Goal: Task Accomplishment & Management: Contribute content

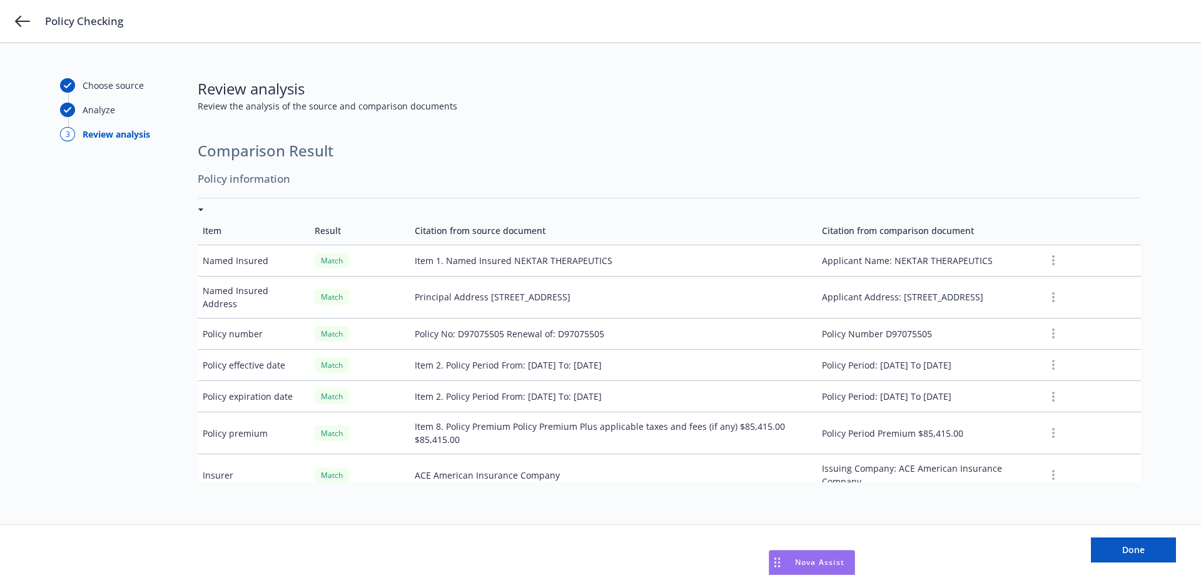
scroll to position [30, 0]
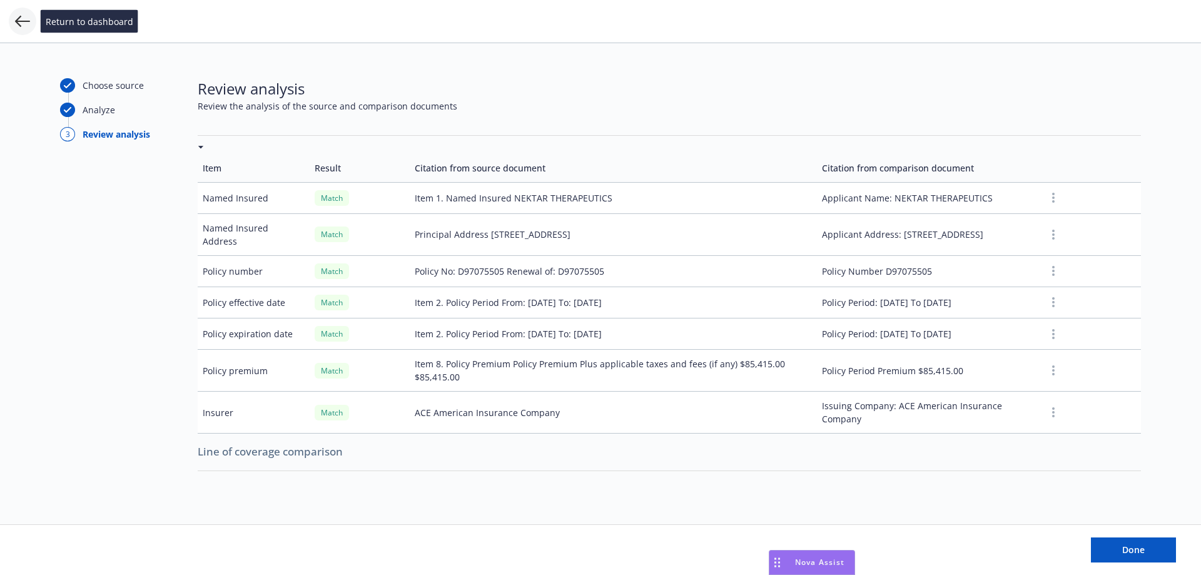
click at [26, 14] on icon at bounding box center [22, 21] width 15 height 15
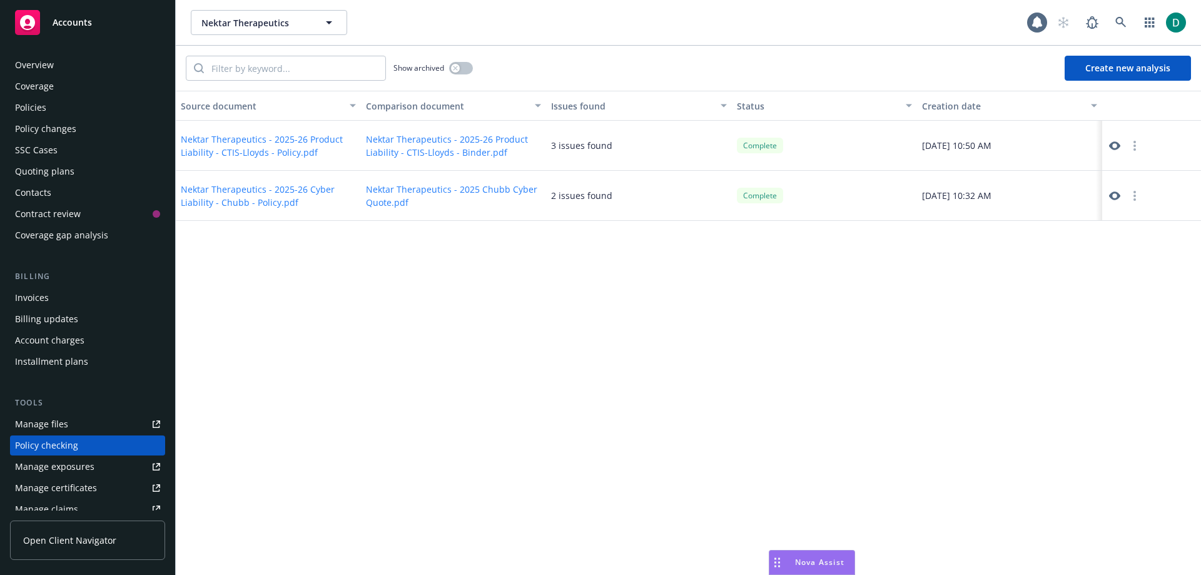
scroll to position [138, 0]
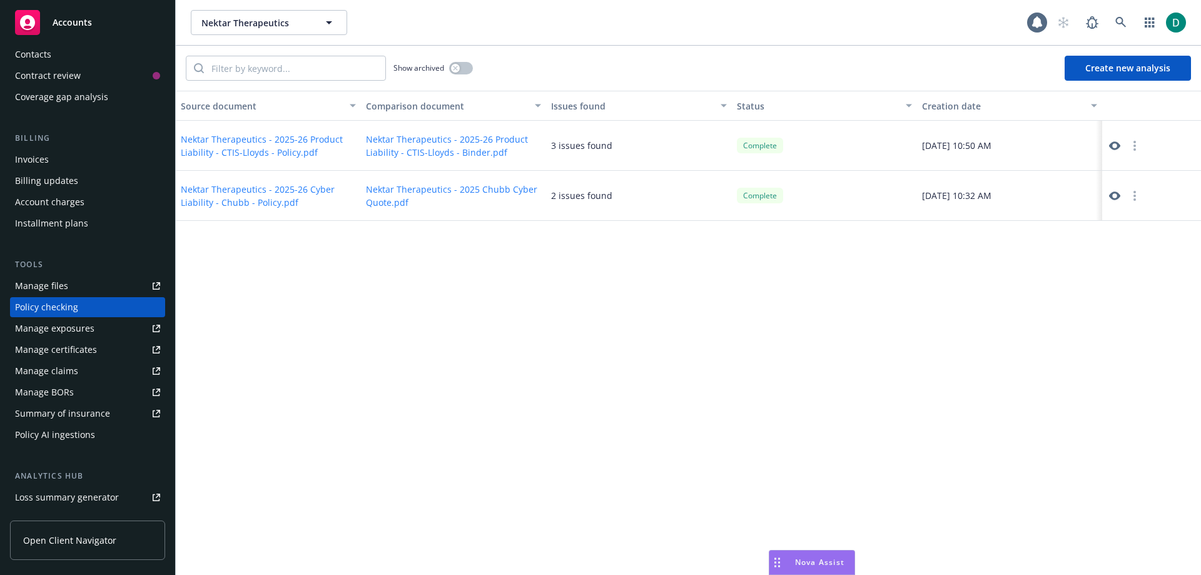
click at [1113, 147] on icon at bounding box center [1114, 145] width 11 height 9
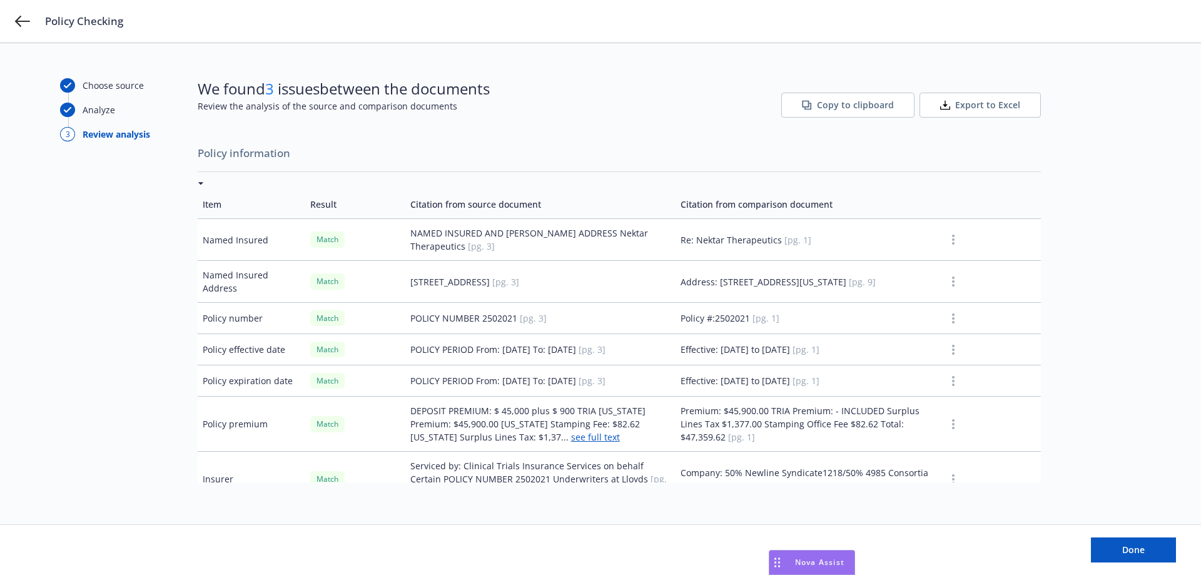
click at [984, 110] on span "Export to Excel" at bounding box center [987, 105] width 65 height 13
click at [853, 107] on span "Copy to clipboard" at bounding box center [855, 105] width 77 height 13
click at [968, 104] on span "Export to Excel" at bounding box center [987, 105] width 65 height 13
click at [864, 114] on button "Copy to clipboard" at bounding box center [847, 105] width 133 height 25
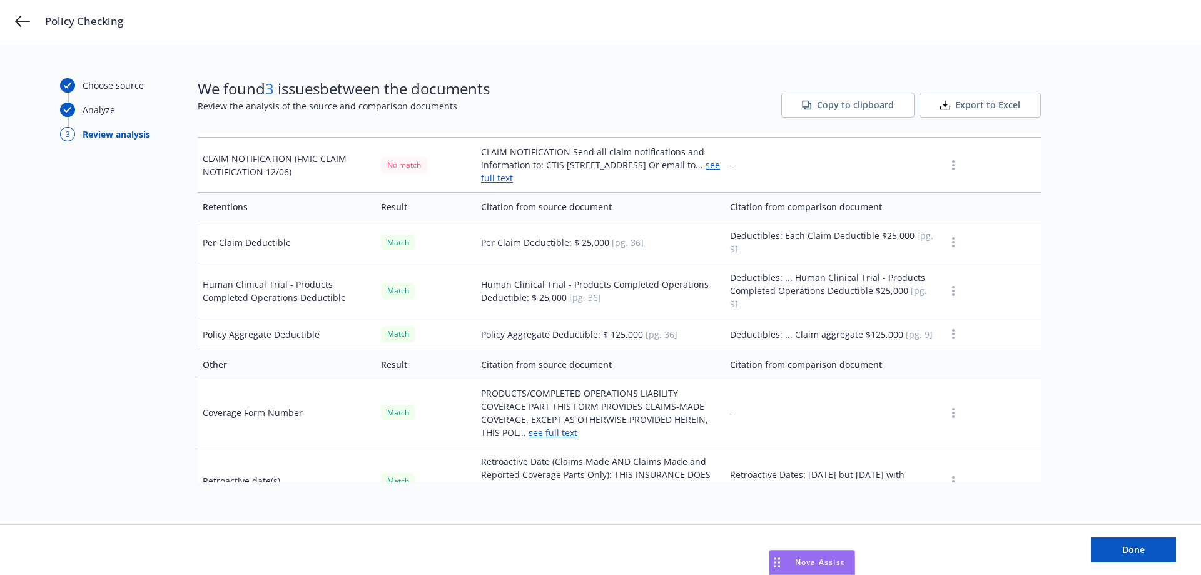
scroll to position [2561, 0]
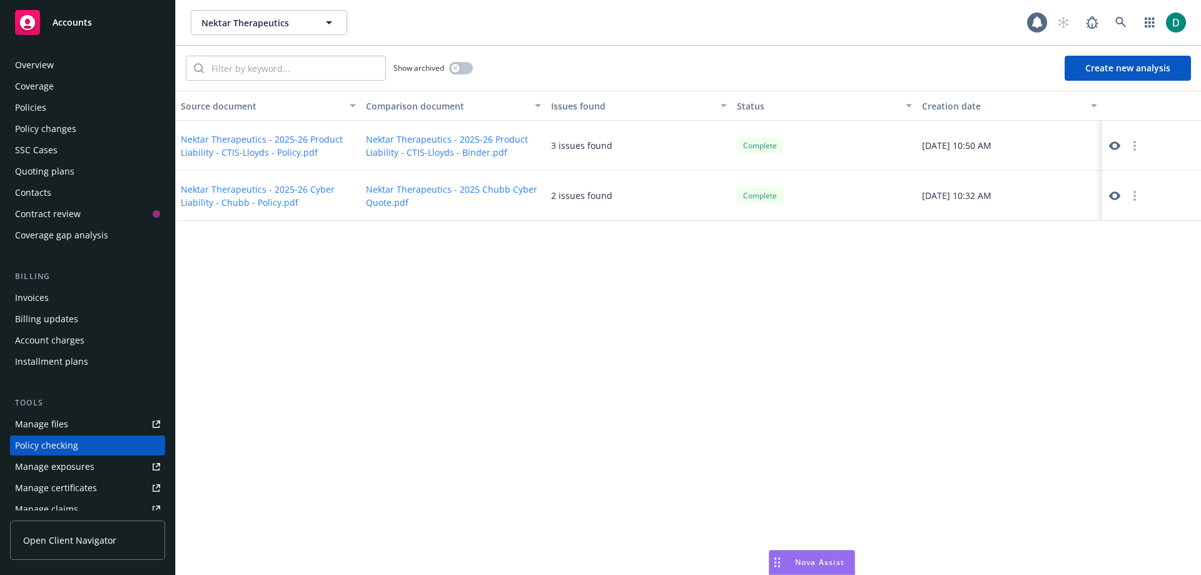
click at [36, 110] on div "Policies" at bounding box center [30, 108] width 31 height 20
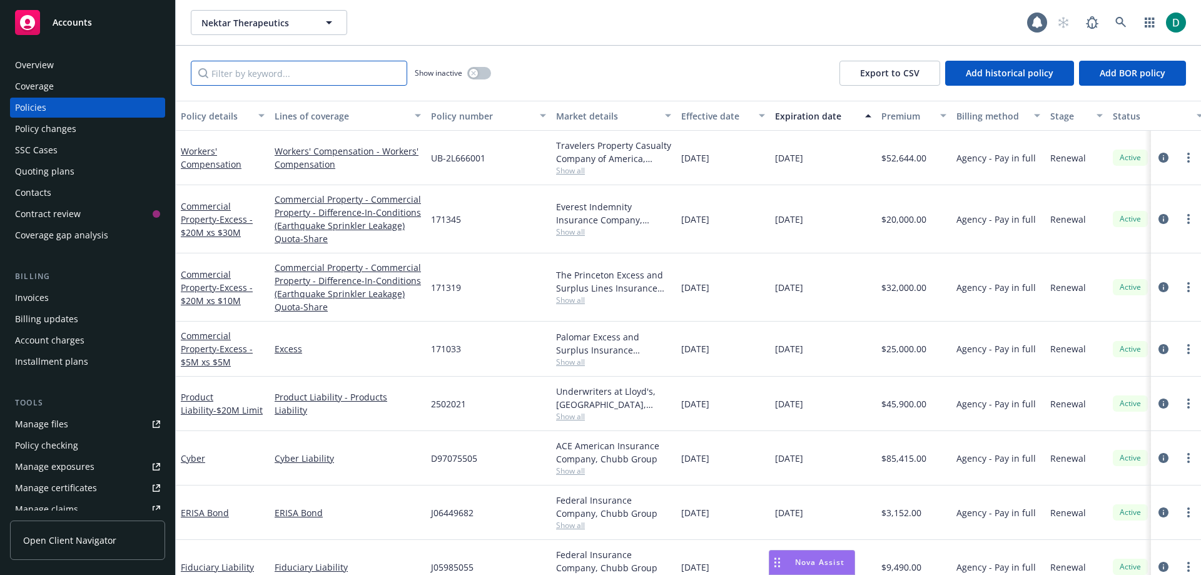
click at [283, 71] on input "Filter by keyword..." at bounding box center [299, 73] width 216 height 25
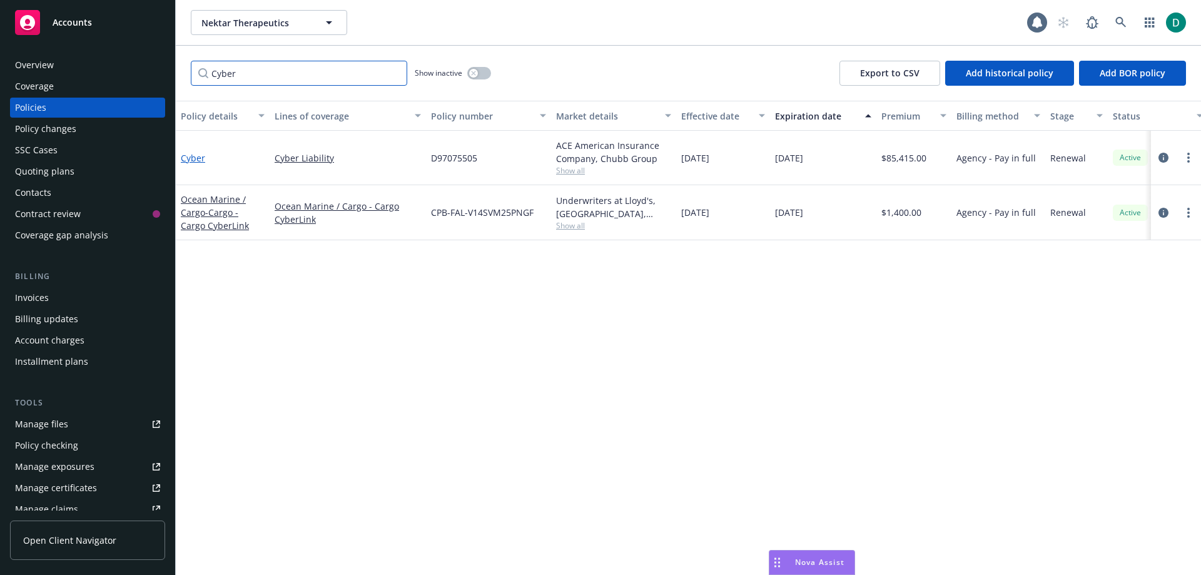
type input "Cyber"
click at [197, 159] on link "Cyber" at bounding box center [193, 158] width 24 height 12
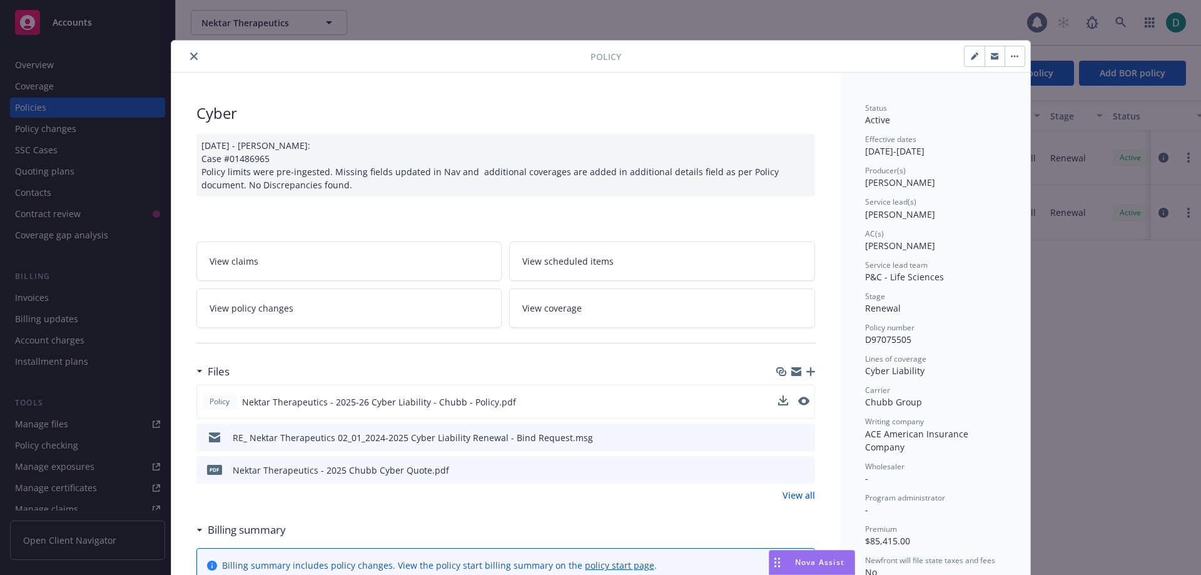
scroll to position [63, 0]
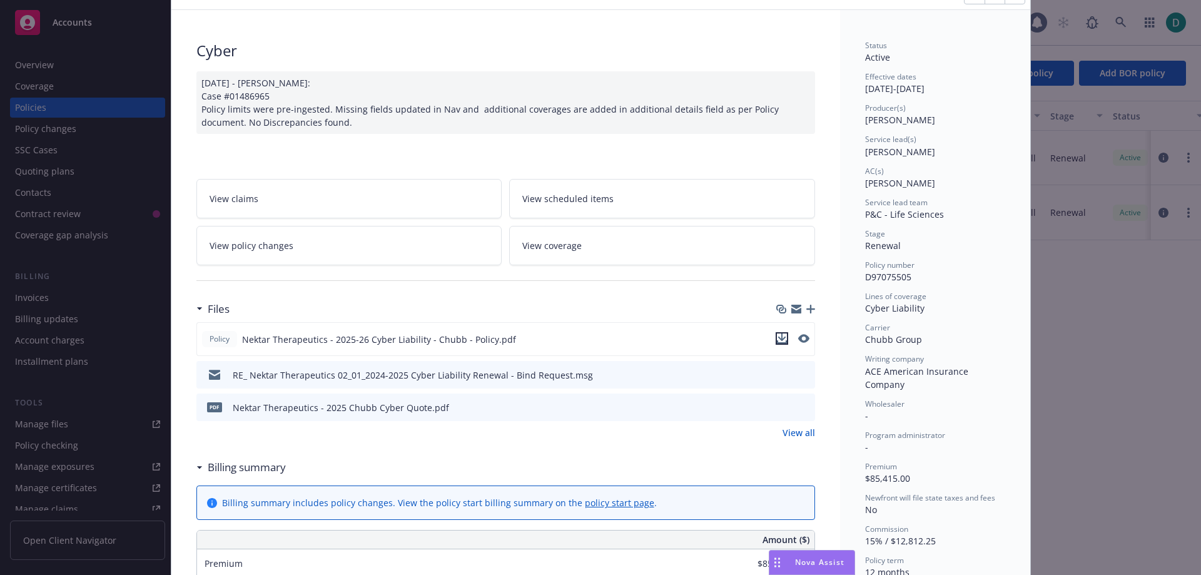
click at [778, 338] on icon "download file" at bounding box center [782, 337] width 8 height 8
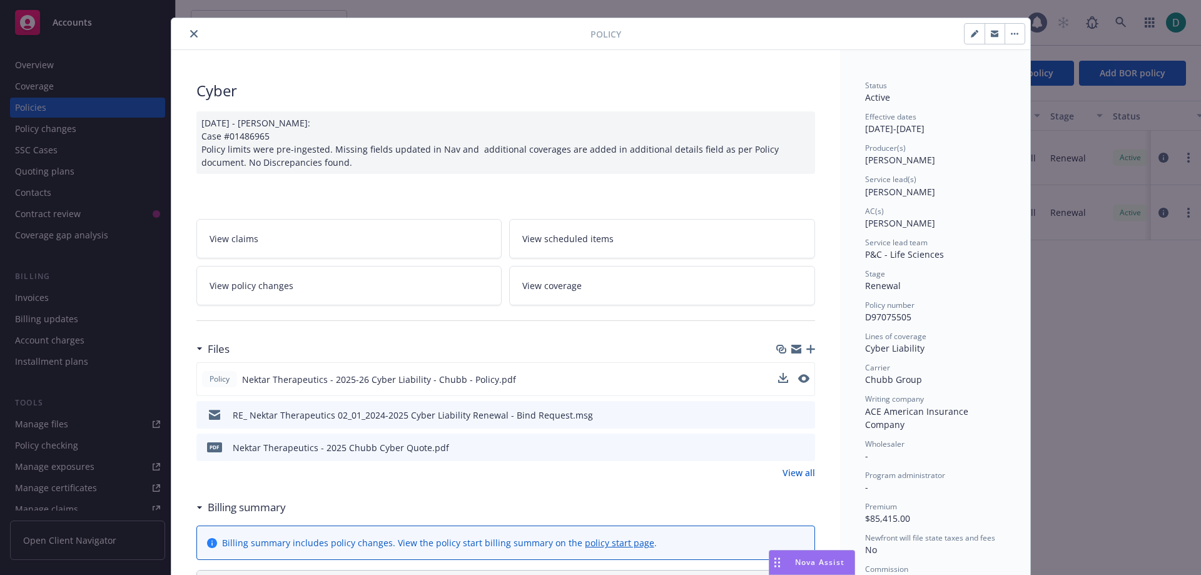
scroll to position [0, 0]
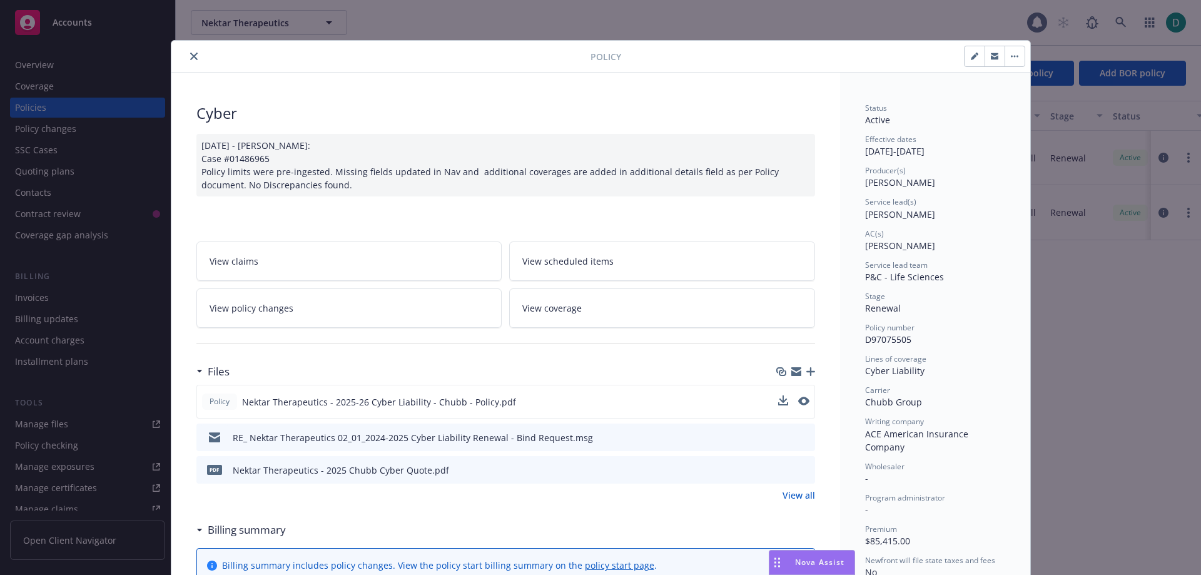
click at [193, 58] on button "close" at bounding box center [193, 56] width 15 height 15
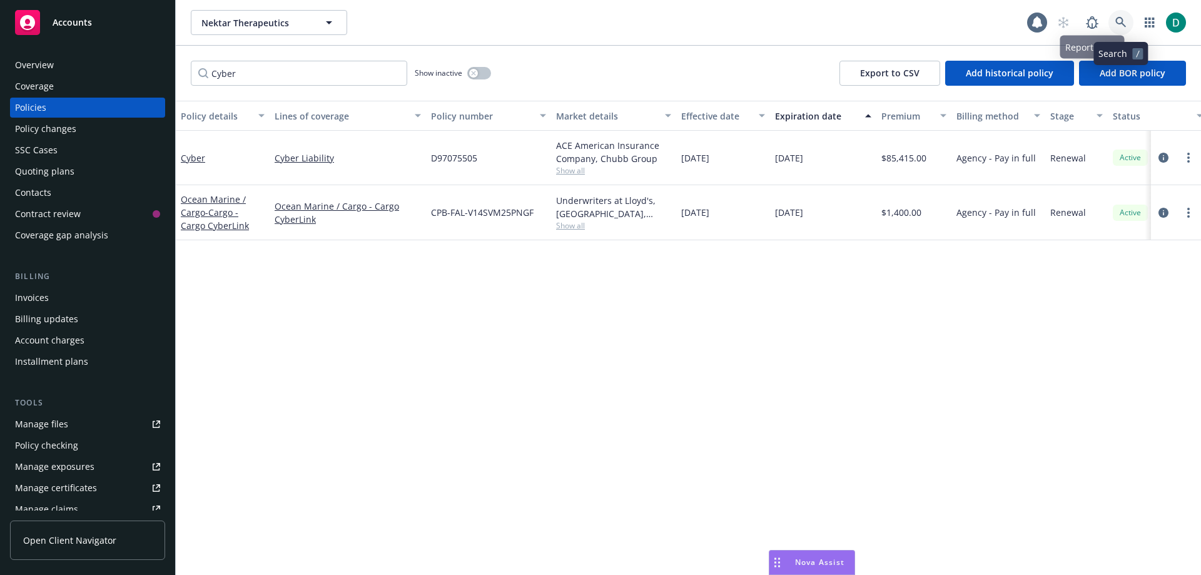
click at [1114, 17] on link at bounding box center [1121, 22] width 25 height 25
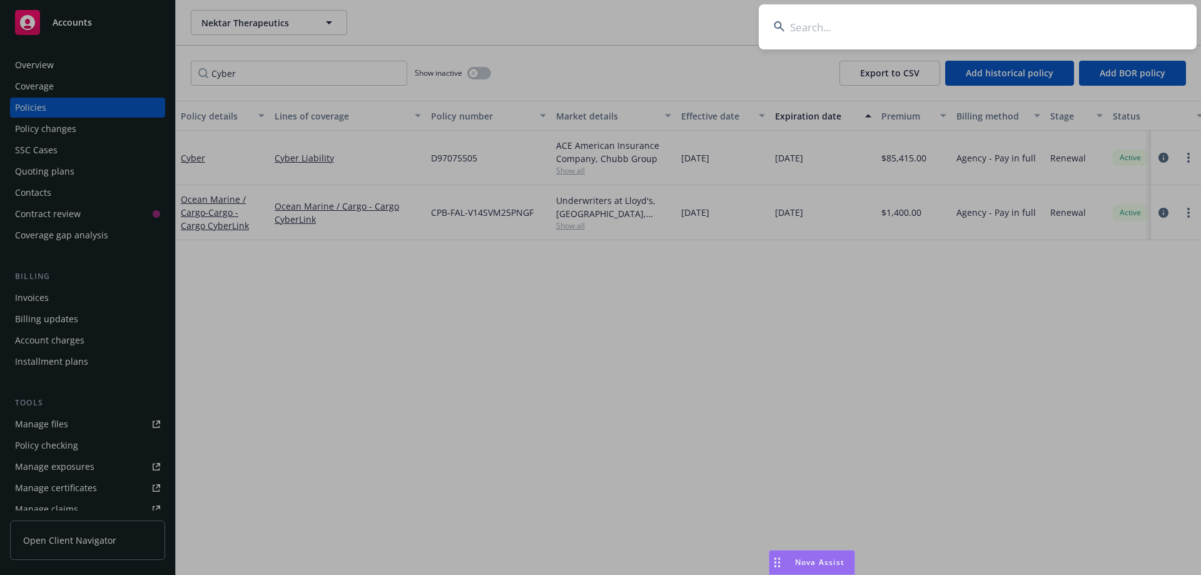
click at [848, 26] on input at bounding box center [978, 26] width 438 height 45
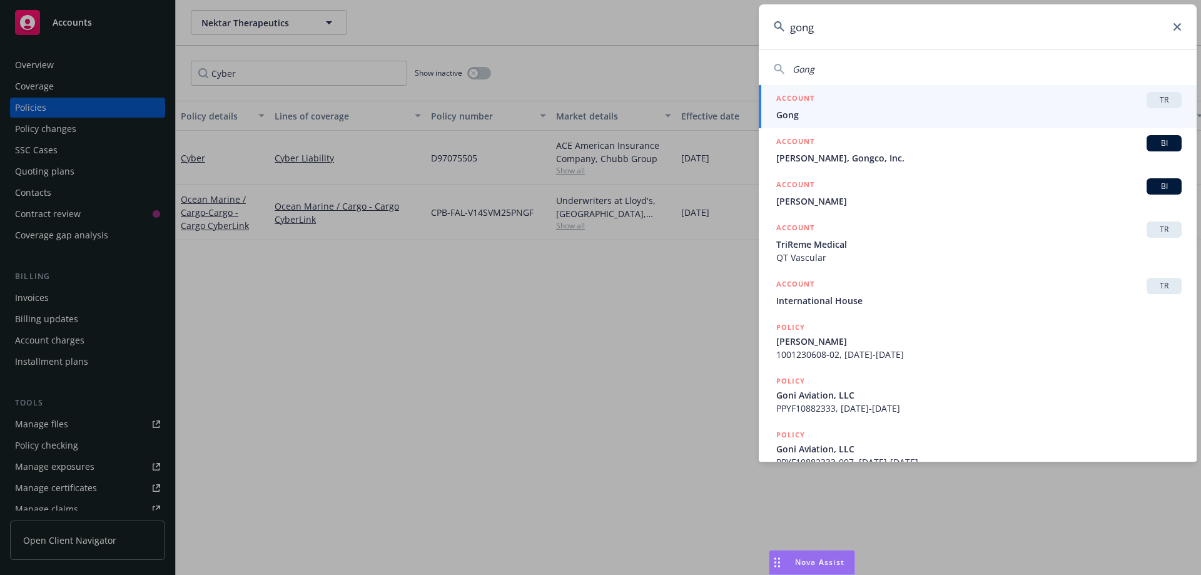
click at [836, 28] on input "gong" at bounding box center [978, 26] width 438 height 45
type input "g"
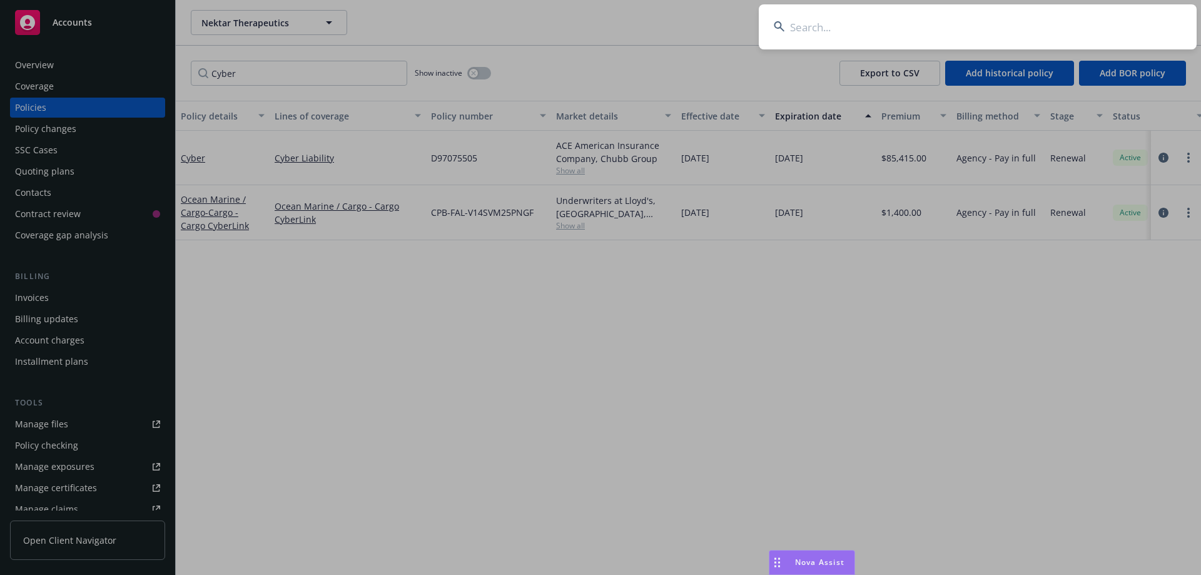
type input "O"
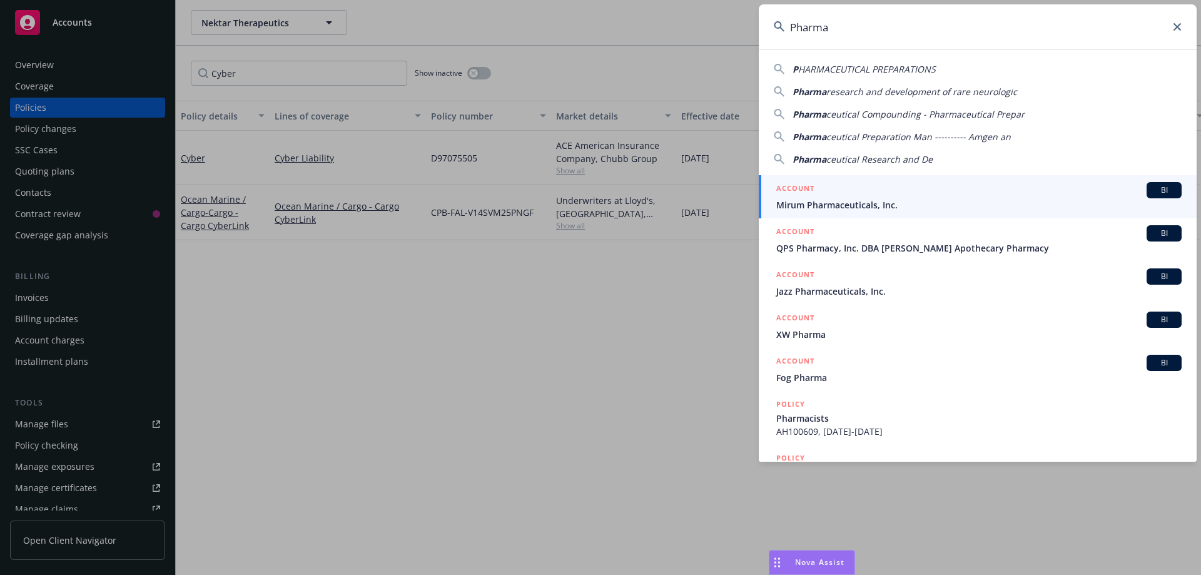
type input "Pharma"
click at [793, 194] on h5 "ACCOUNT" at bounding box center [795, 189] width 38 height 15
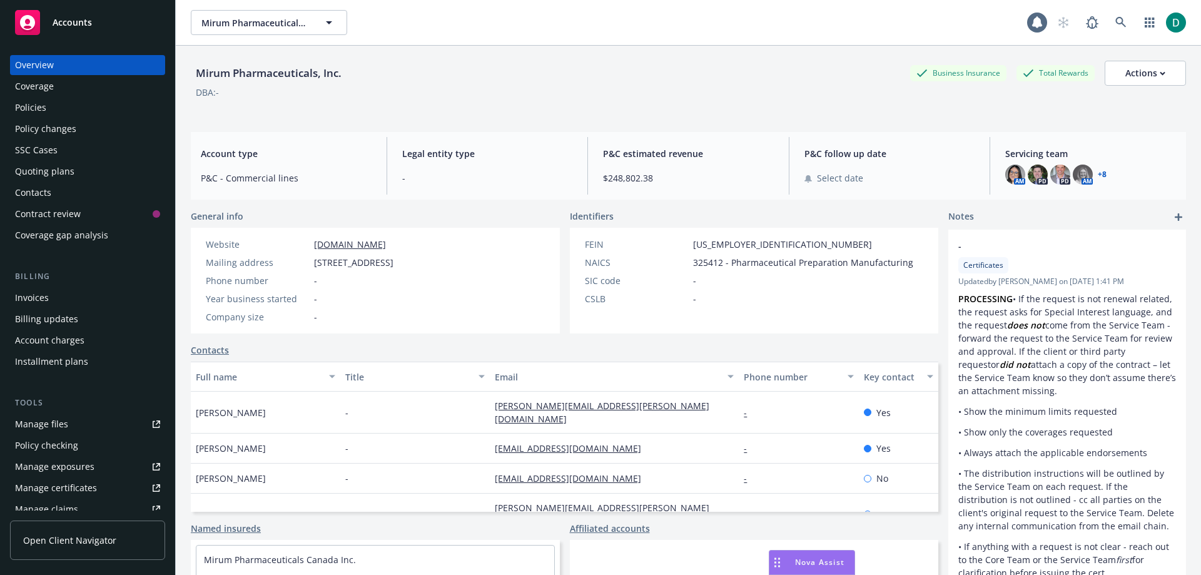
click at [31, 100] on div "Policies" at bounding box center [30, 108] width 31 height 20
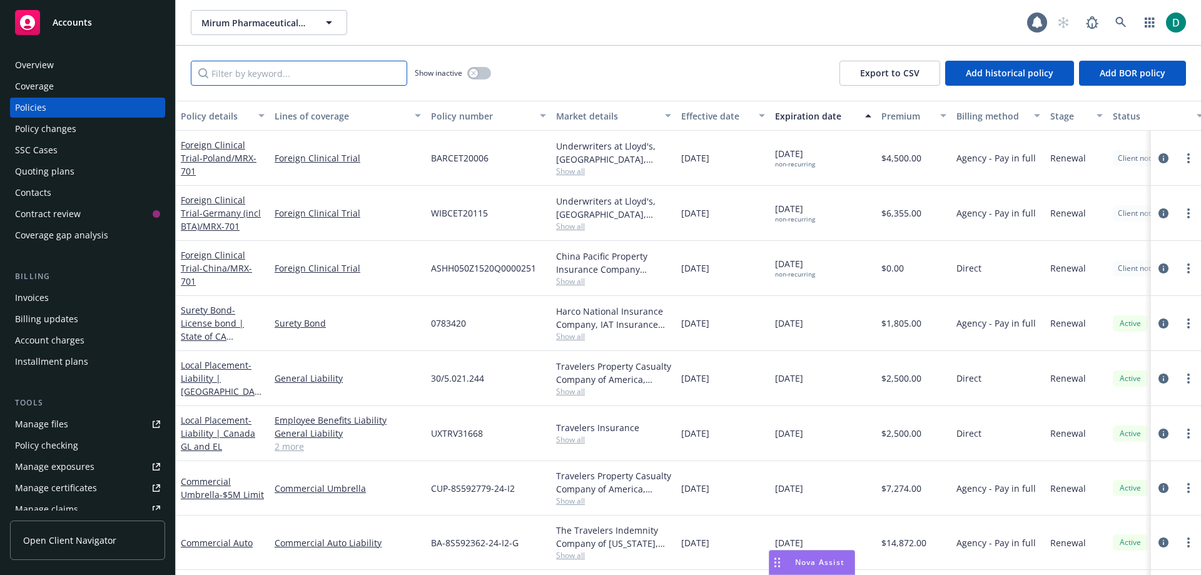
click at [272, 76] on input "Filter by keyword..." at bounding box center [299, 73] width 216 height 25
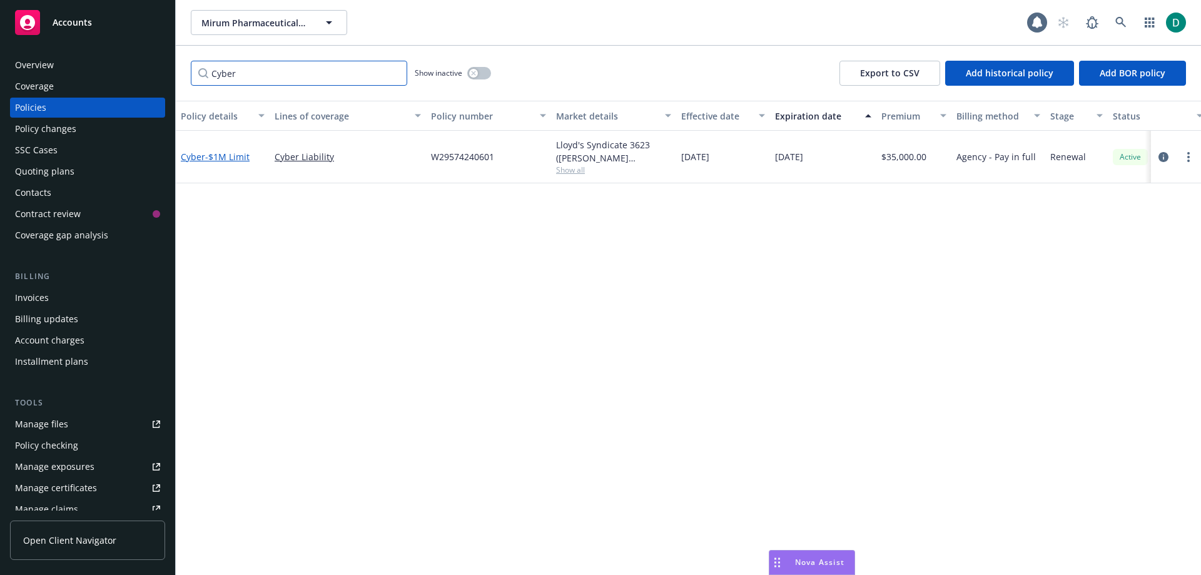
type input "Cyber"
click at [220, 156] on span "- $1M Limit" at bounding box center [227, 157] width 44 height 12
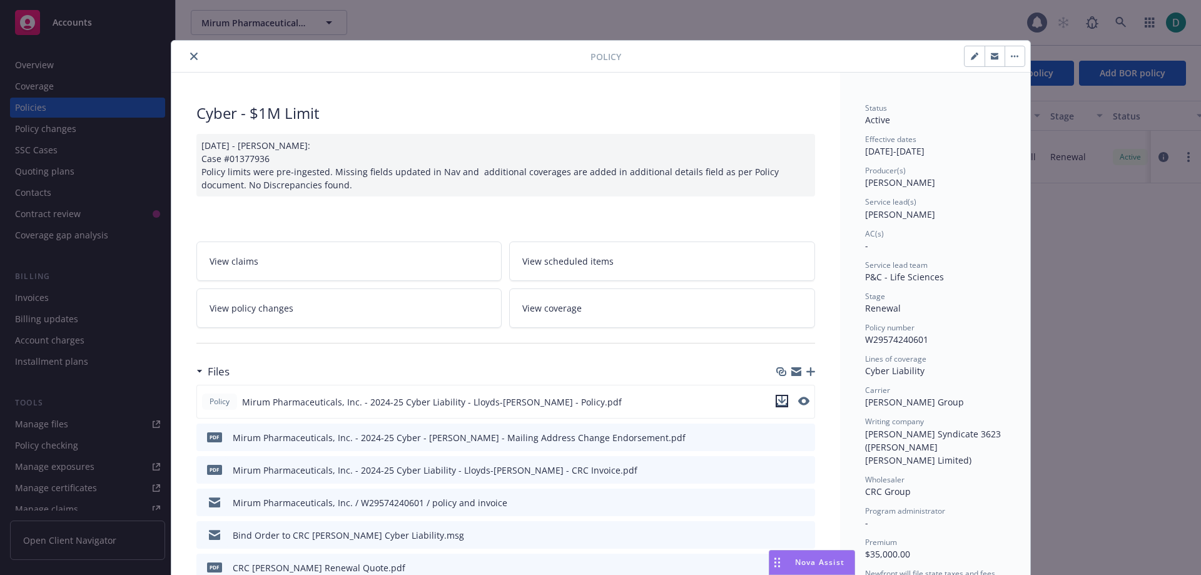
click at [781, 403] on icon "download file" at bounding box center [782, 401] width 10 height 10
click at [191, 54] on icon "close" at bounding box center [194, 57] width 8 height 8
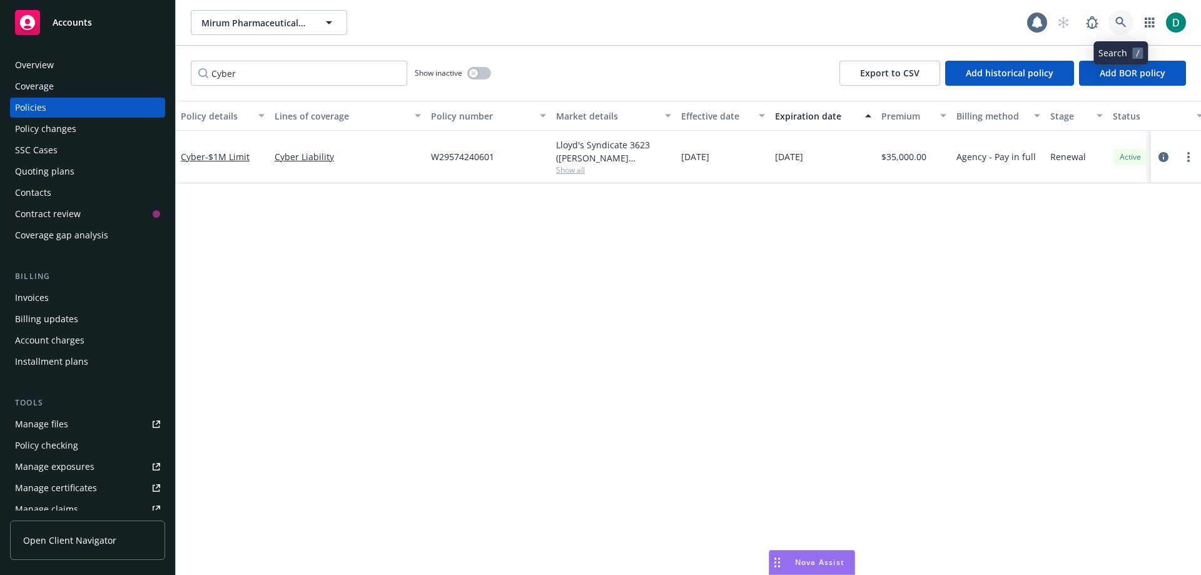
click at [1119, 24] on icon at bounding box center [1120, 22] width 11 height 11
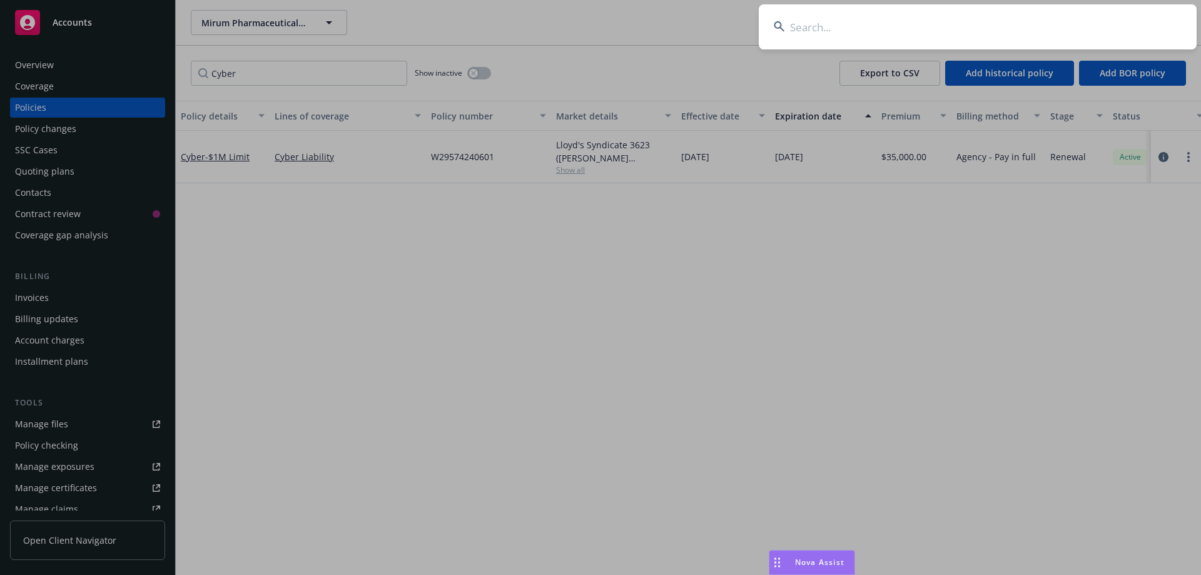
click at [824, 28] on input at bounding box center [978, 26] width 438 height 45
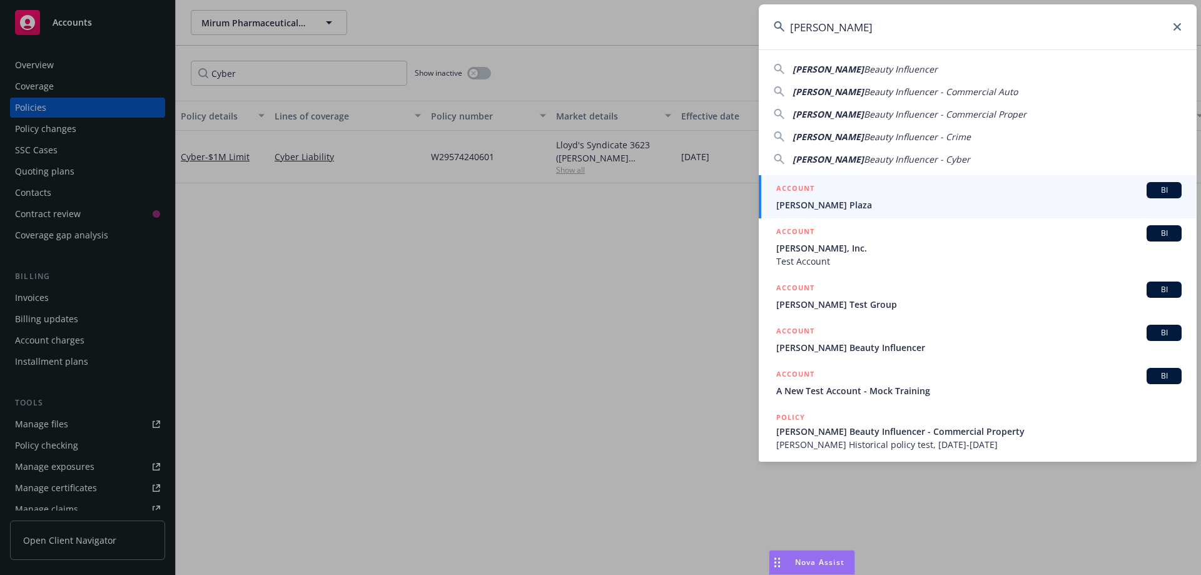
type input "[PERSON_NAME]"
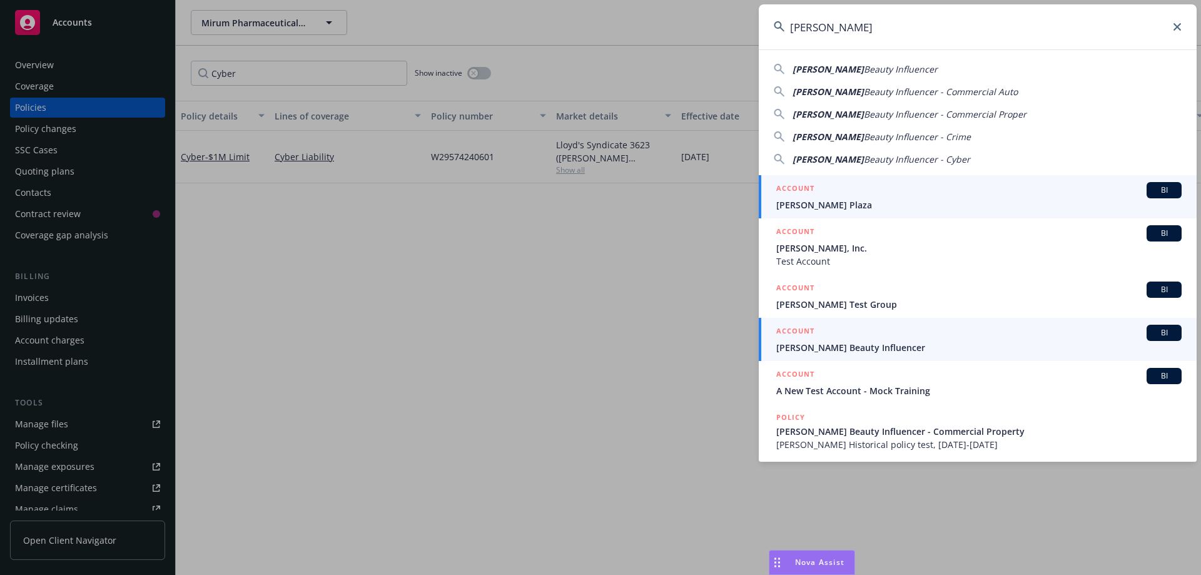
click at [851, 350] on span "[PERSON_NAME] Beauty Influencer" at bounding box center [978, 347] width 405 height 13
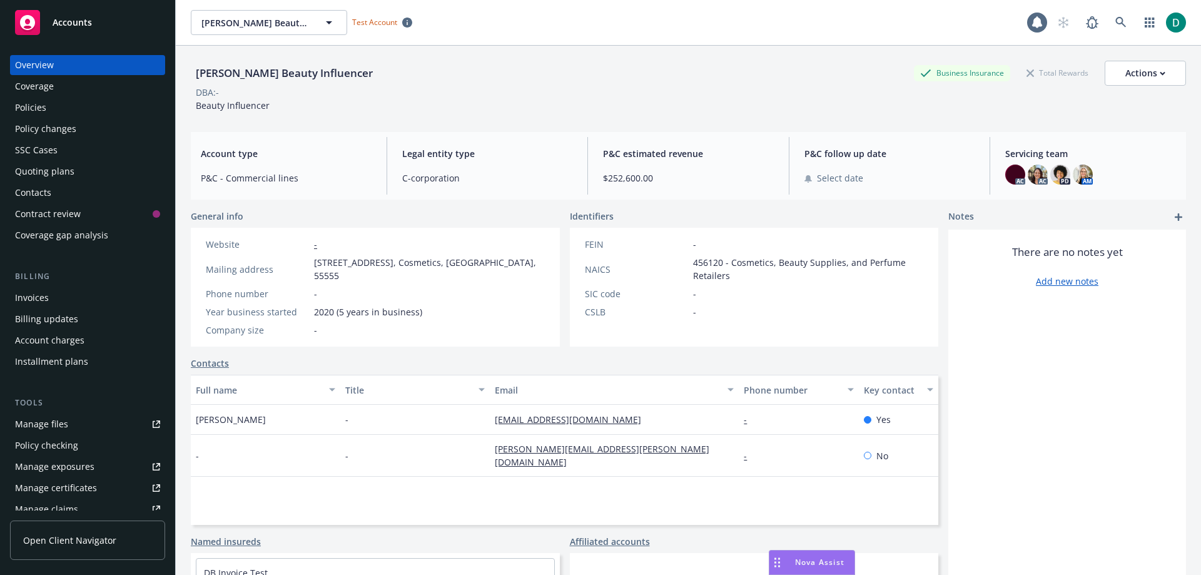
click at [69, 111] on div "Policies" at bounding box center [87, 108] width 145 height 20
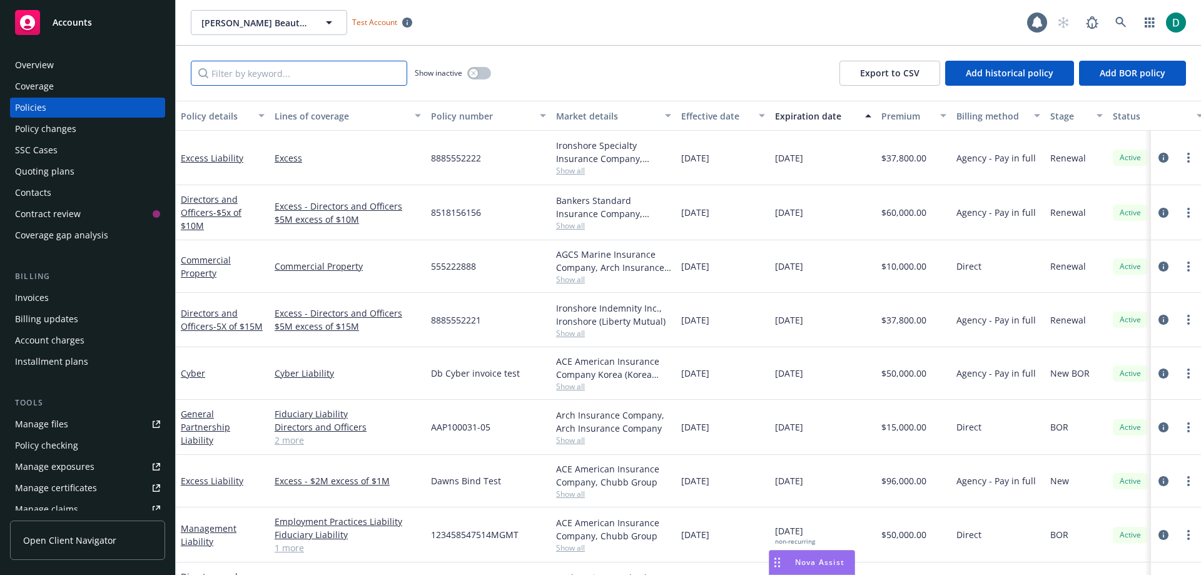
click at [243, 72] on input "Filter by keyword..." at bounding box center [299, 73] width 216 height 25
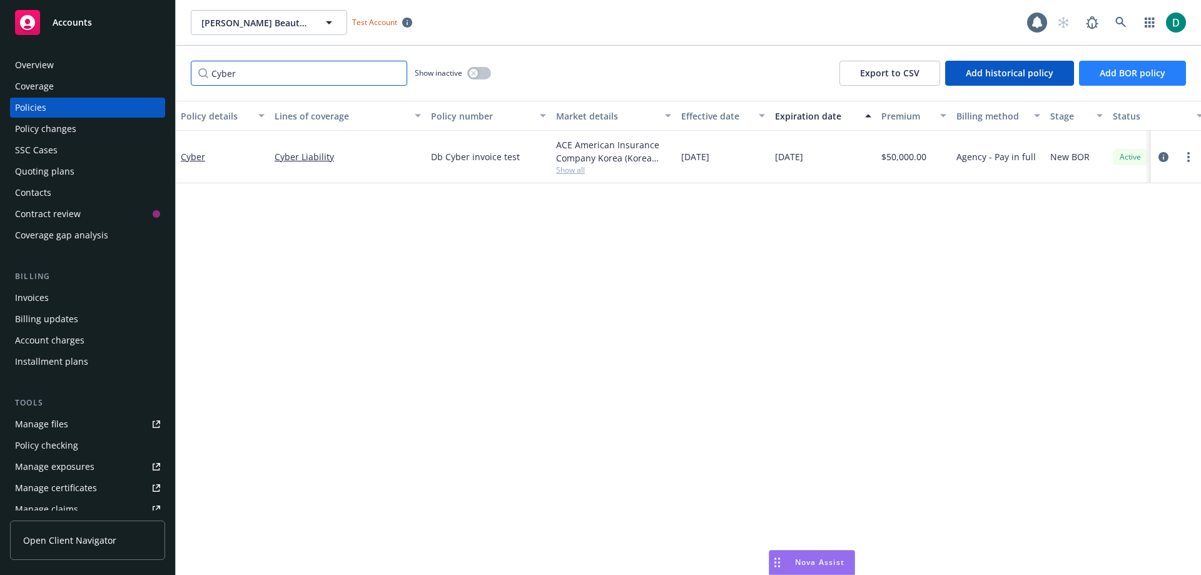
type input "Cyber"
click at [1124, 73] on span "Add BOR policy" at bounding box center [1133, 73] width 66 height 12
select select "other"
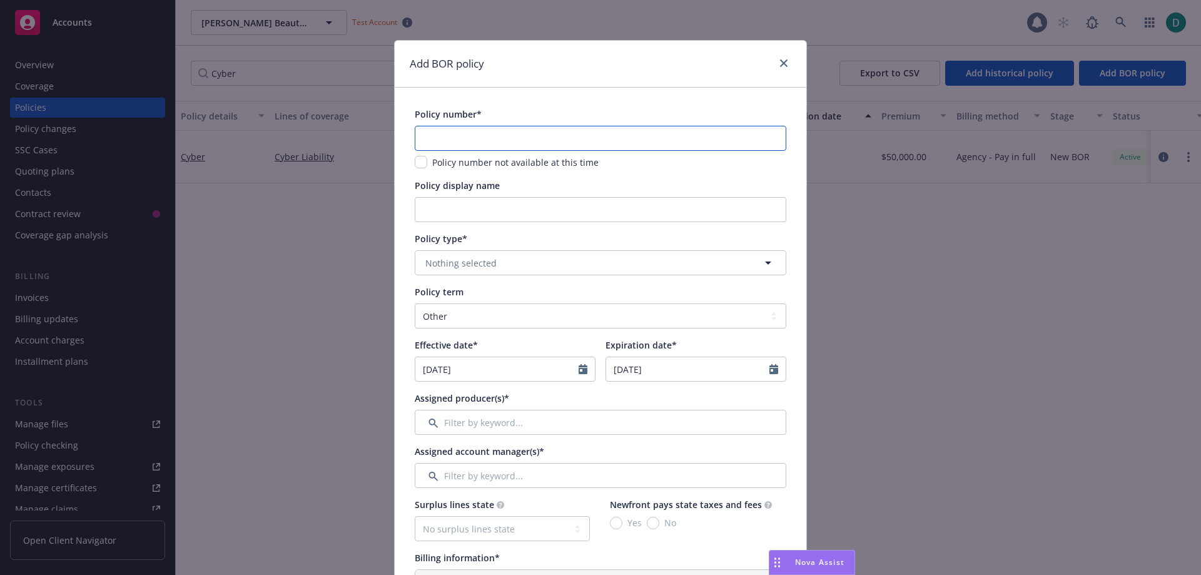
click at [485, 140] on input "text" at bounding box center [601, 138] width 372 height 25
type input "TestCyber1"
click at [477, 266] on span "Nothing selected" at bounding box center [460, 262] width 71 height 13
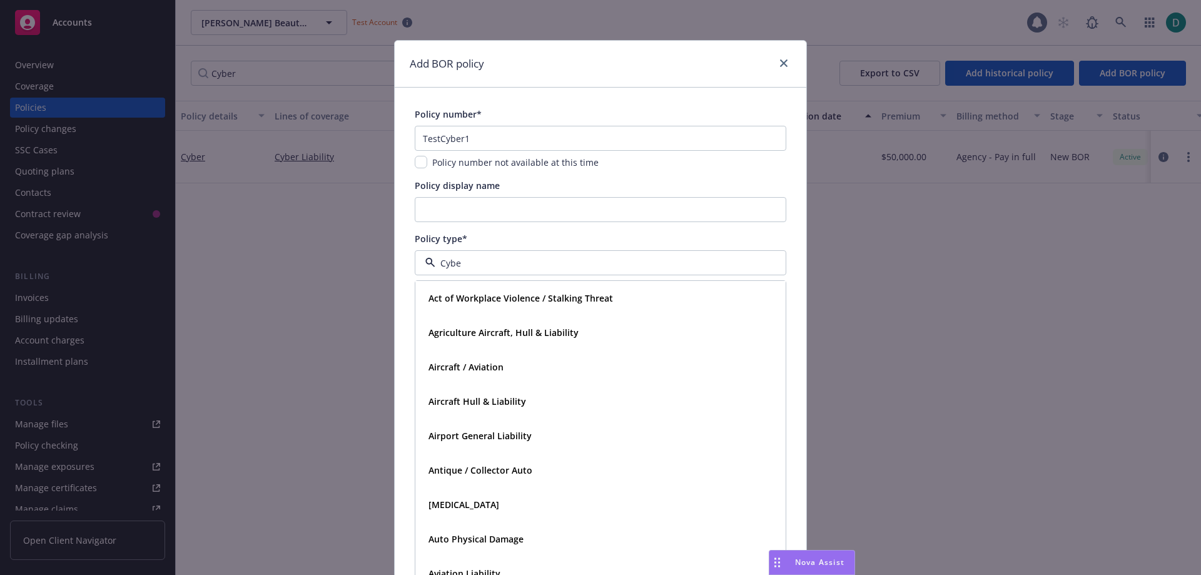
type input "Cyber"
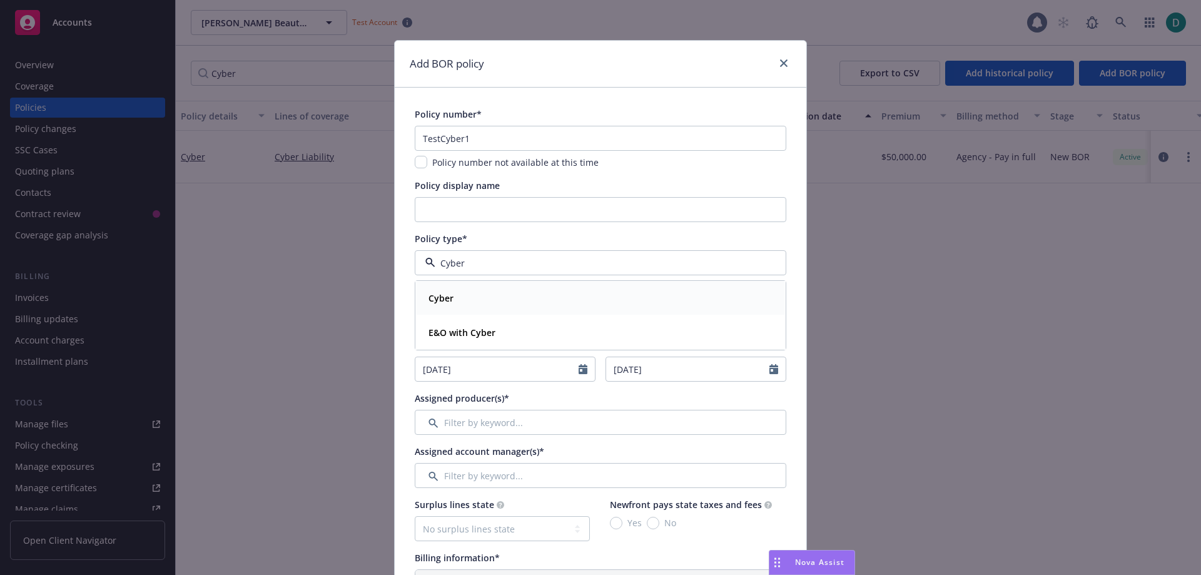
click at [440, 292] on span "Cyber" at bounding box center [441, 298] width 25 height 13
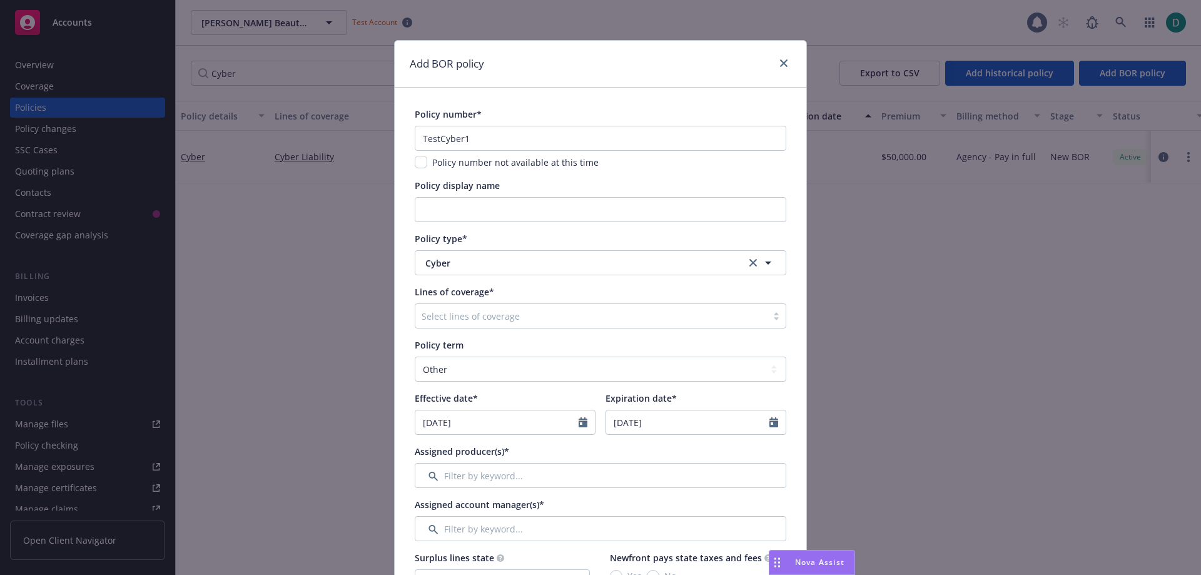
click at [452, 317] on div at bounding box center [591, 315] width 339 height 15
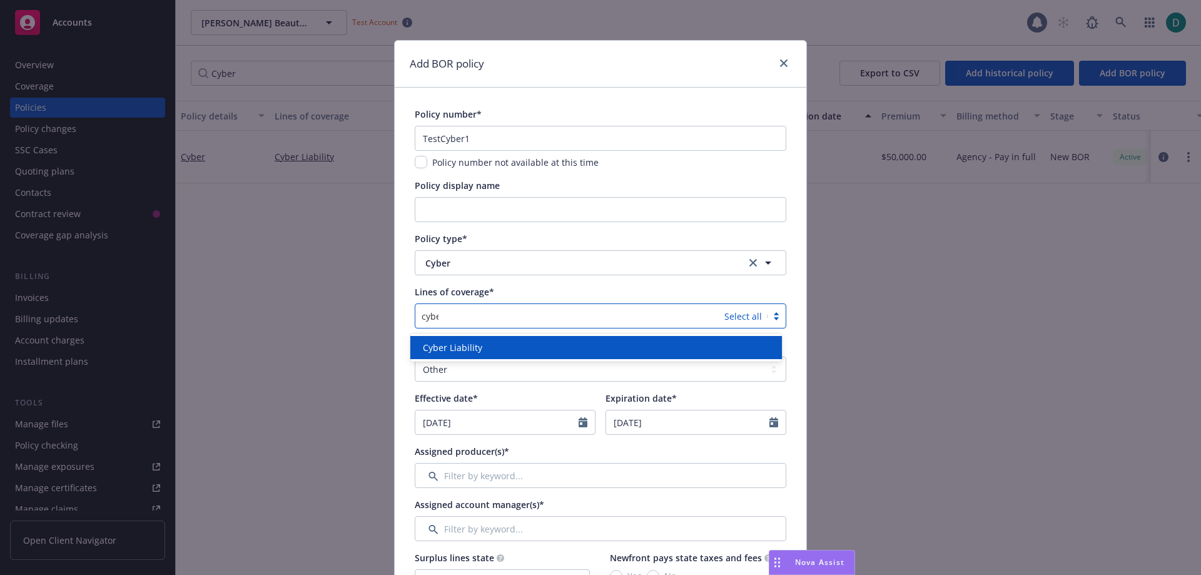
type input "cyber"
click at [447, 344] on span "Cyber Liability" at bounding box center [452, 347] width 59 height 13
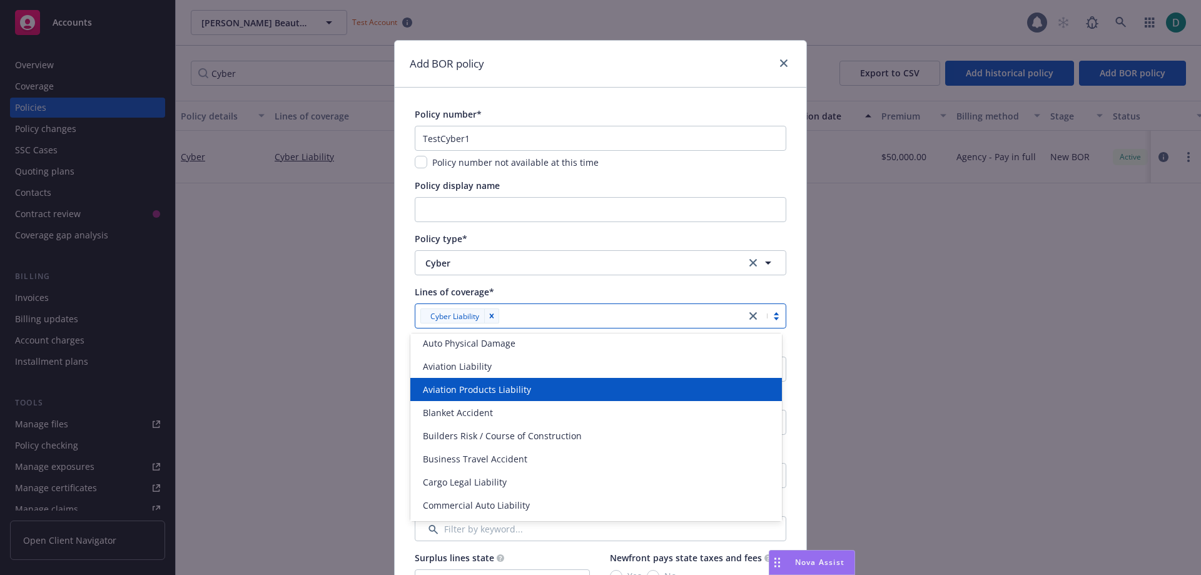
scroll to position [125, 0]
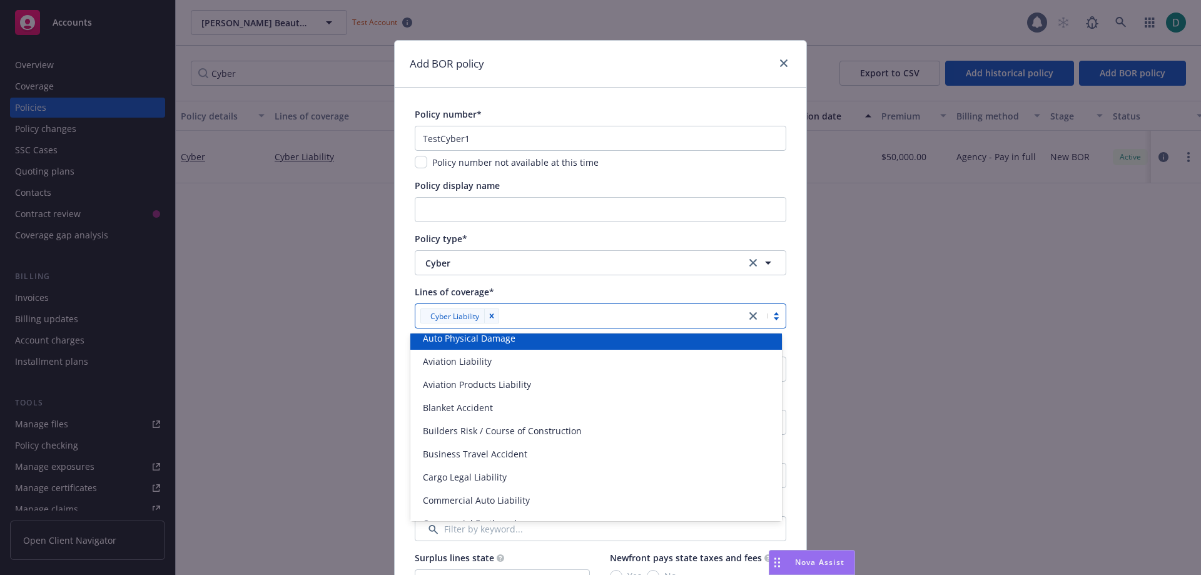
click at [526, 295] on div "Lines of coverage*" at bounding box center [601, 291] width 372 height 13
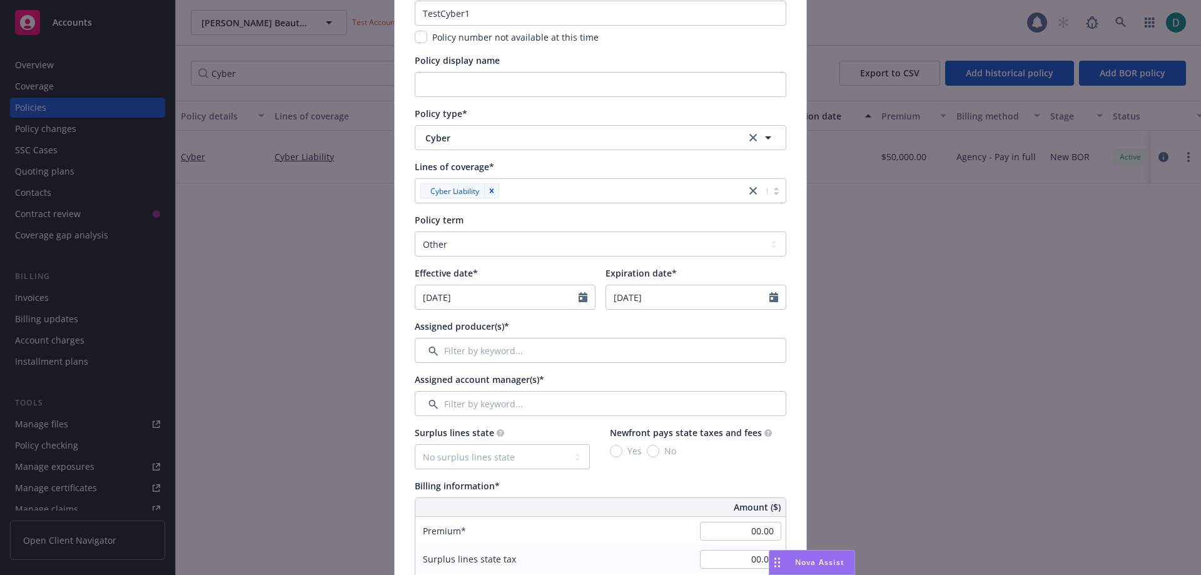
scroll to position [188, 0]
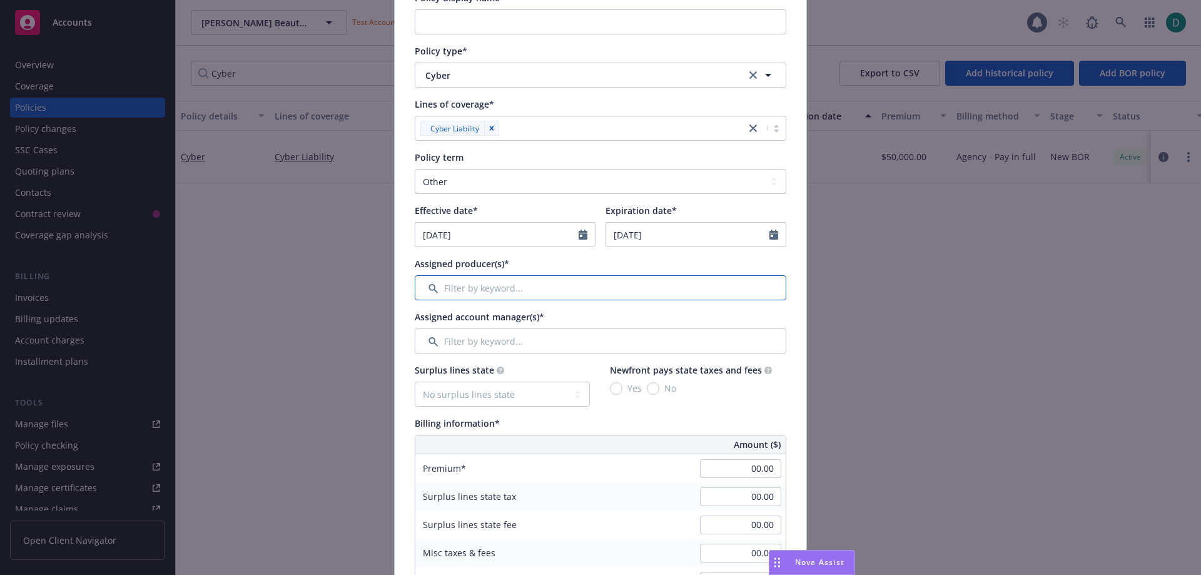
click at [482, 293] on input "Filter by keyword..." at bounding box center [601, 287] width 372 height 25
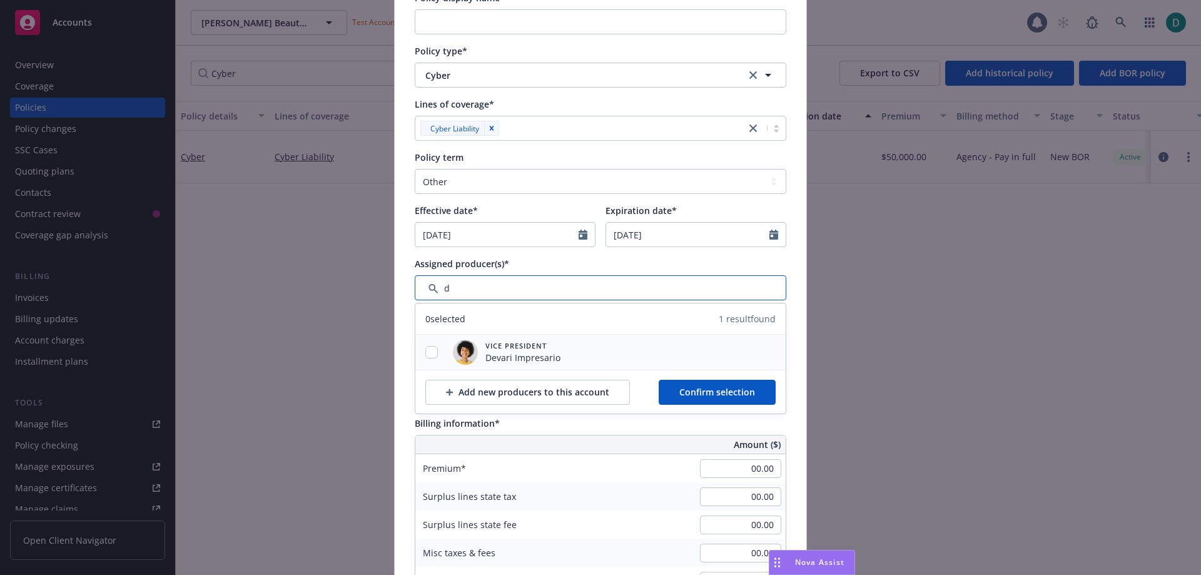
type input "d"
click at [429, 355] on input "checkbox" at bounding box center [431, 352] width 13 height 13
checkbox input "true"
click at [756, 395] on button "Confirm selection" at bounding box center [717, 392] width 117 height 25
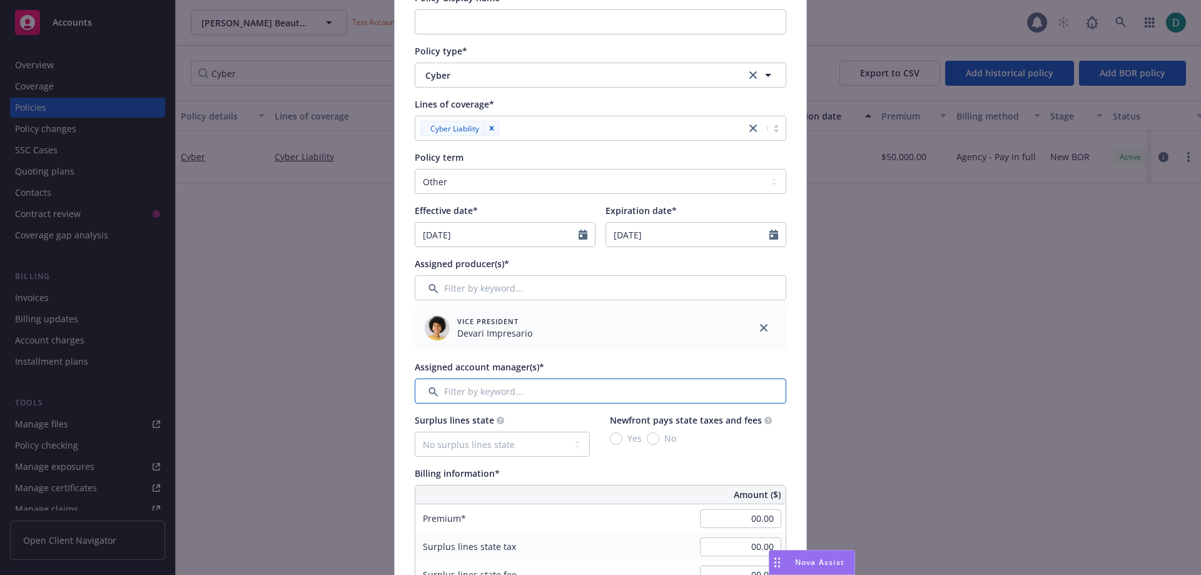
click at [499, 395] on input "Filter by keyword..." at bounding box center [601, 390] width 372 height 25
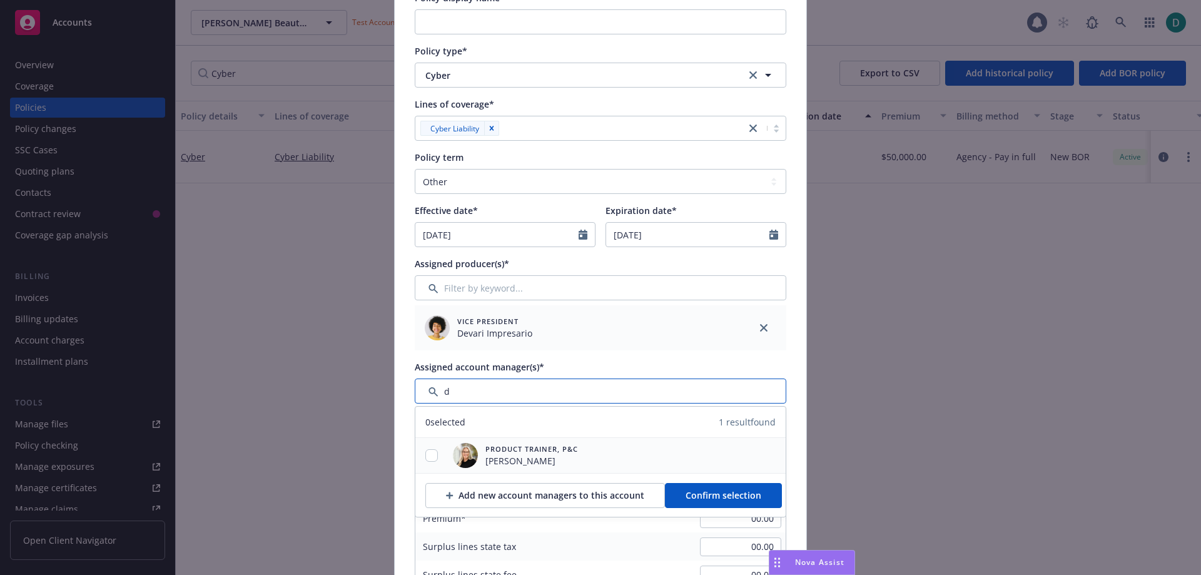
type input "d"
click at [425, 457] on input "checkbox" at bounding box center [431, 455] width 13 height 13
checkbox input "true"
click at [698, 494] on span "Confirm selection" at bounding box center [724, 495] width 76 height 12
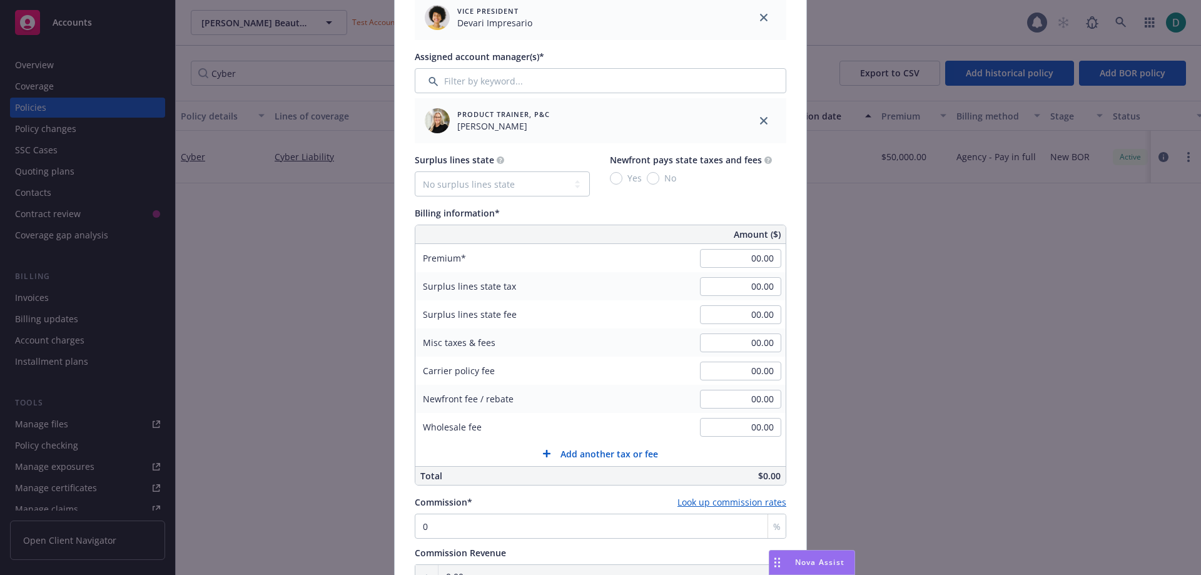
scroll to position [500, 0]
click at [731, 272] on div "00.00" at bounding box center [741, 284] width 90 height 28
click at [732, 264] on input "00.00" at bounding box center [740, 255] width 81 height 19
type input "500.00"
click at [649, 203] on div "Surplus lines state No surplus lines state [US_STATE] [US_STATE] [US_STATE] [US…" at bounding box center [601, 317] width 372 height 332
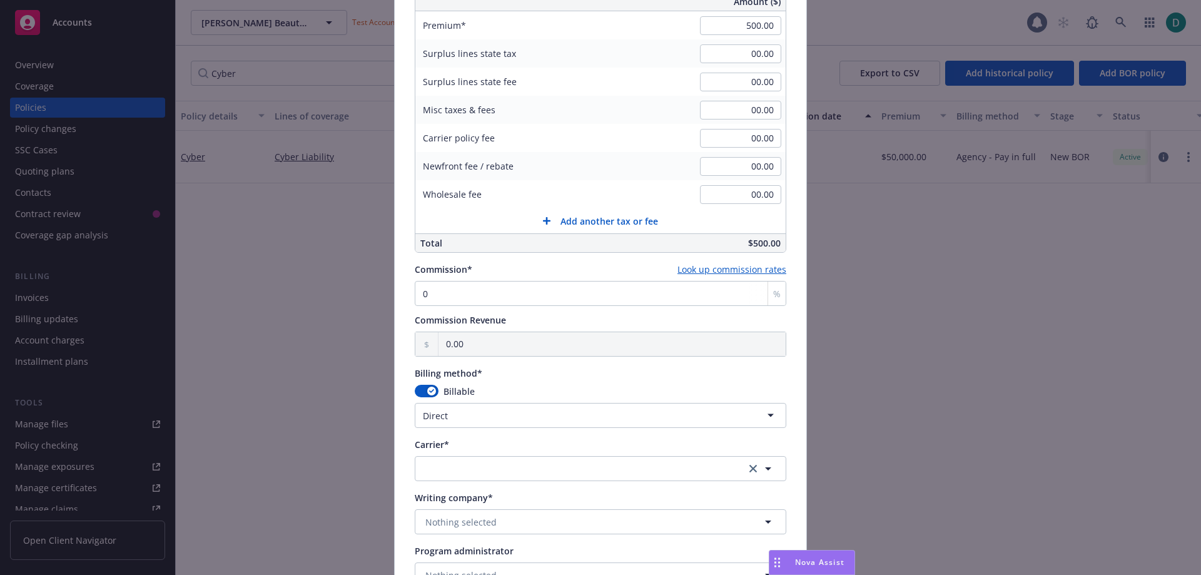
scroll to position [751, 0]
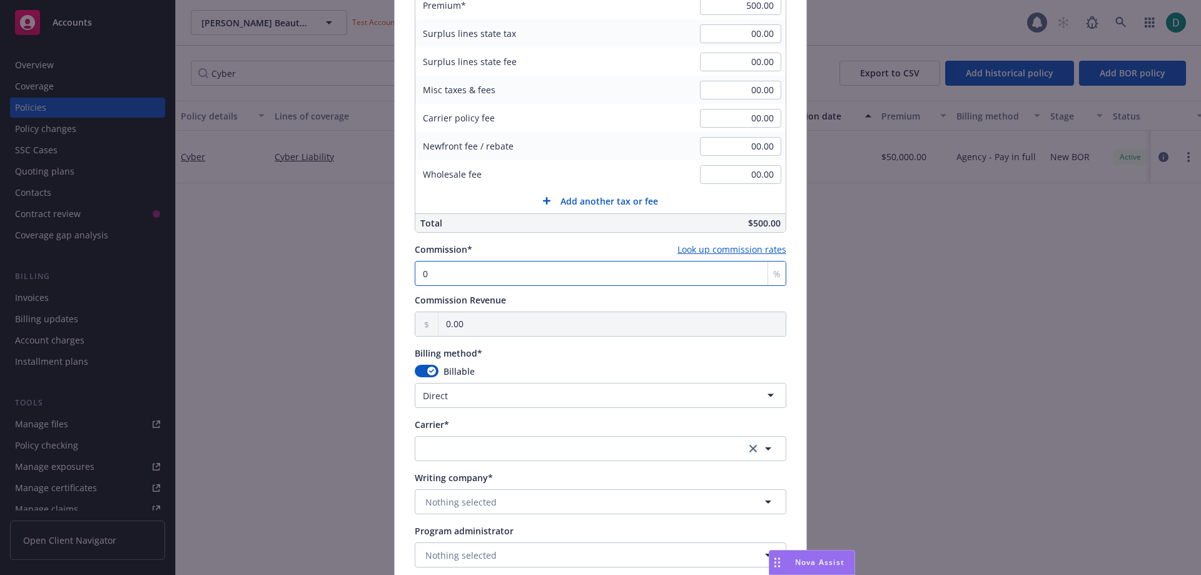
drag, startPoint x: 462, startPoint y: 280, endPoint x: 281, endPoint y: 281, distance: 181.4
click at [282, 282] on div "Add BOR policy Policy number* TestCyber1 Policy number not available at this ti…" at bounding box center [600, 287] width 1201 height 575
type input "5"
type input "25.00"
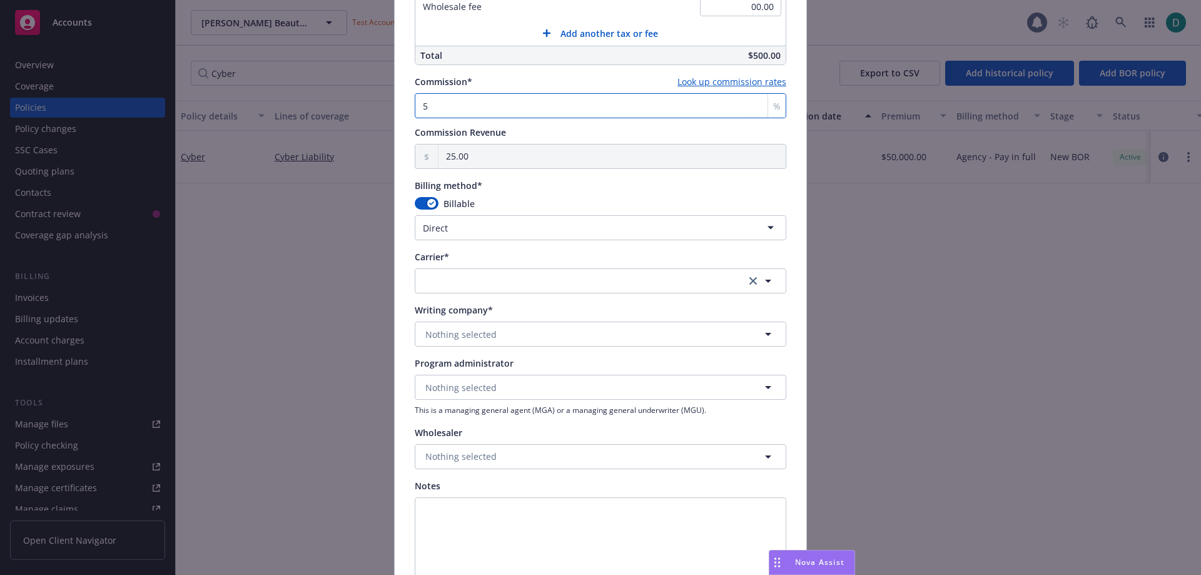
scroll to position [938, 0]
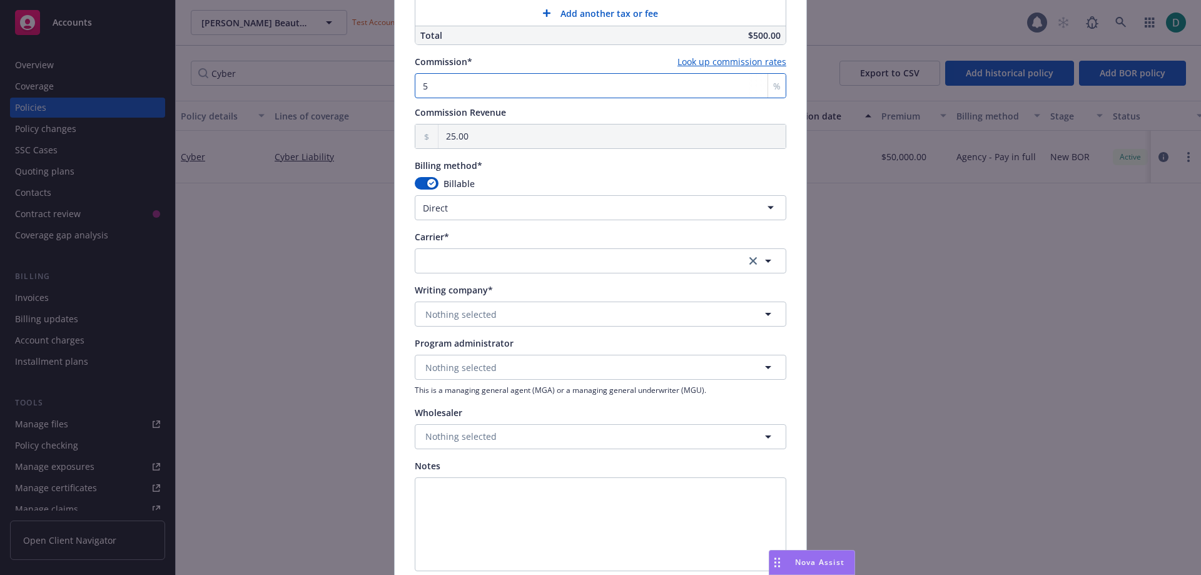
type input "5"
click at [459, 253] on button "button" at bounding box center [601, 260] width 372 height 25
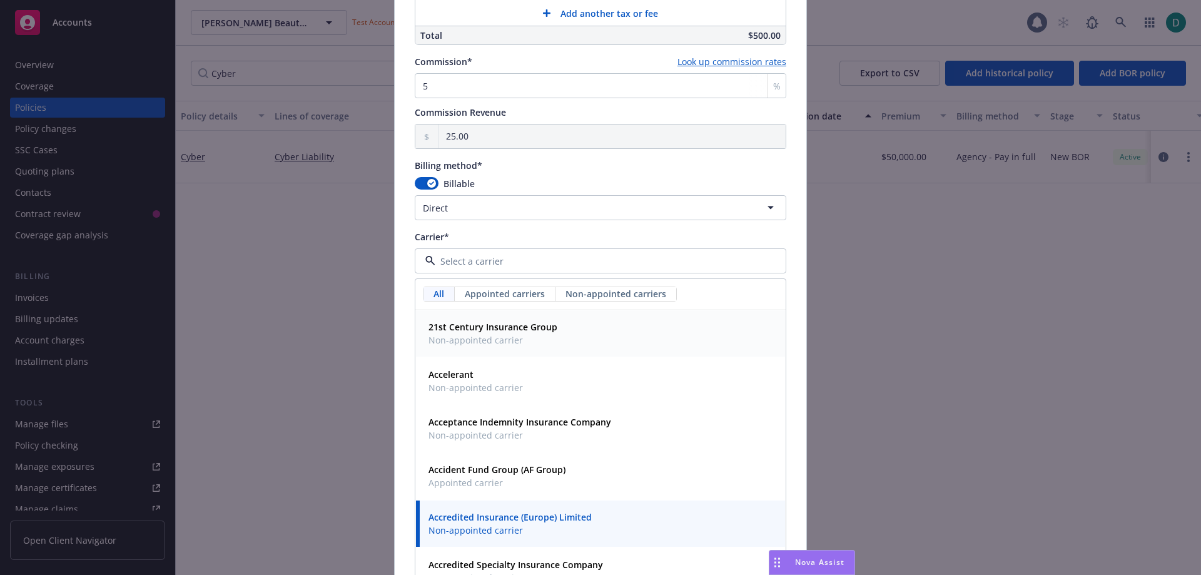
click at [457, 323] on strong "21st Century Insurance Group" at bounding box center [493, 327] width 129 height 12
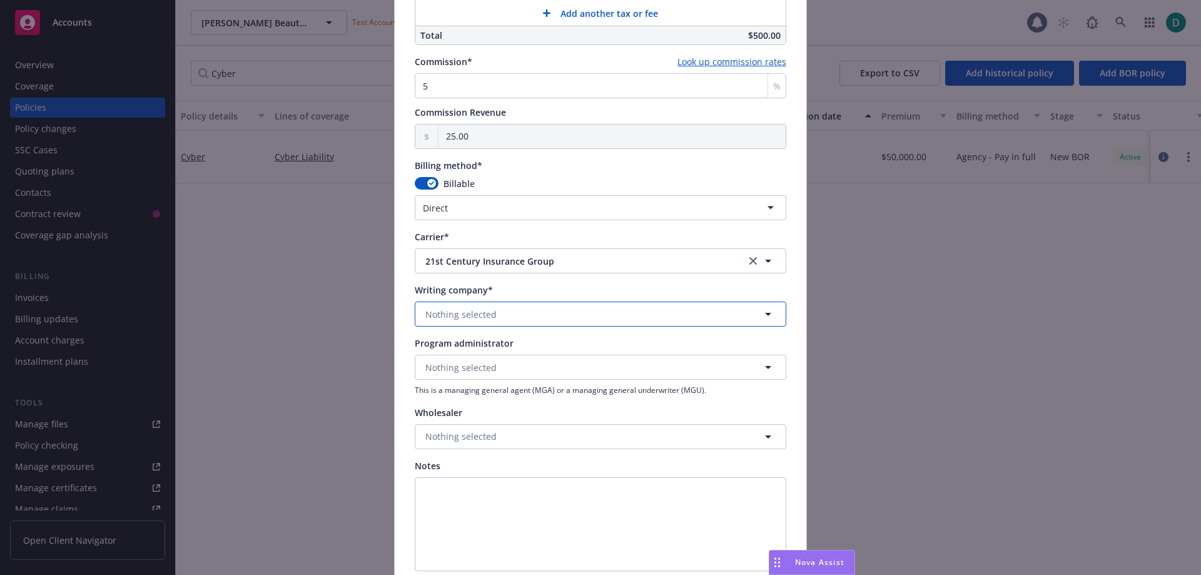
click at [455, 315] on span "Nothing selected" at bounding box center [460, 314] width 71 height 13
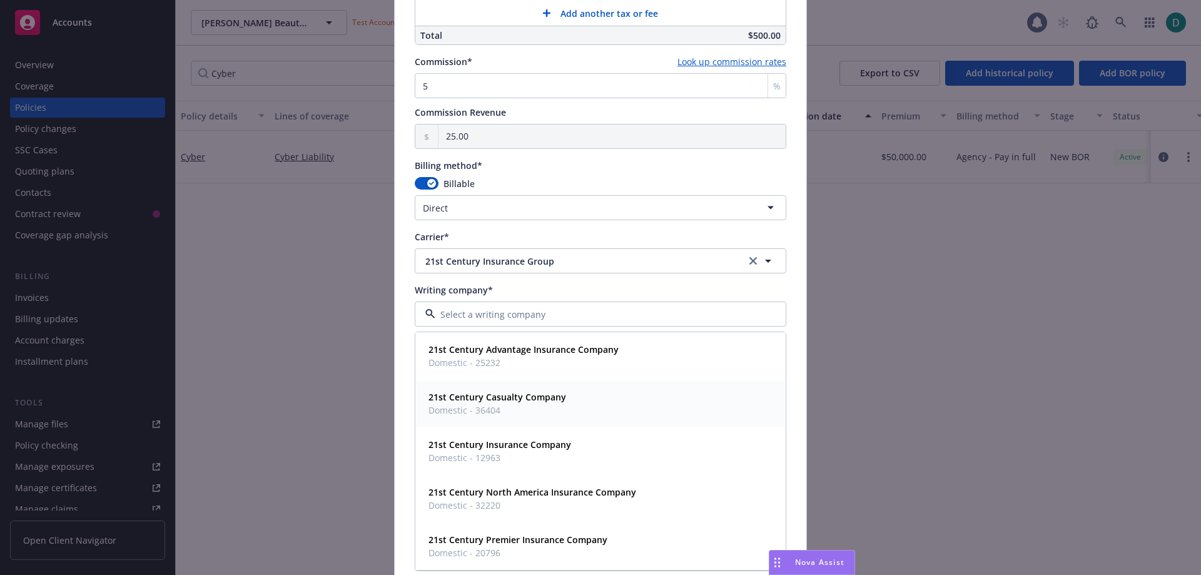
drag, startPoint x: 455, startPoint y: 375, endPoint x: 455, endPoint y: 403, distance: 28.2
click at [455, 403] on div "21st Century Advantage Insurance Company Domestic - 25232 21st Century Casualty…" at bounding box center [600, 451] width 370 height 238
click at [455, 404] on span "21st Century Casualty Company" at bounding box center [498, 396] width 138 height 13
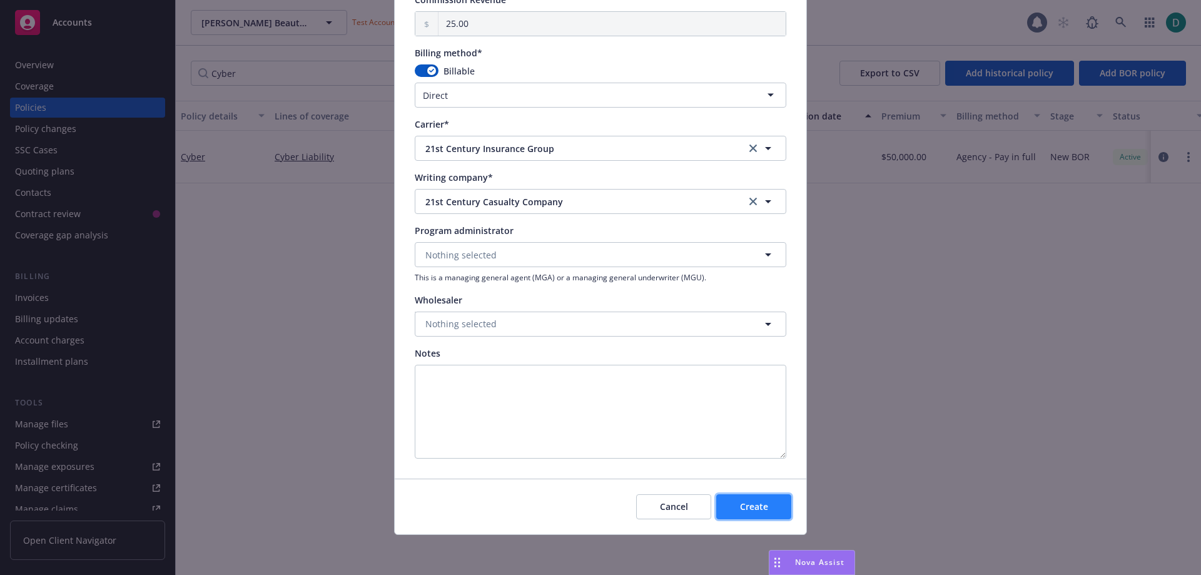
click at [742, 505] on span "Create" at bounding box center [754, 506] width 28 height 12
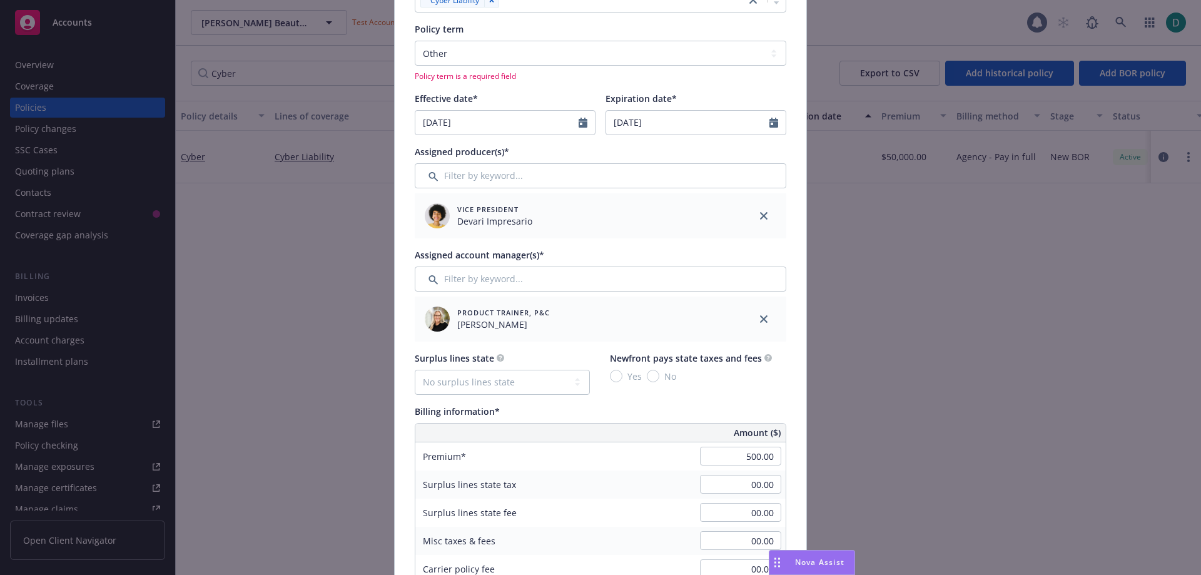
scroll to position [191, 0]
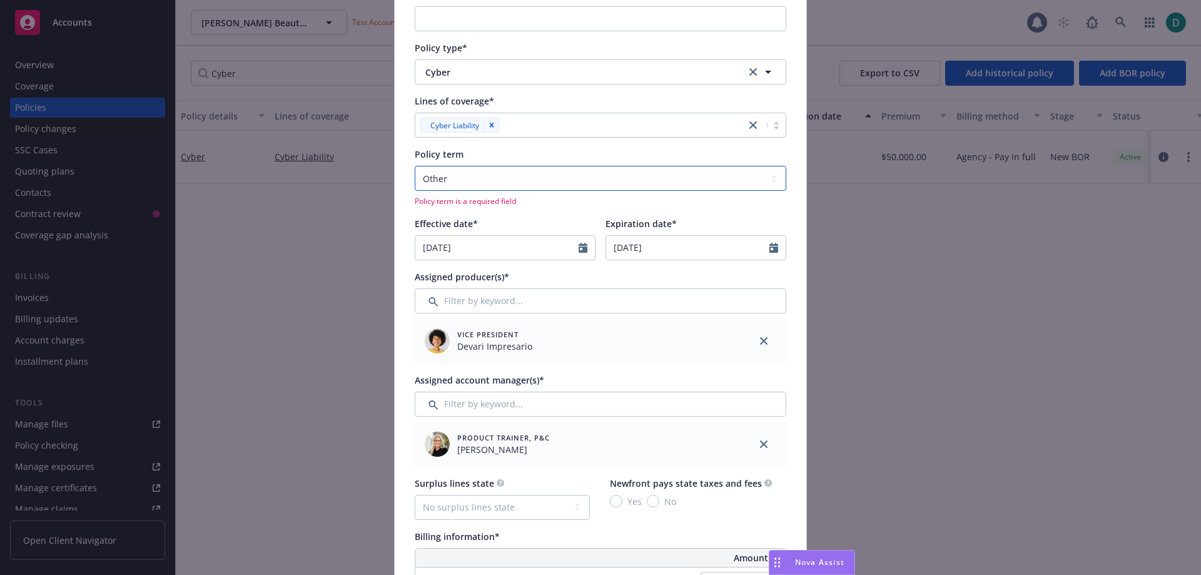
click at [472, 182] on select "Select policy term 12 Month 6 Month 4 Month 3 Month 2 Month 1 Month 36 Month (3…" at bounding box center [601, 178] width 372 height 25
select select "12"
click at [415, 166] on select "Select policy term 12 Month 6 Month 4 Month 3 Month 2 Month 1 Month 36 Month (3…" at bounding box center [601, 178] width 372 height 25
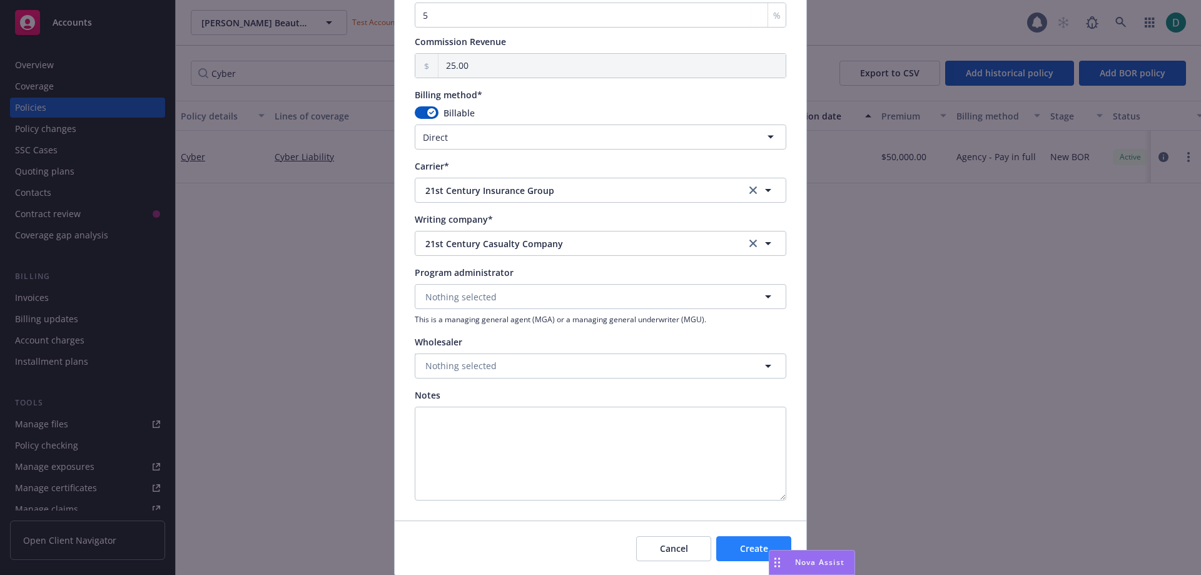
scroll to position [1051, 0]
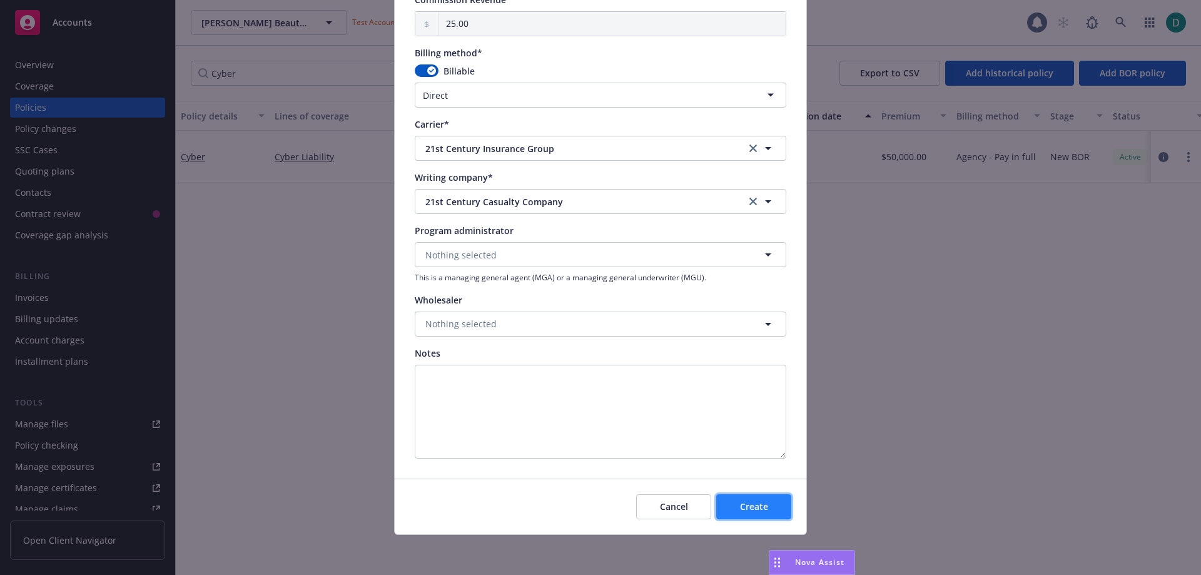
click at [739, 498] on button "Create" at bounding box center [753, 506] width 75 height 25
select select "other"
type input "00.00"
type input "0"
type input "0.00"
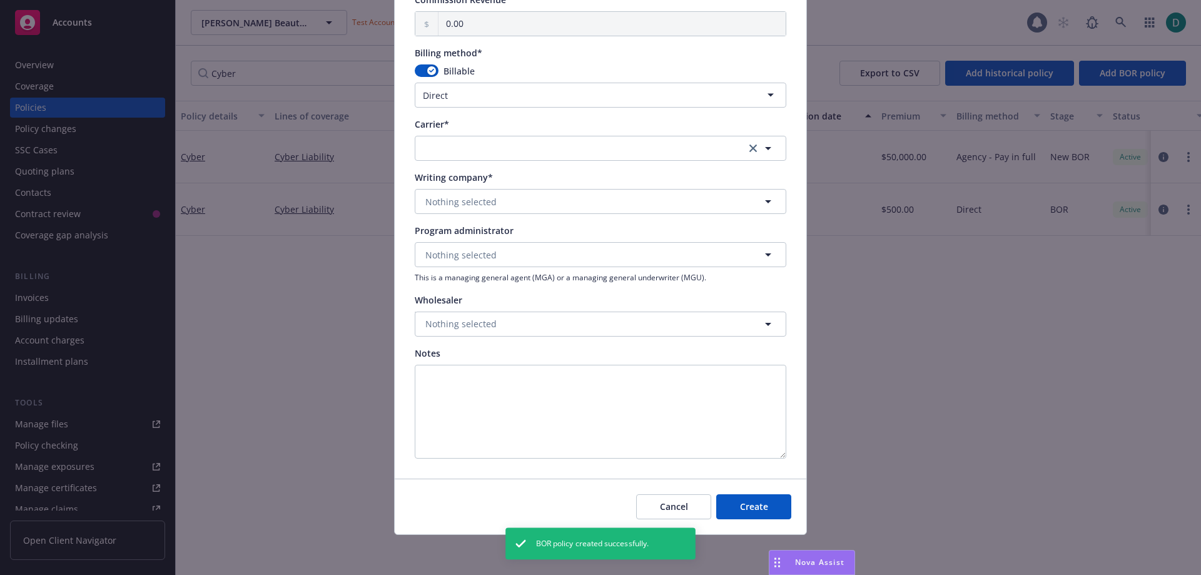
scroll to position [951, 0]
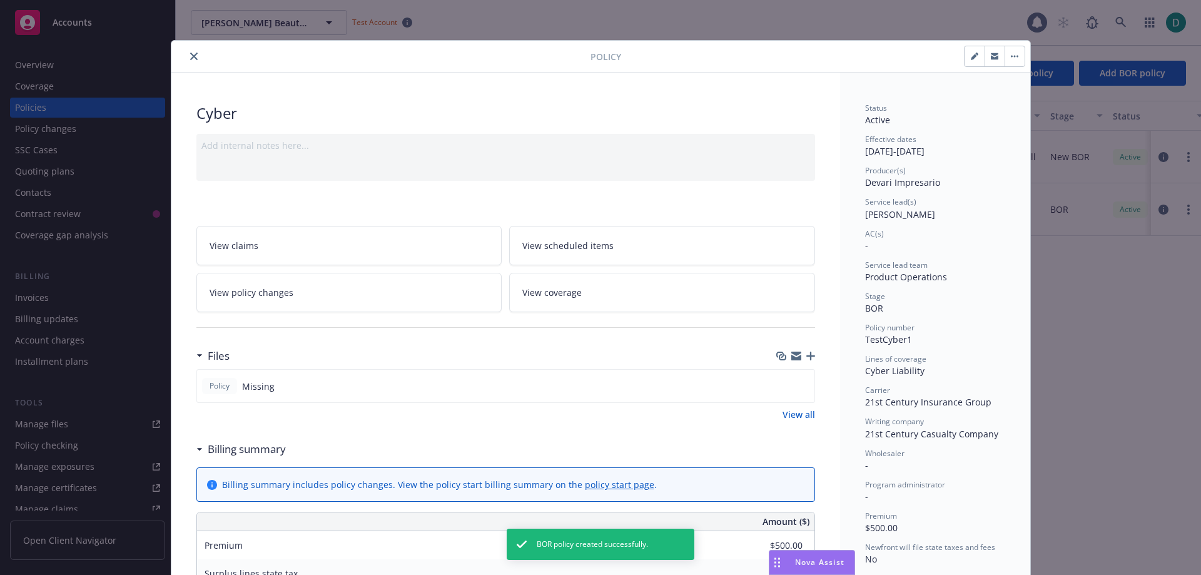
click at [190, 59] on icon "close" at bounding box center [194, 57] width 8 height 8
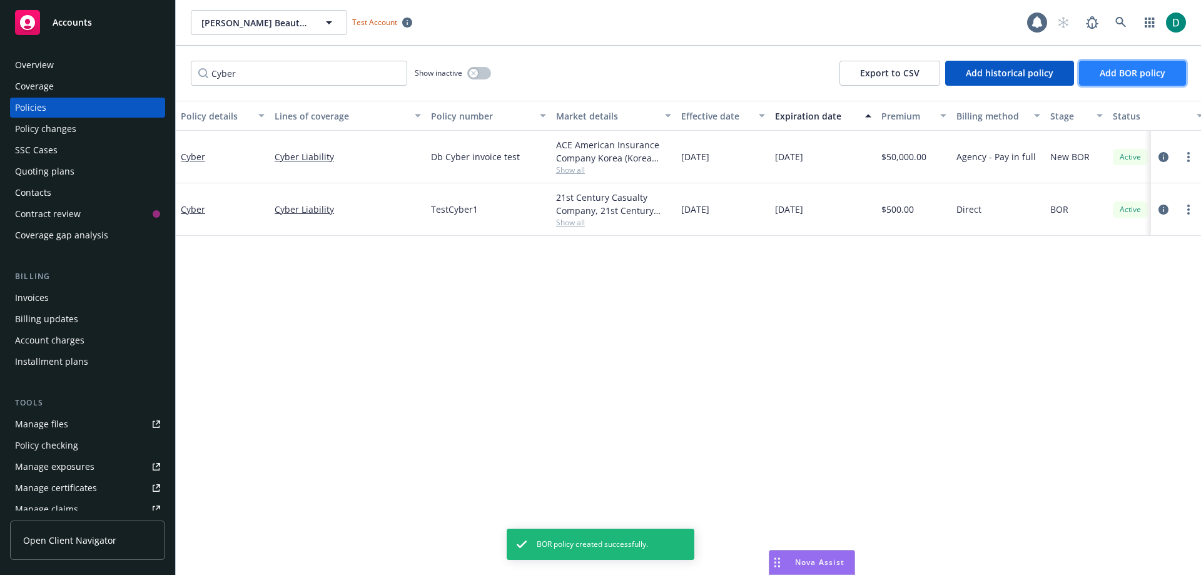
click at [1103, 67] on span "Add BOR policy" at bounding box center [1133, 73] width 66 height 12
select select "other"
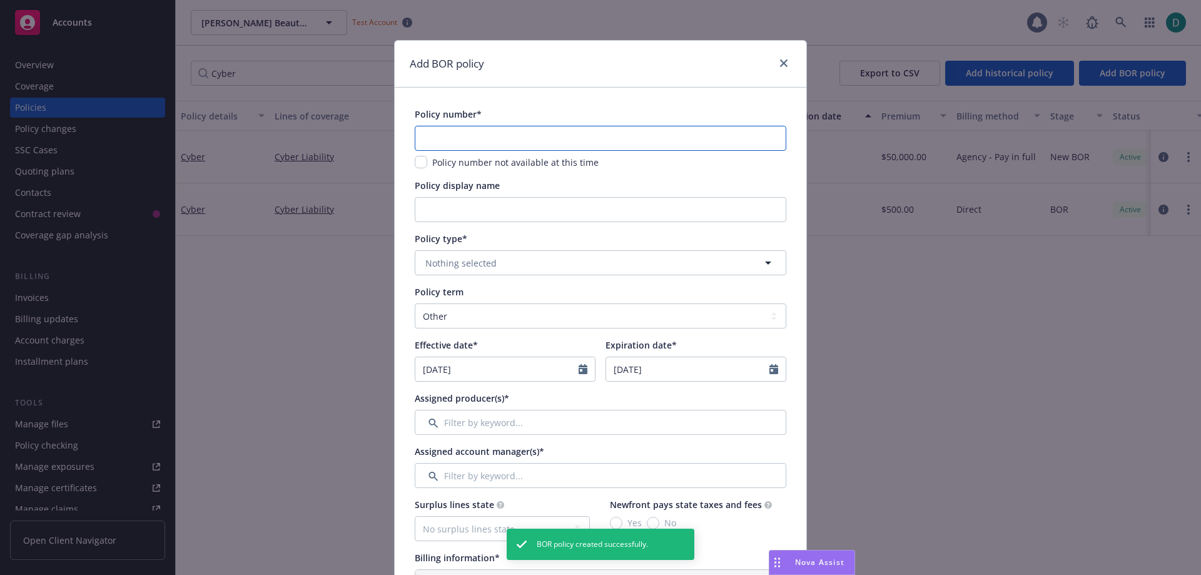
click at [476, 134] on input "text" at bounding box center [601, 138] width 372 height 25
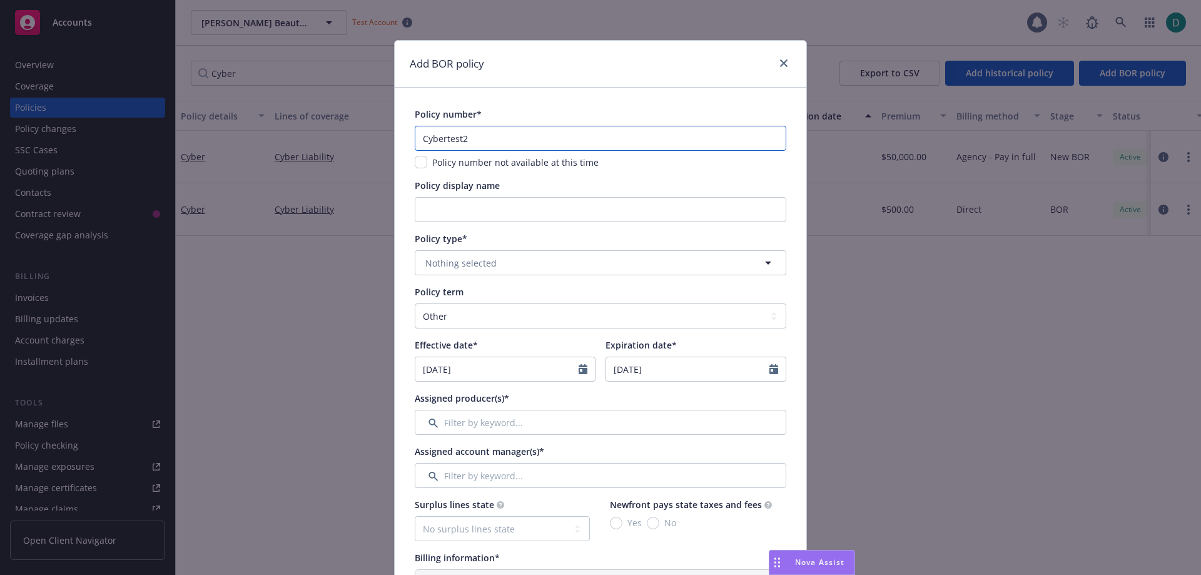
type input "Cybertest2"
click at [447, 253] on button "Nothing selected" at bounding box center [601, 262] width 372 height 25
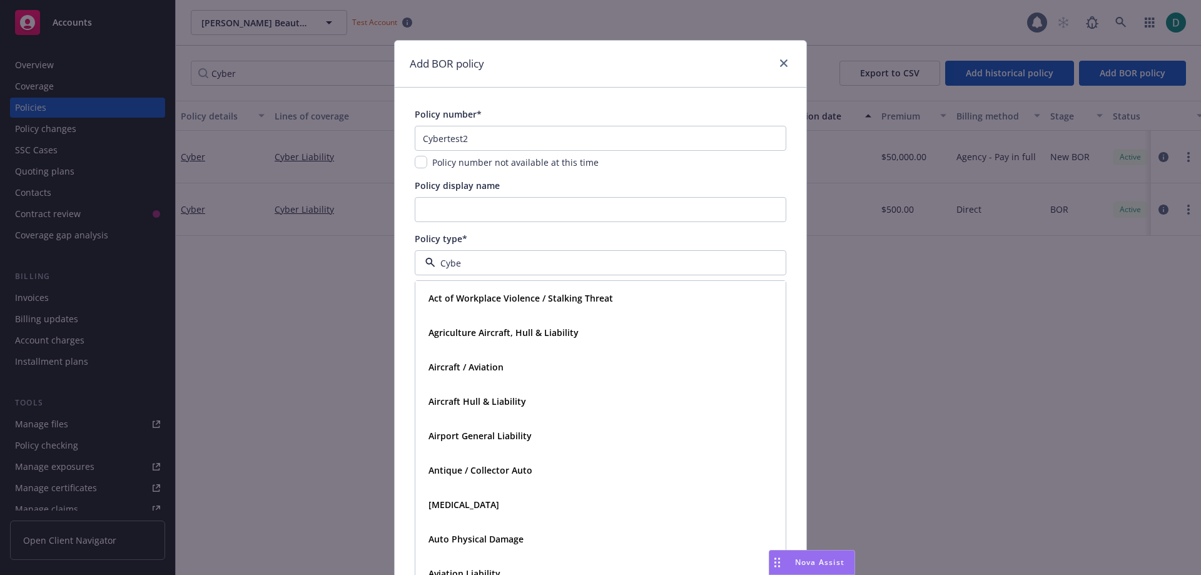
type input "Cyber"
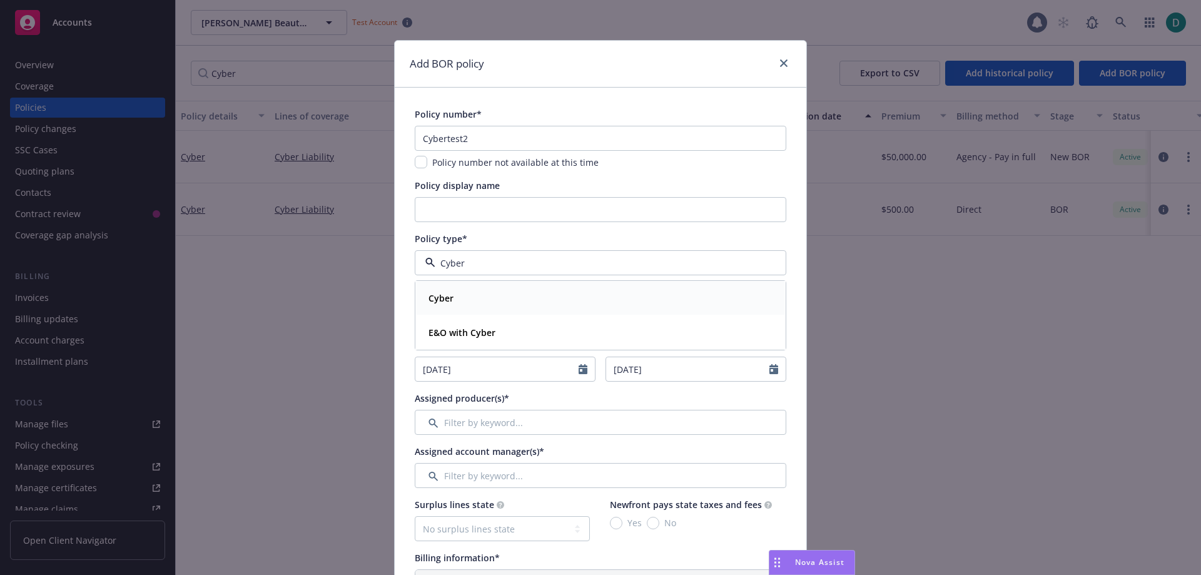
click at [440, 290] on div "Cyber" at bounding box center [440, 298] width 33 height 18
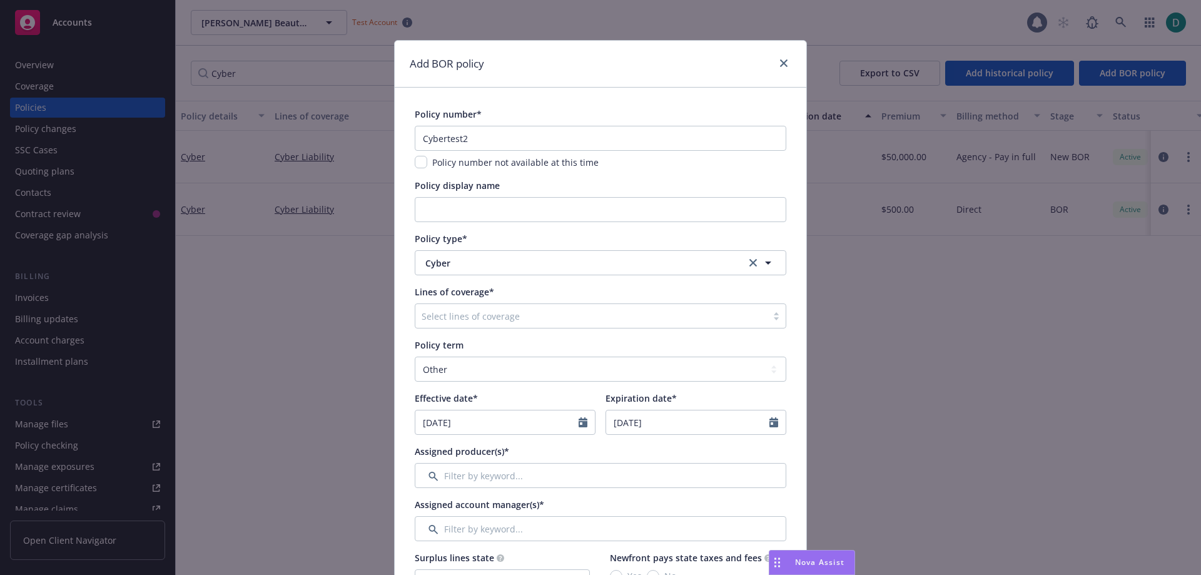
click at [444, 316] on div at bounding box center [591, 315] width 339 height 15
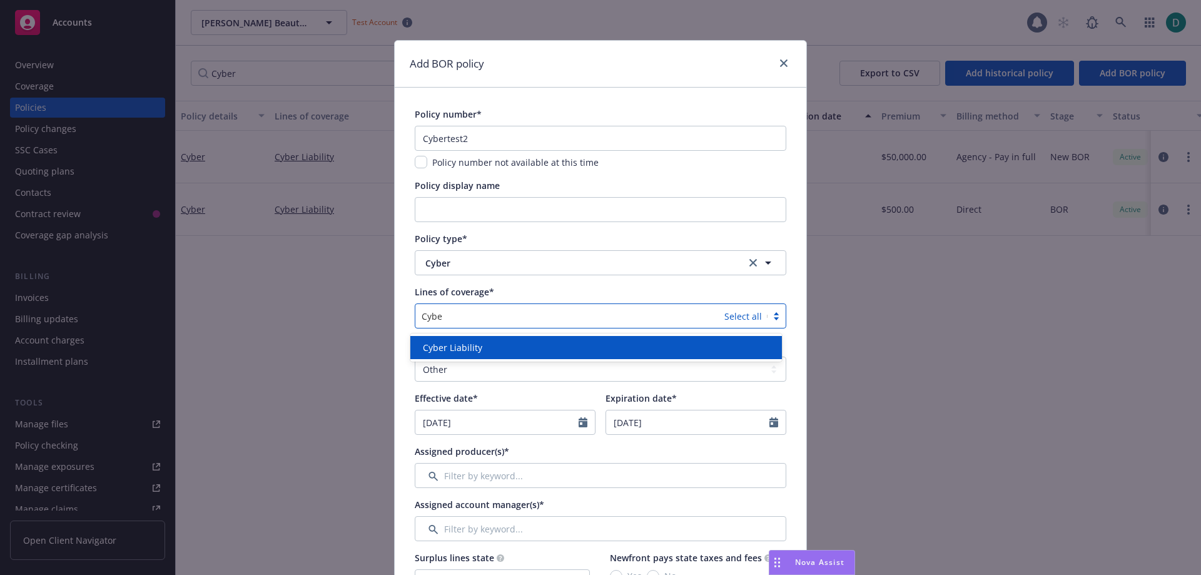
type input "Cyber"
click at [452, 343] on span "Cyber Liability" at bounding box center [452, 347] width 59 height 13
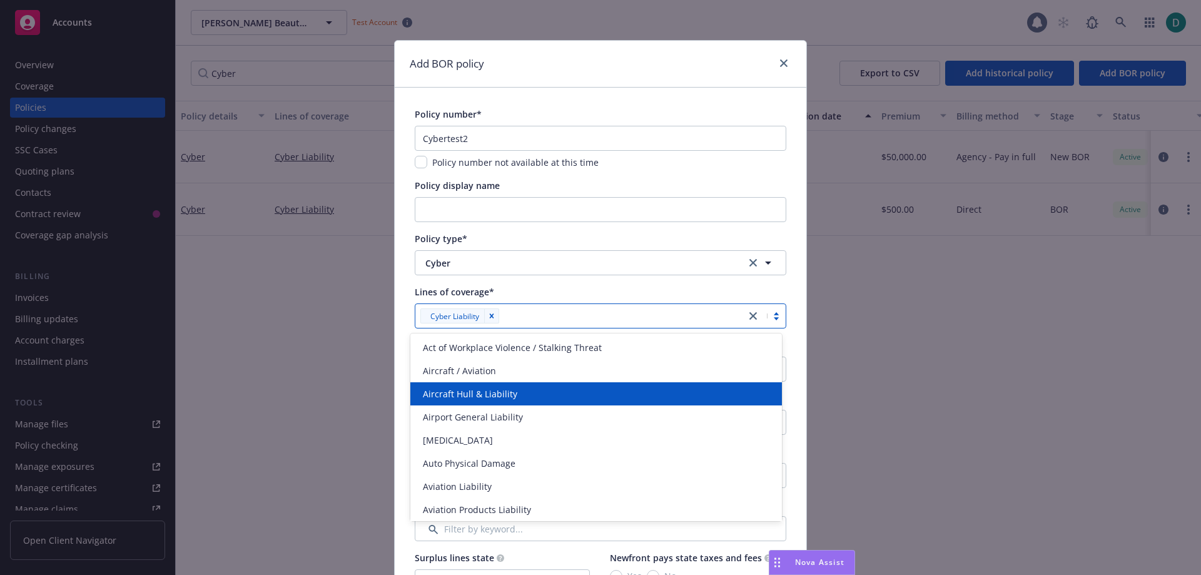
scroll to position [63, 0]
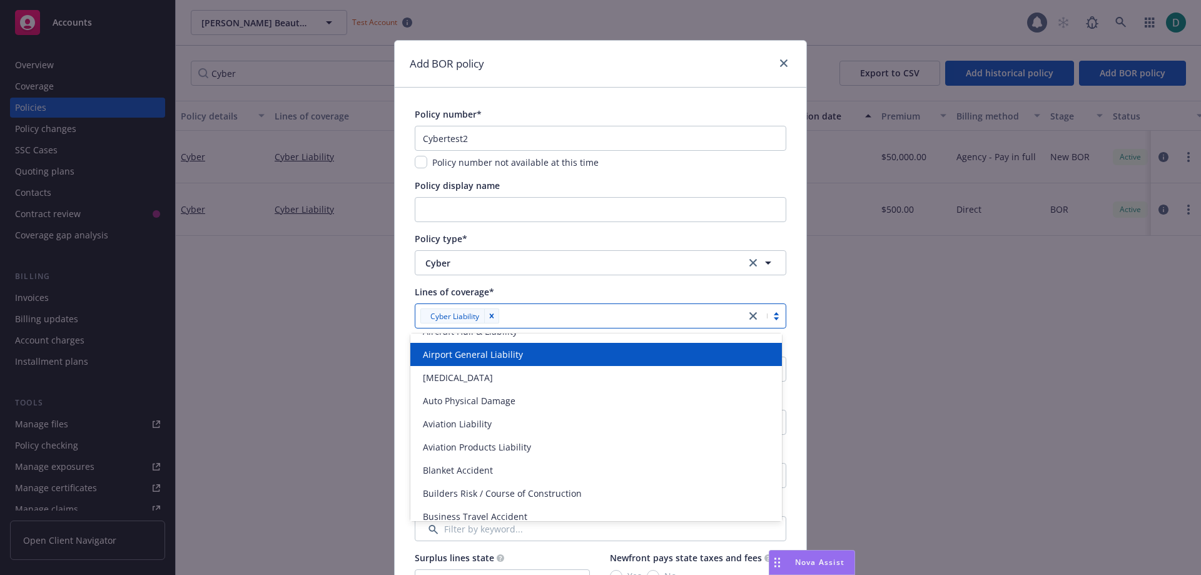
click at [520, 289] on div "Lines of coverage*" at bounding box center [601, 291] width 372 height 13
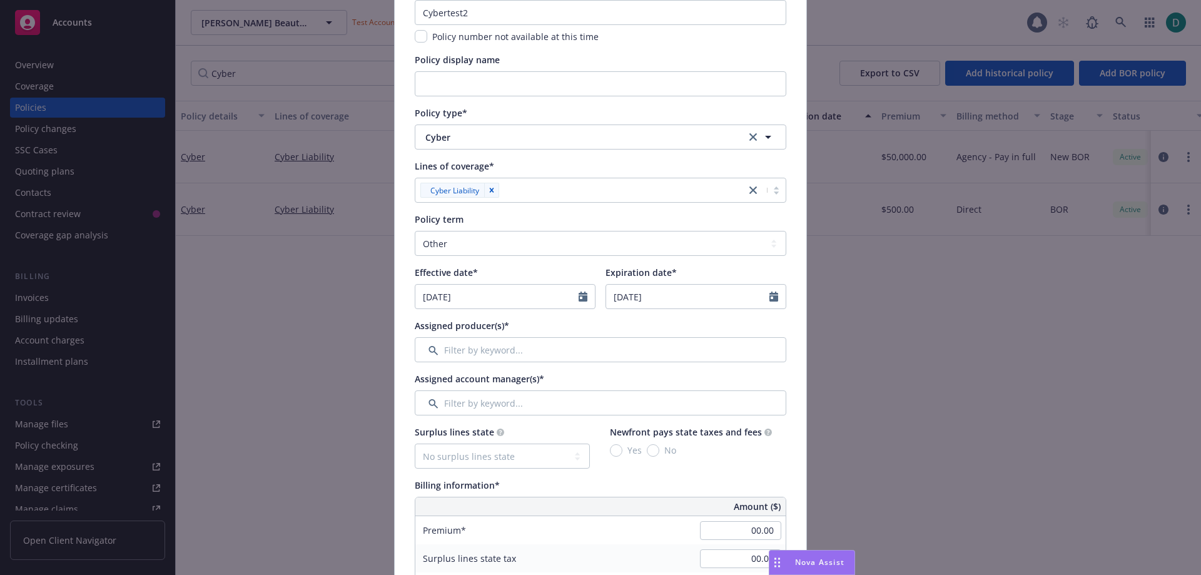
scroll to position [188, 0]
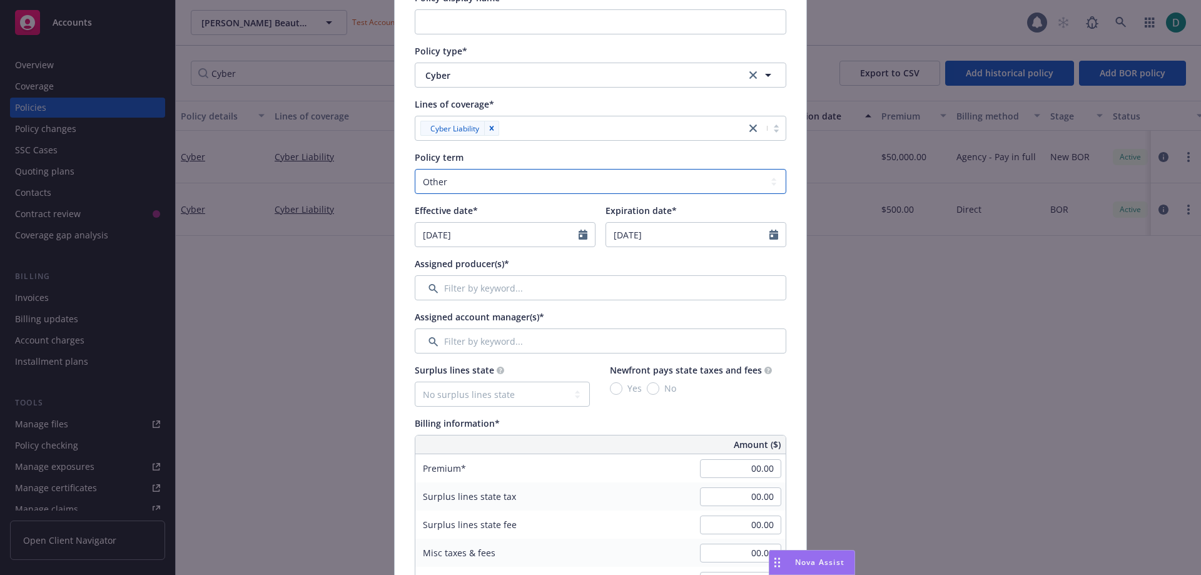
click at [470, 178] on select "Select policy term 12 Month 6 Month 4 Month 3 Month 2 Month 1 Month 36 Month (3…" at bounding box center [601, 181] width 372 height 25
select select "12"
click at [415, 169] on select "Select policy term 12 Month 6 Month 4 Month 3 Month 2 Month 1 Month 36 Month (3…" at bounding box center [601, 181] width 372 height 25
click at [490, 291] on input "Filter by keyword..." at bounding box center [601, 287] width 372 height 25
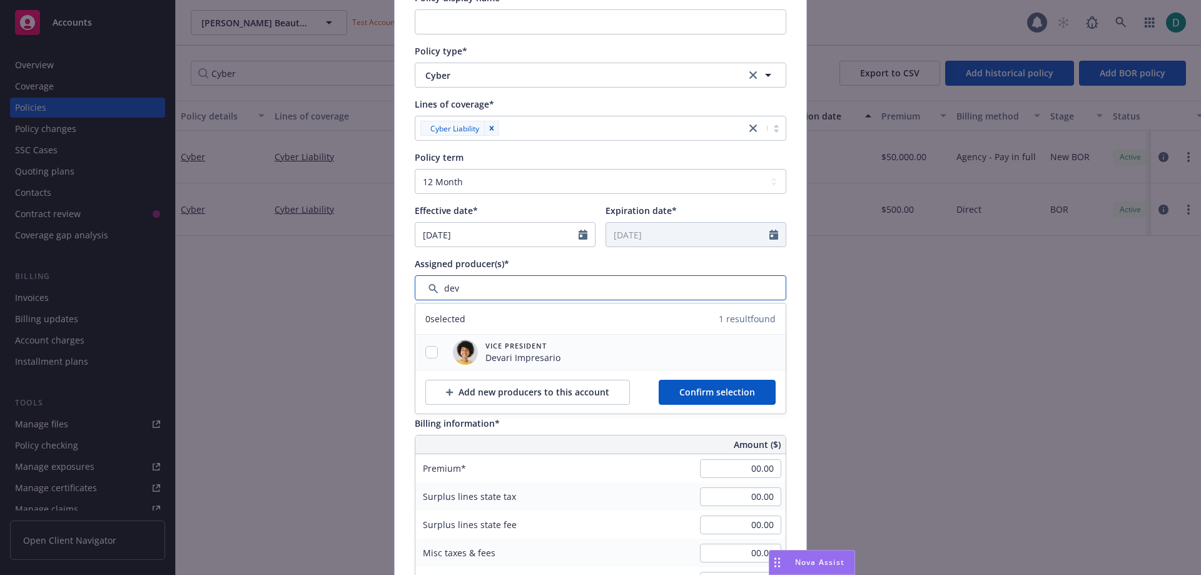
type input "dev"
click at [427, 355] on input "checkbox" at bounding box center [431, 352] width 13 height 13
checkbox input "true"
click at [713, 393] on span "Confirm selection" at bounding box center [717, 392] width 76 height 12
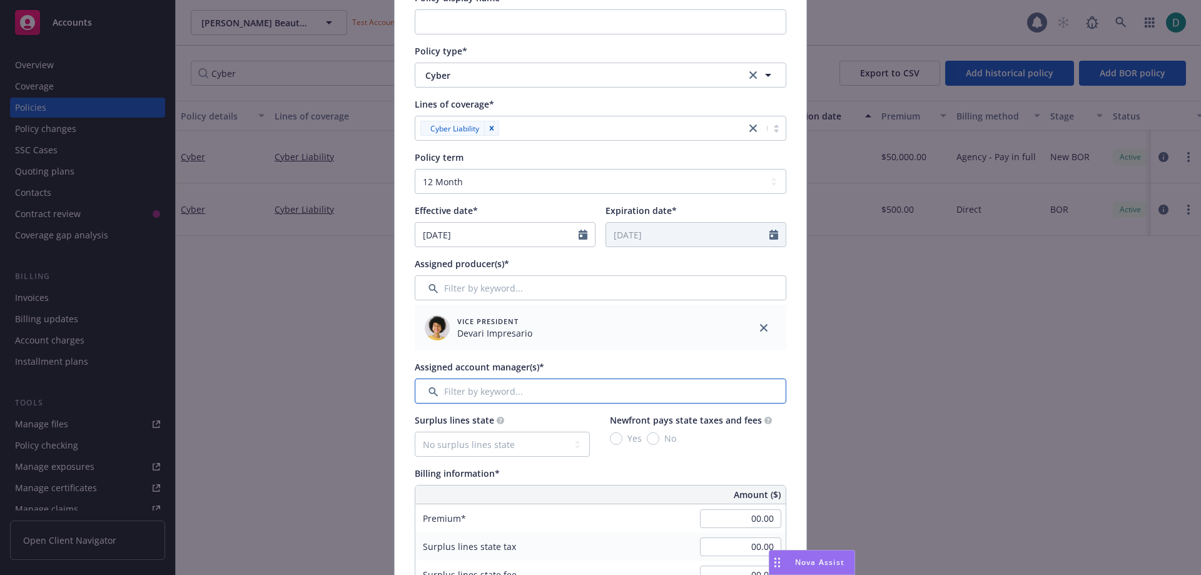
click at [477, 384] on input "Filter by keyword..." at bounding box center [601, 390] width 372 height 25
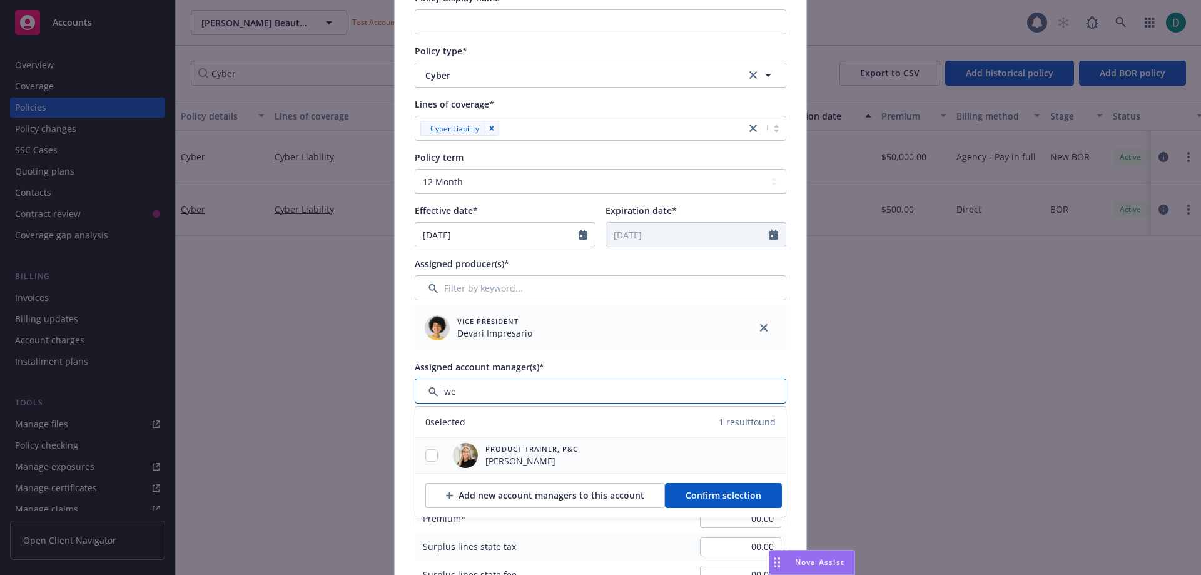
type input "we"
click at [425, 459] on input "checkbox" at bounding box center [431, 455] width 13 height 13
checkbox input "true"
click at [724, 502] on button "Confirm selection" at bounding box center [723, 495] width 117 height 25
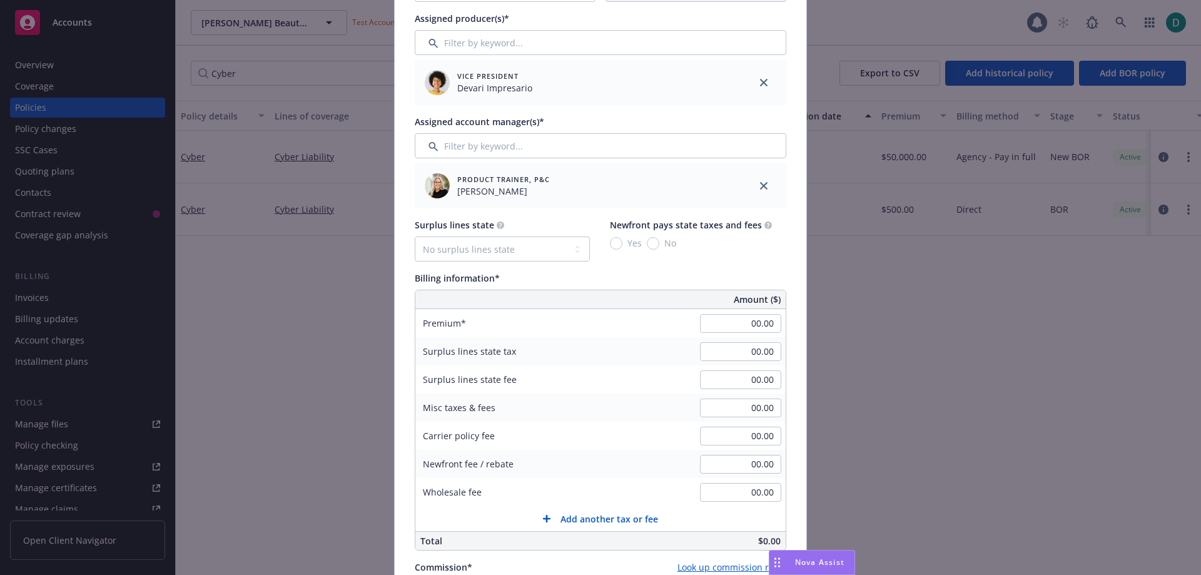
scroll to position [438, 0]
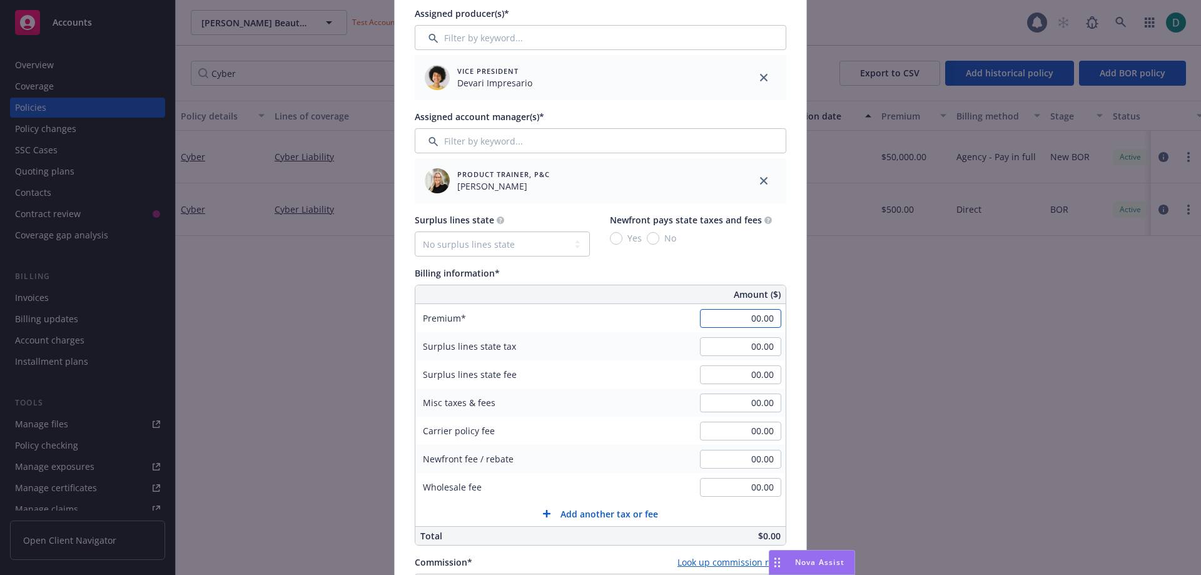
click at [721, 323] on input "00.00" at bounding box center [740, 318] width 81 height 19
type input "1,000.00"
click at [692, 267] on div "Billing information*" at bounding box center [601, 273] width 372 height 13
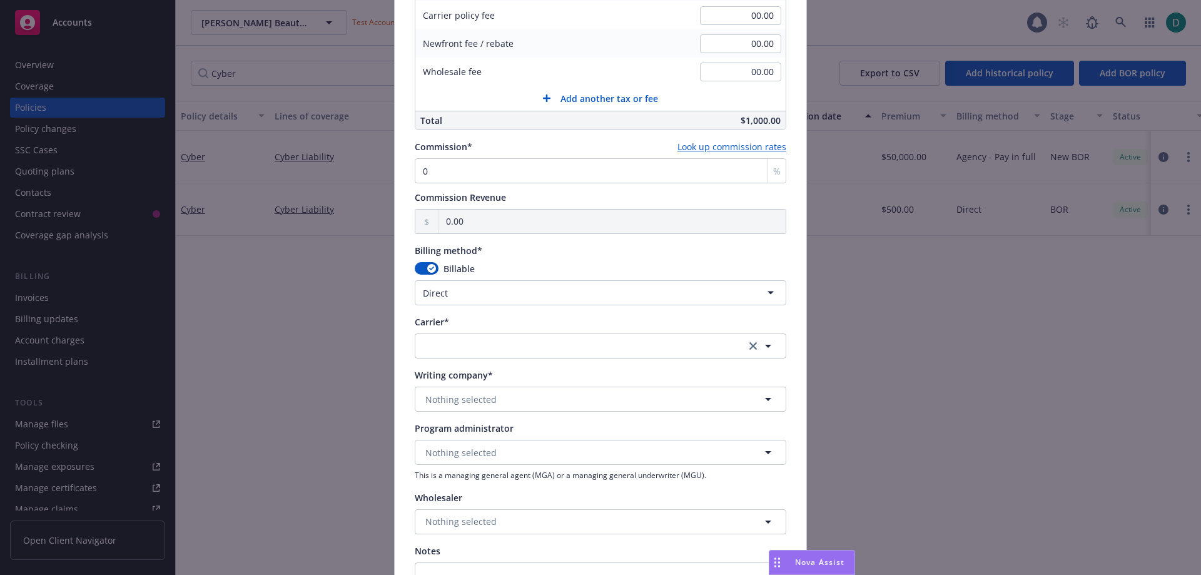
scroll to position [876, 0]
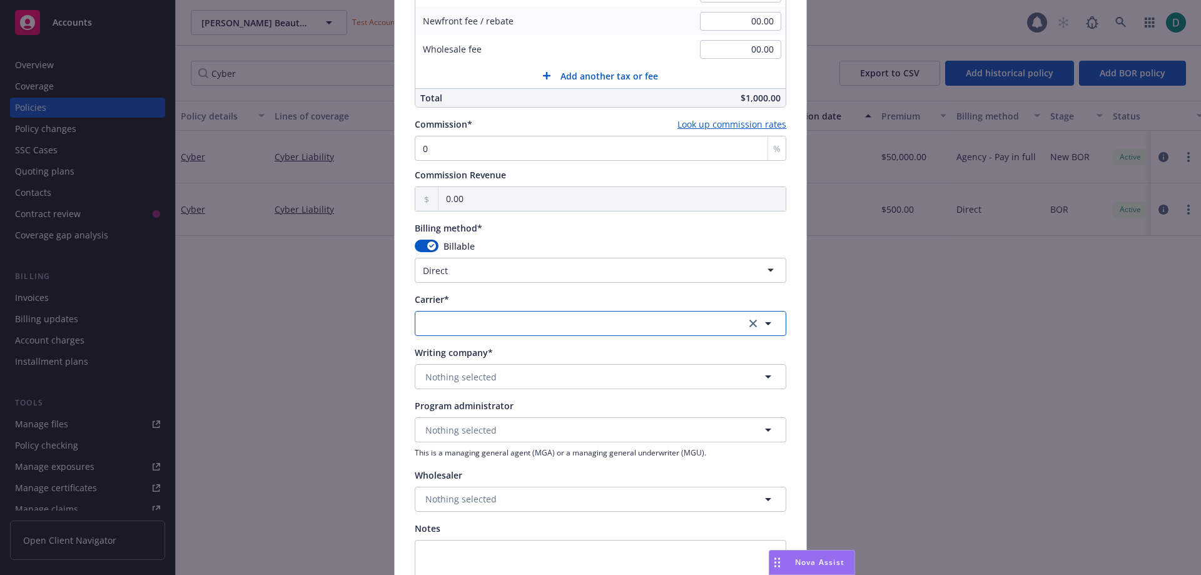
click at [455, 326] on button "button" at bounding box center [601, 323] width 372 height 25
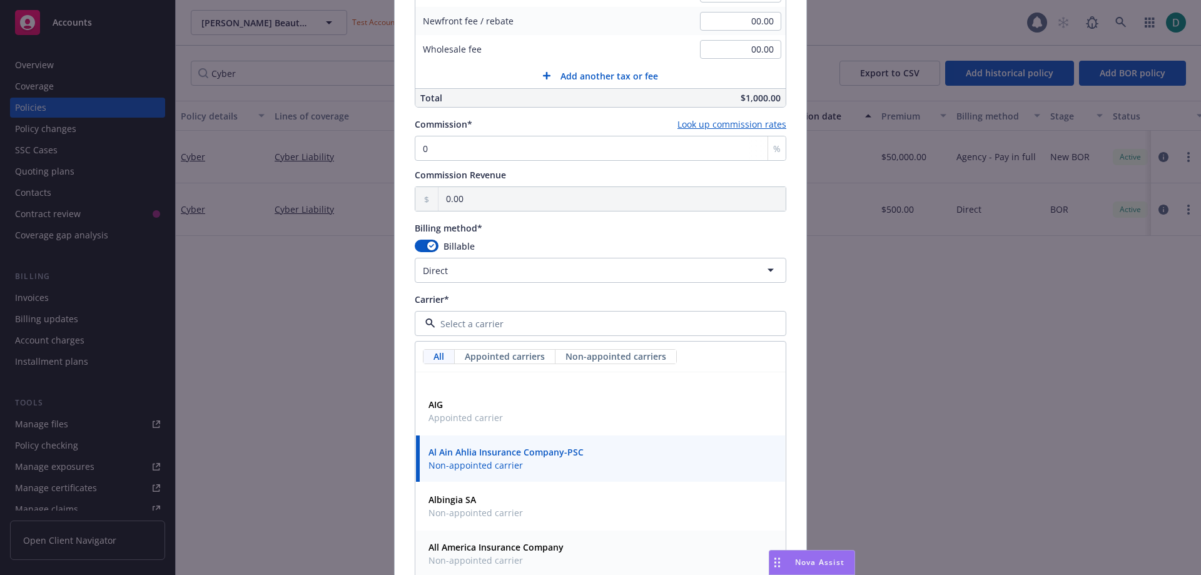
scroll to position [438, 0]
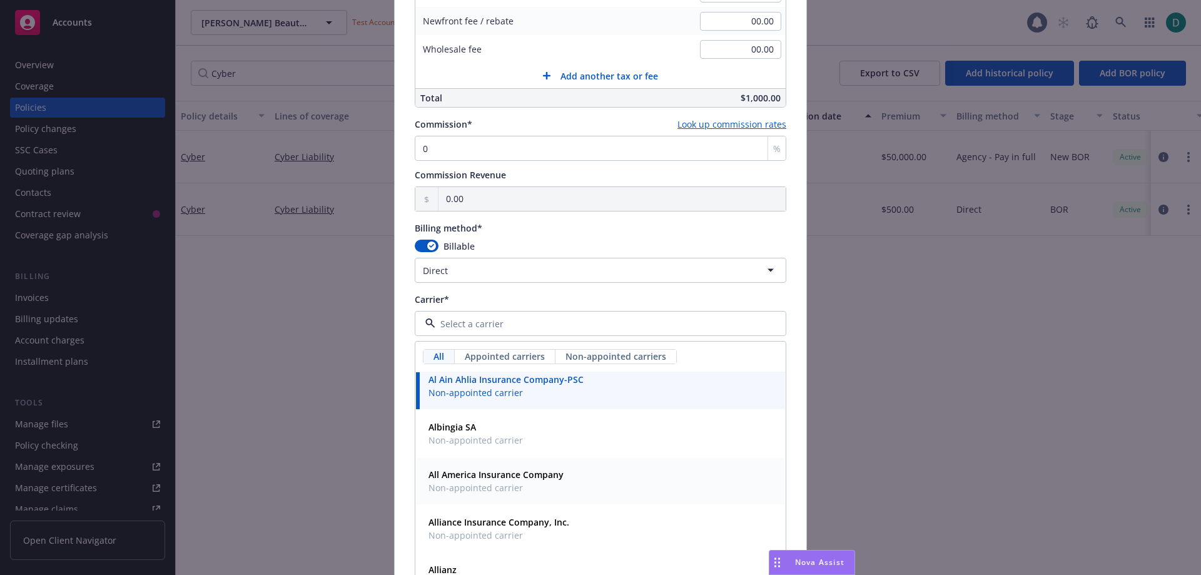
click at [493, 487] on span "Non-appointed carrier" at bounding box center [496, 487] width 135 height 13
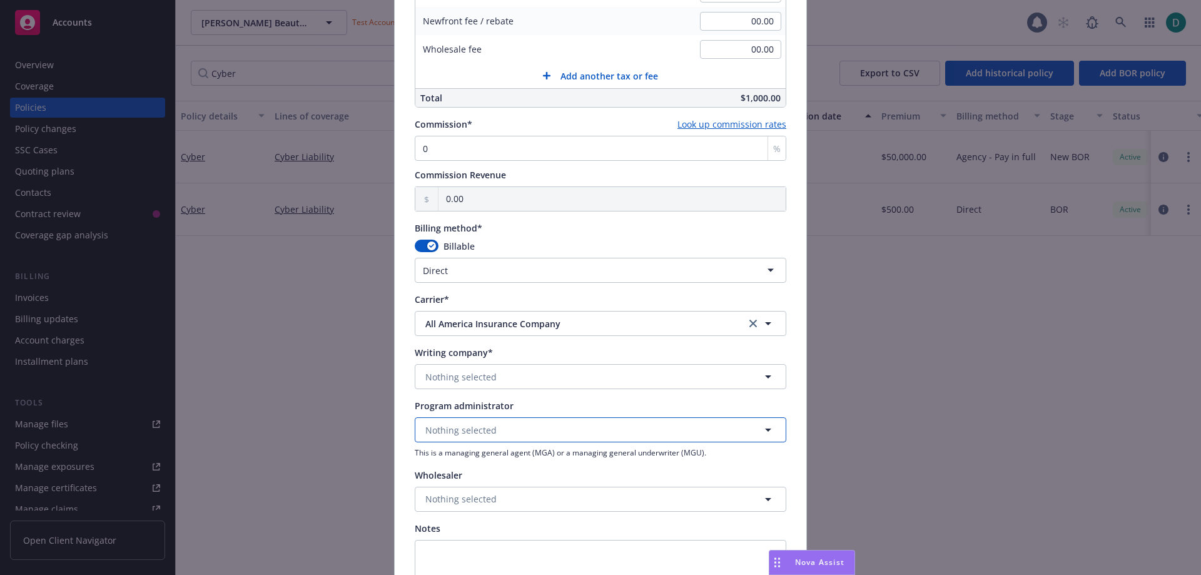
click at [464, 436] on button "Nothing selected" at bounding box center [601, 429] width 372 height 25
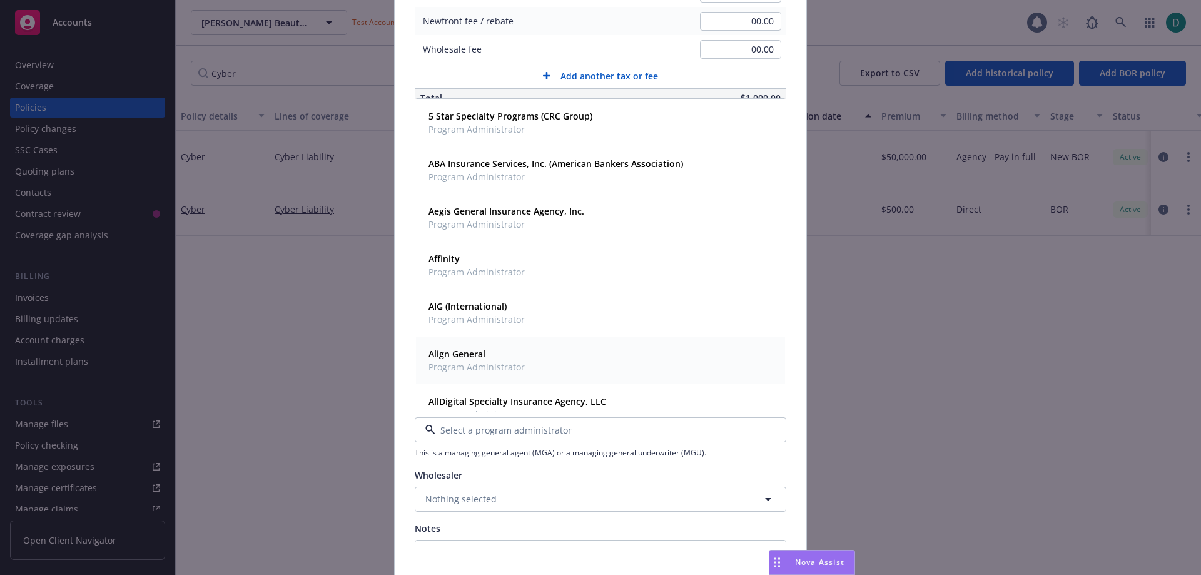
click at [462, 368] on span "Program Administrator" at bounding box center [477, 366] width 96 height 13
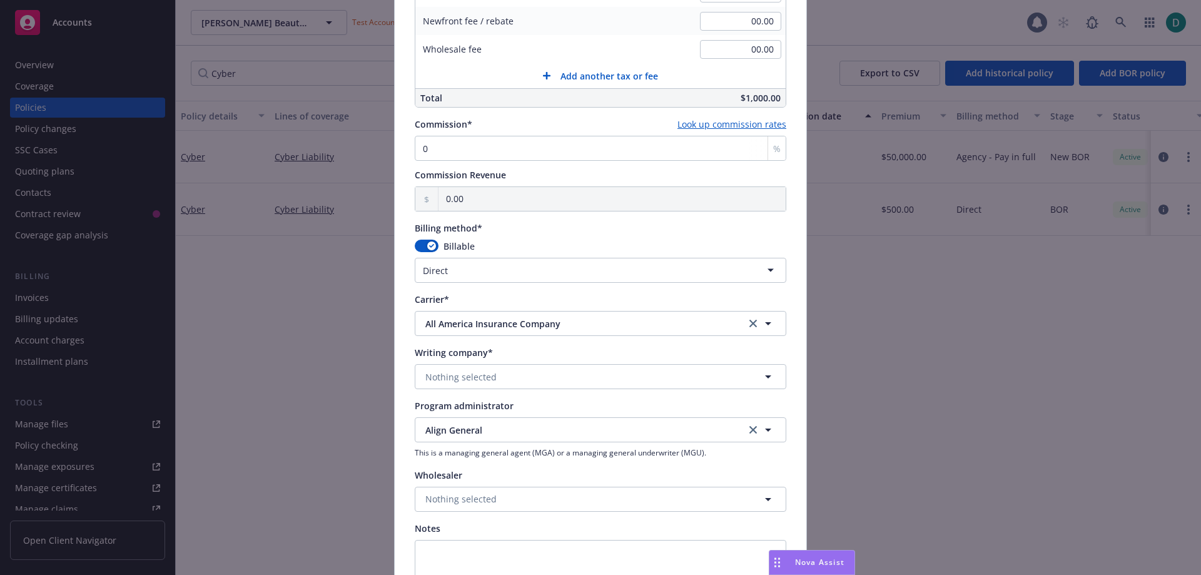
scroll to position [1051, 0]
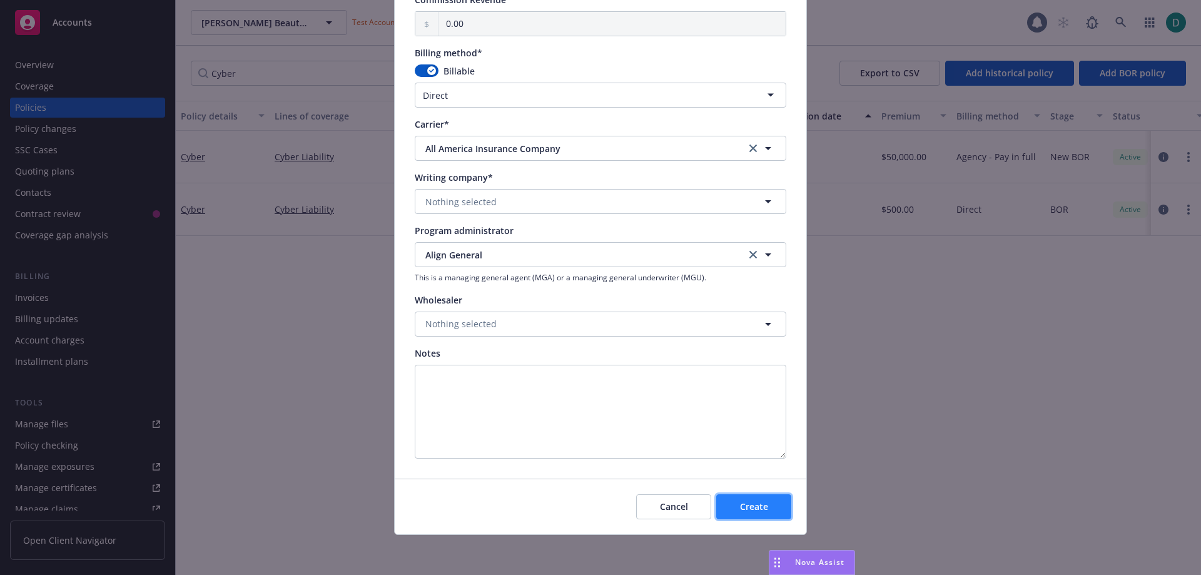
click at [745, 514] on button "Create" at bounding box center [753, 506] width 75 height 25
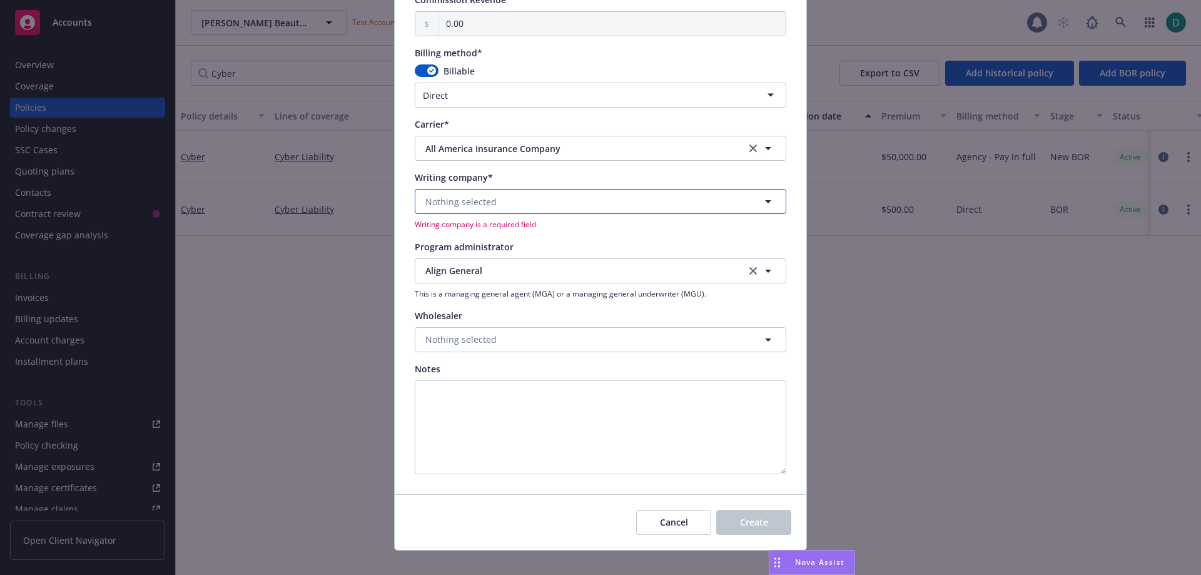
click at [456, 206] on span "Nothing selected" at bounding box center [460, 201] width 71 height 13
click at [447, 240] on strong "All America Insurance Company" at bounding box center [496, 237] width 135 height 12
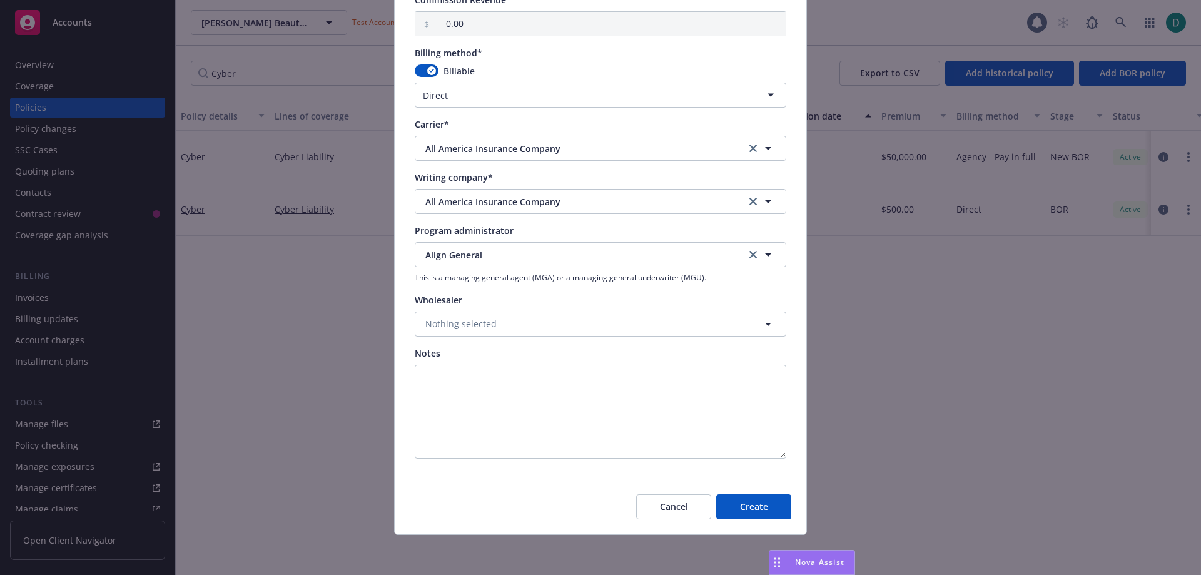
click at [742, 493] on div "Cancel Create" at bounding box center [601, 507] width 412 height 56
click at [457, 250] on span "Align General" at bounding box center [576, 254] width 302 height 13
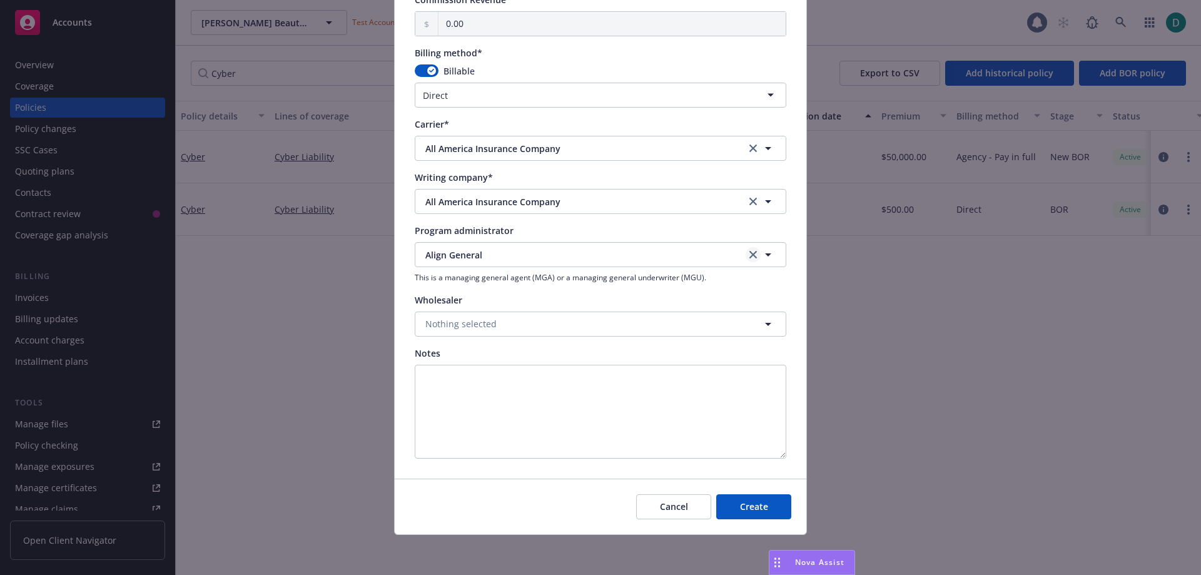
click at [749, 252] on icon "clear selection" at bounding box center [753, 255] width 8 height 8
click at [753, 501] on span "Create" at bounding box center [754, 506] width 28 height 12
select select "other"
type input "00.00"
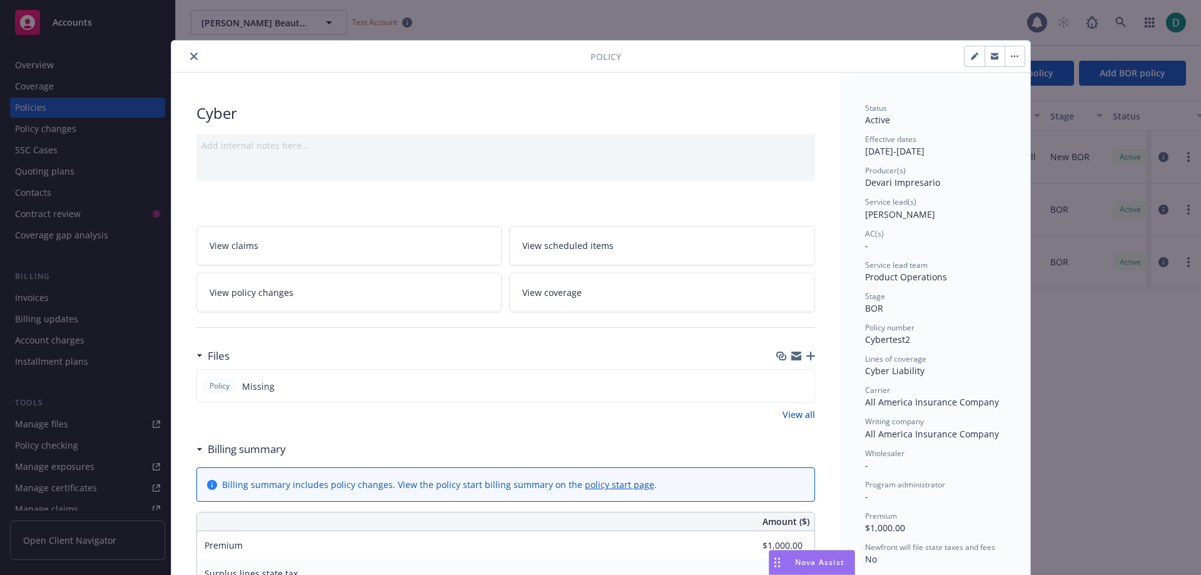
click at [189, 50] on button "close" at bounding box center [193, 56] width 15 height 15
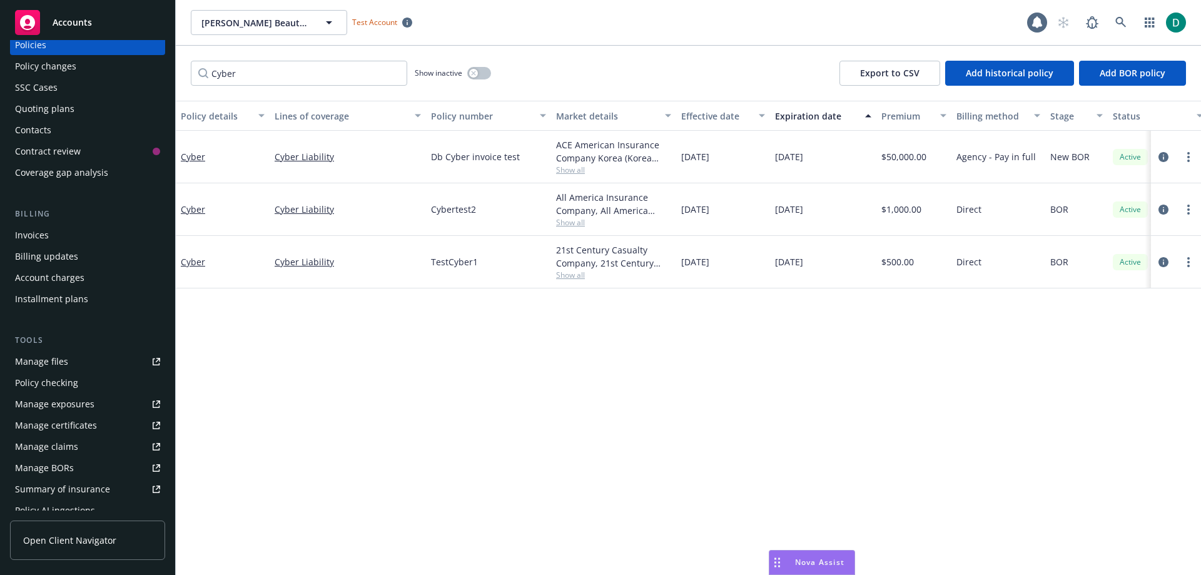
scroll to position [125, 0]
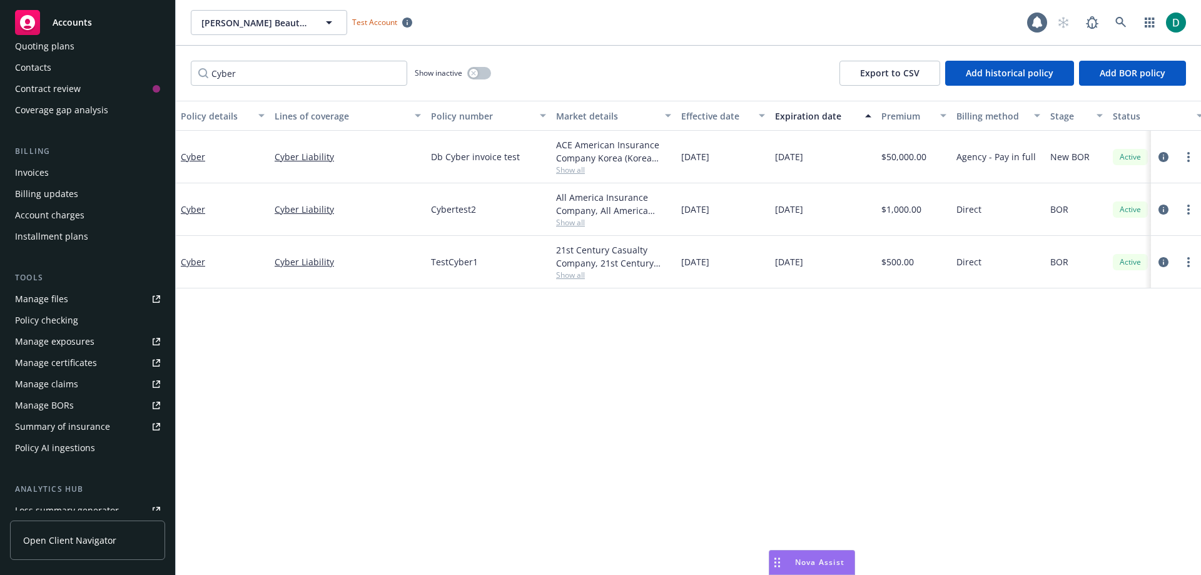
click at [66, 447] on div "Policy AI ingestions" at bounding box center [55, 448] width 80 height 20
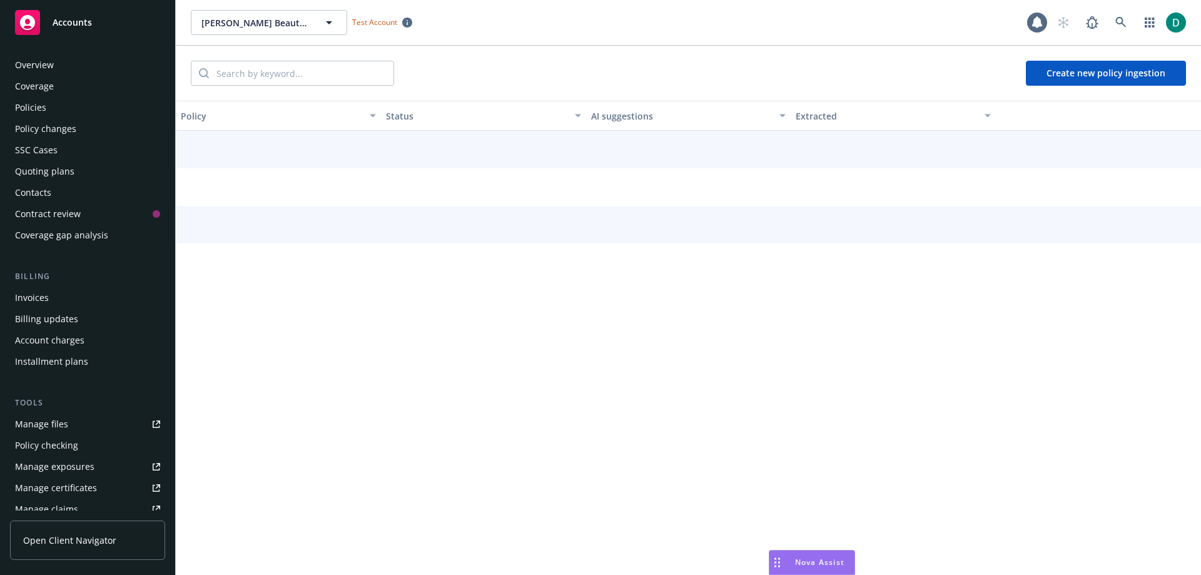
scroll to position [266, 0]
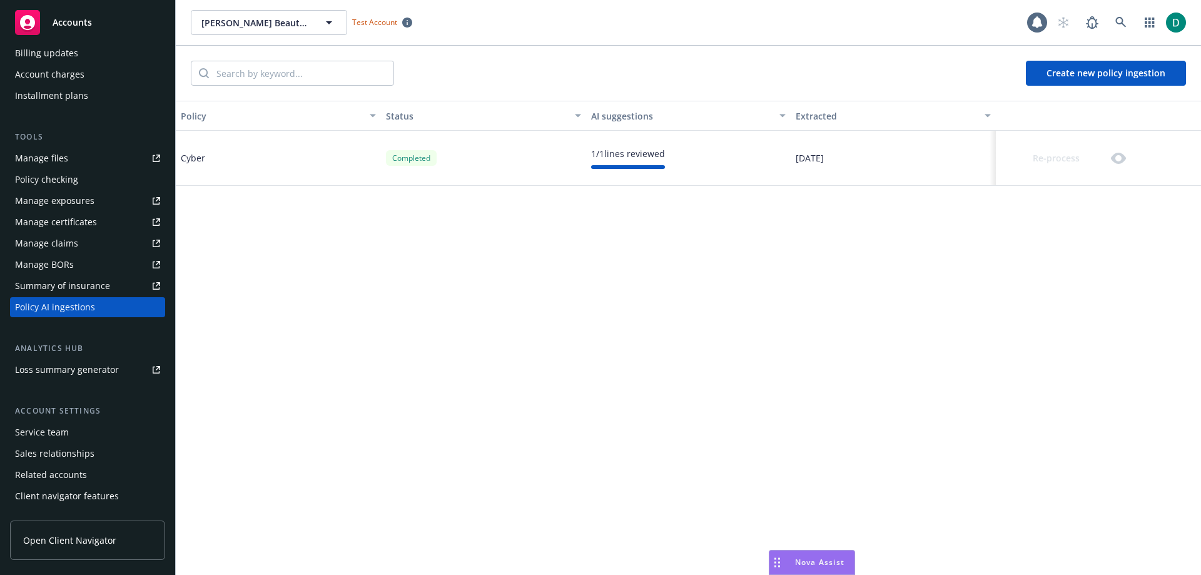
click at [1069, 73] on button "Create new policy ingestion" at bounding box center [1106, 73] width 160 height 25
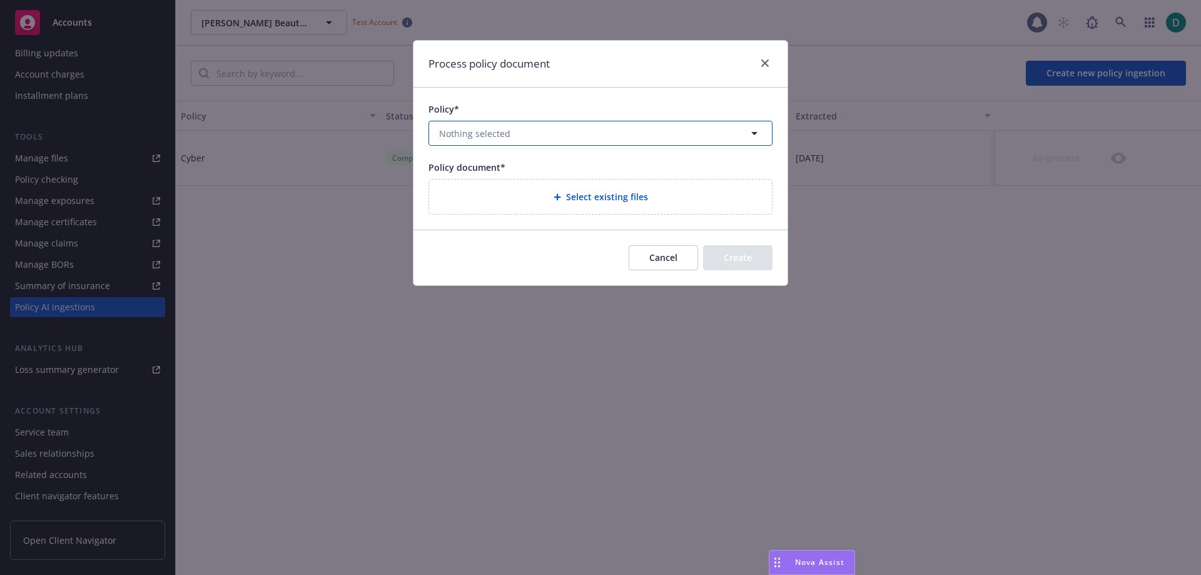
click at [502, 136] on span "Nothing selected" at bounding box center [474, 133] width 71 height 13
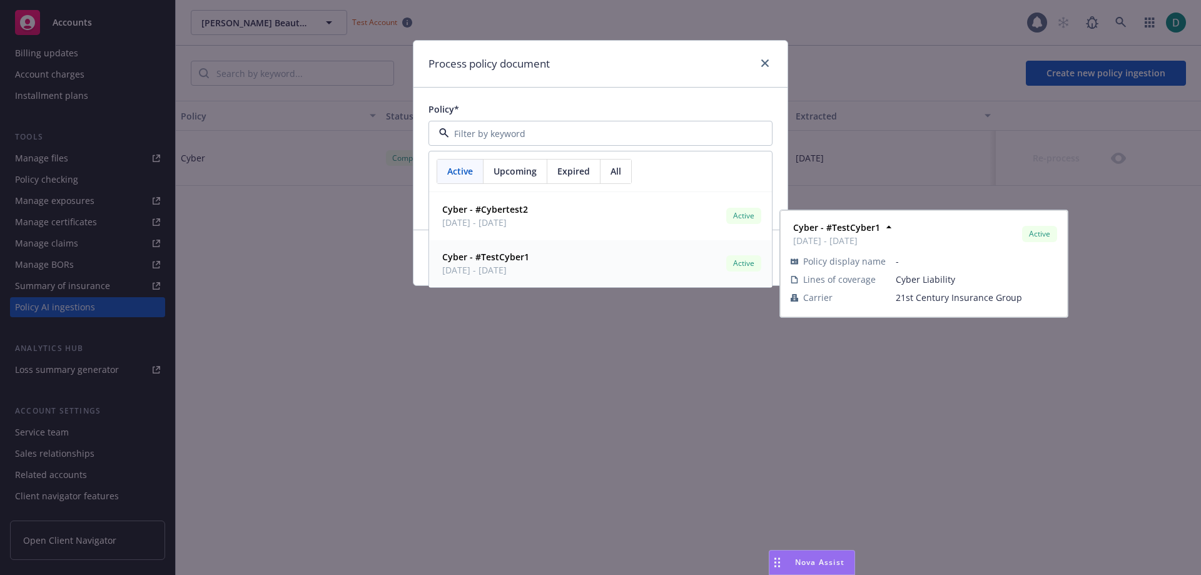
click at [529, 258] on span "Cyber - #TestCyber1" at bounding box center [485, 256] width 87 height 13
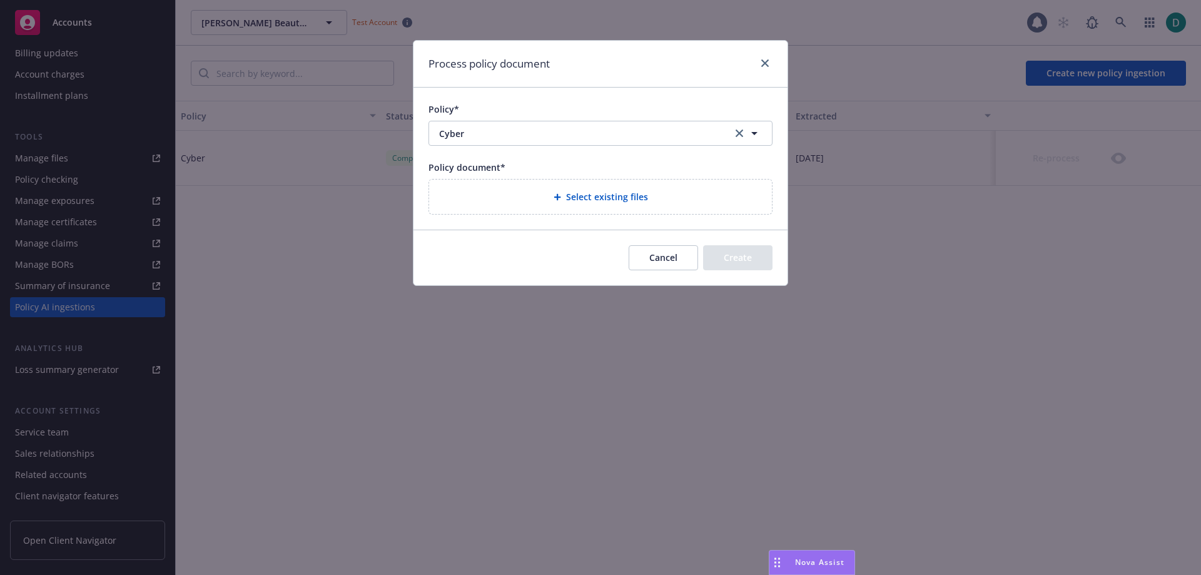
click at [533, 190] on div "Select existing files" at bounding box center [600, 197] width 323 height 14
select select "Policy"
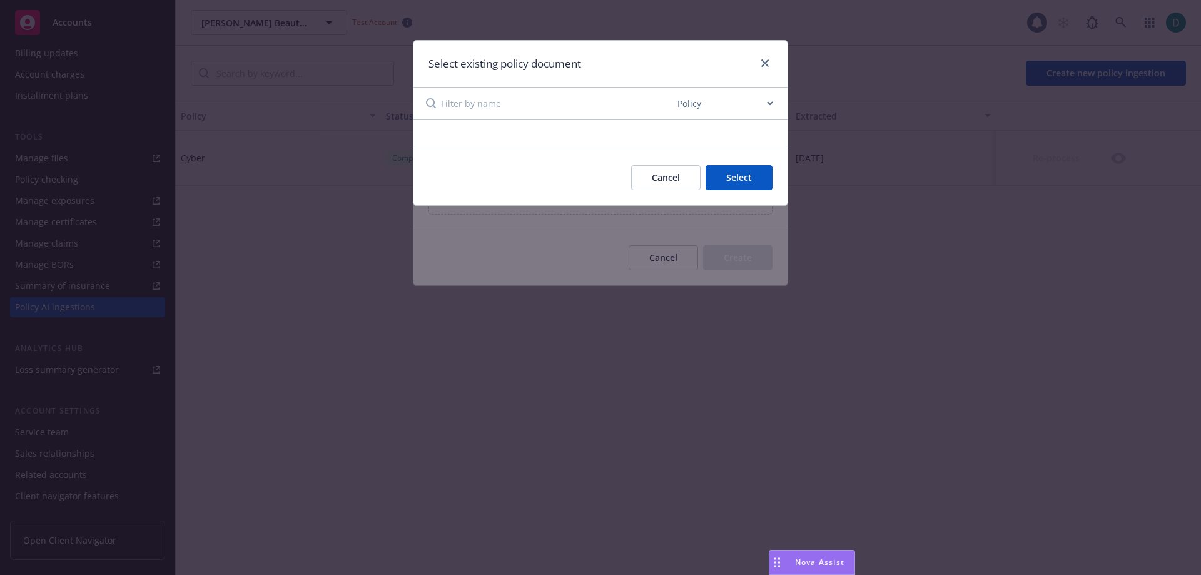
click at [662, 182] on button "Cancel" at bounding box center [665, 177] width 69 height 25
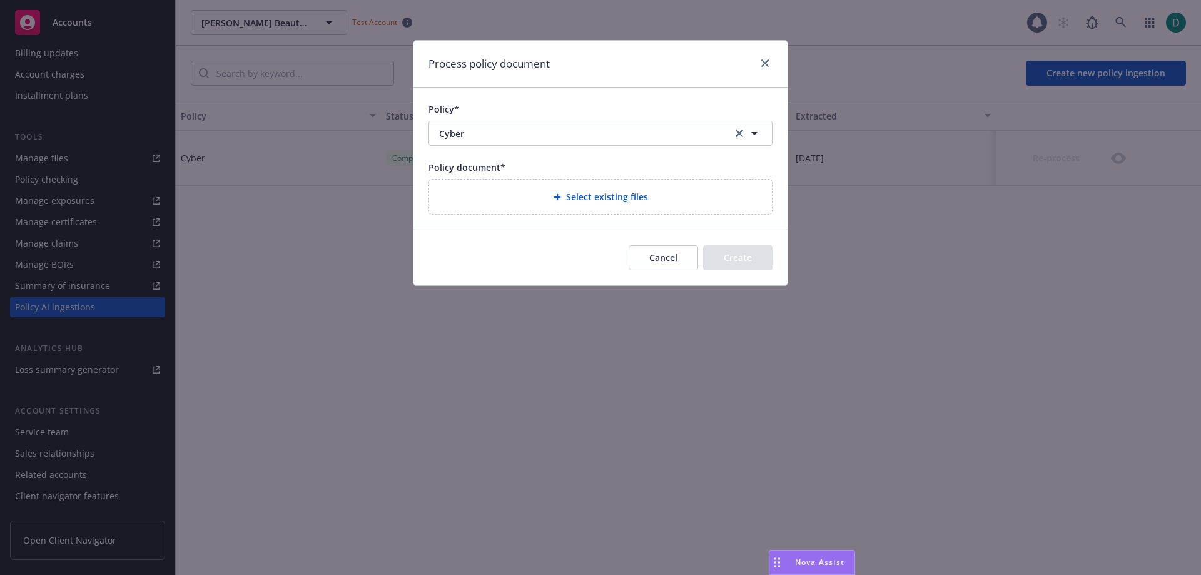
click at [679, 249] on button "Cancel" at bounding box center [663, 257] width 69 height 25
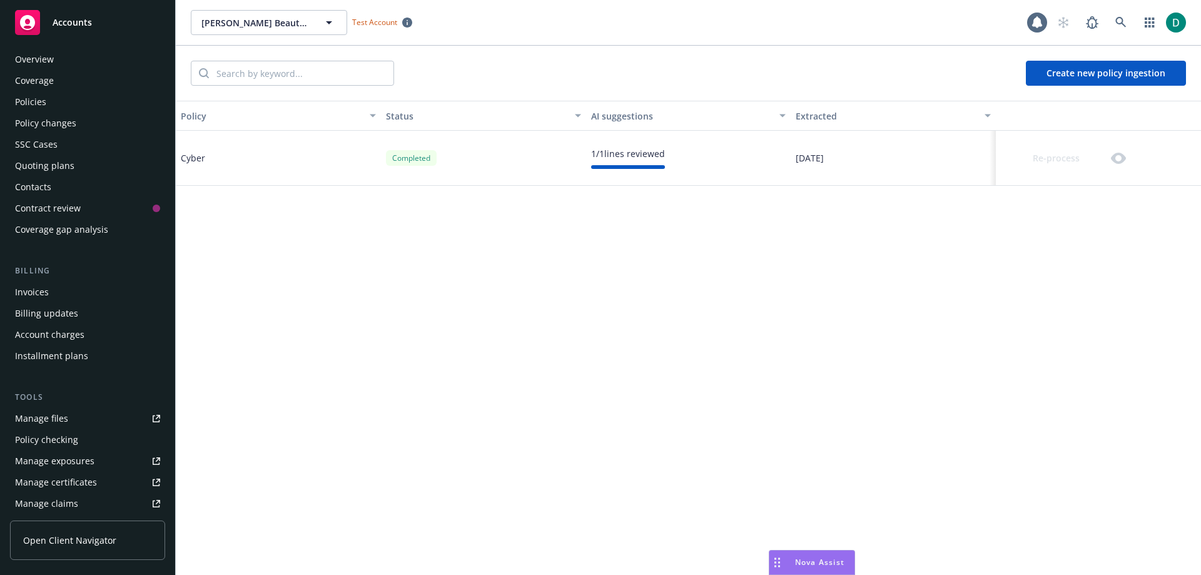
scroll to position [0, 0]
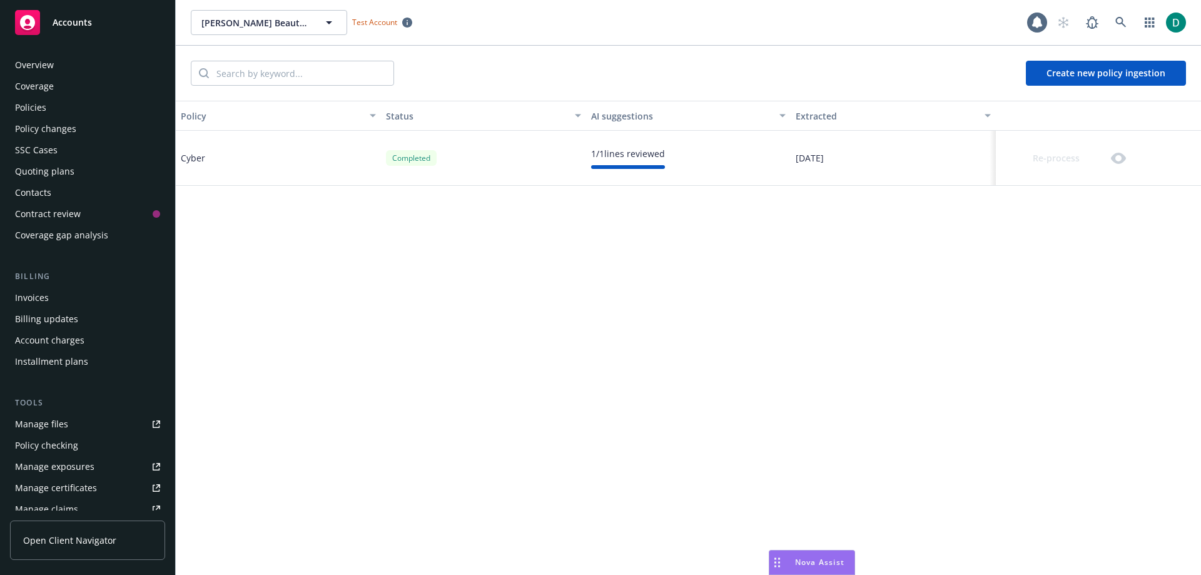
click at [33, 106] on div "Policies" at bounding box center [30, 108] width 31 height 20
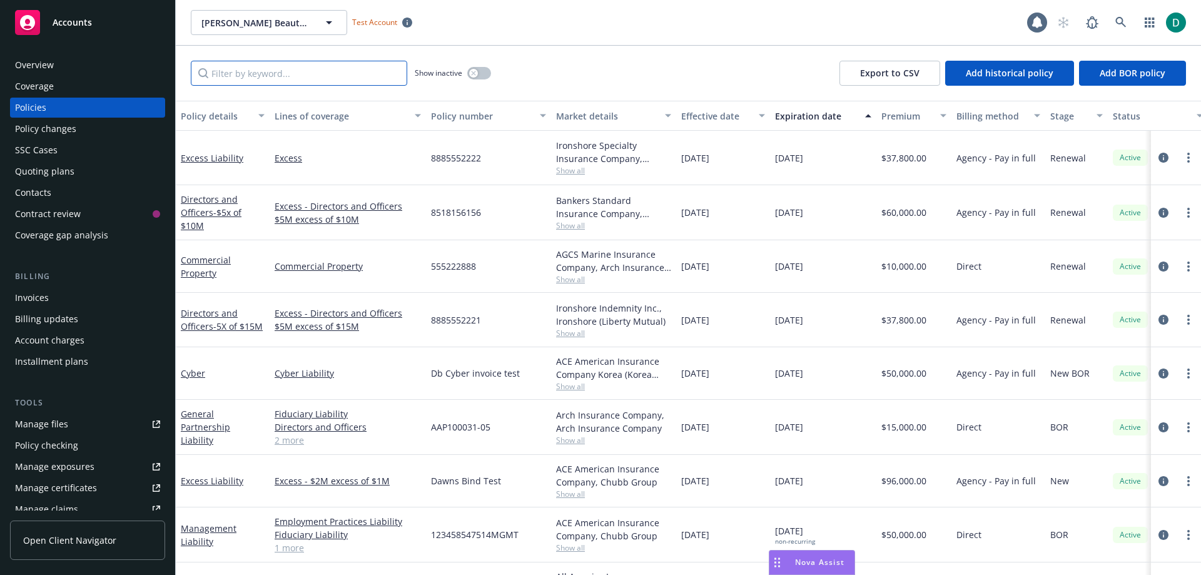
click at [295, 80] on input "Filter by keyword..." at bounding box center [299, 73] width 216 height 25
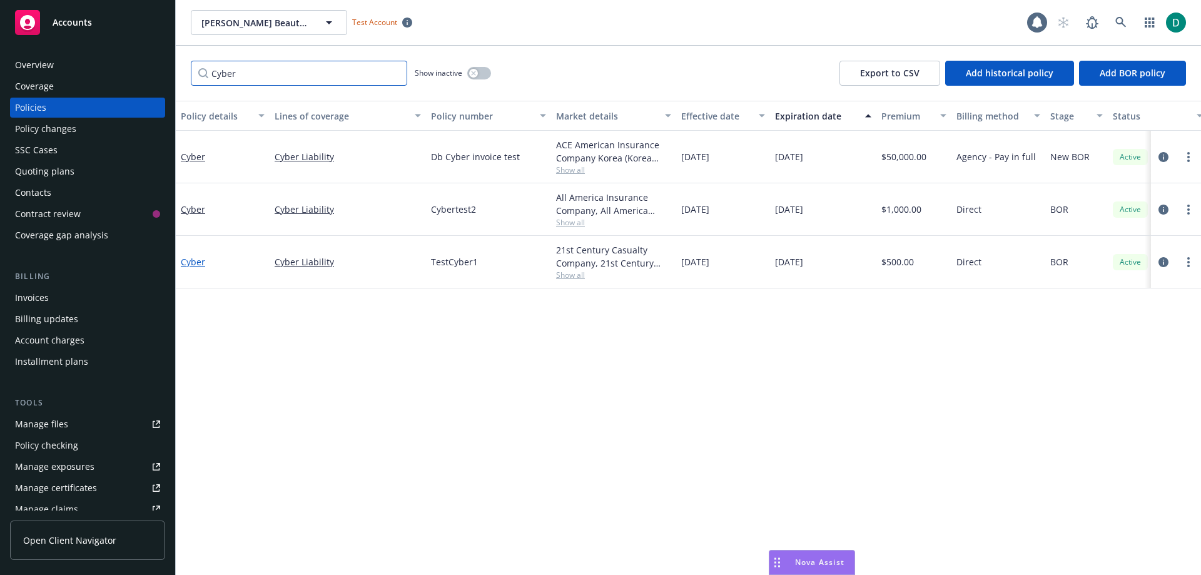
type input "Cyber"
click at [195, 263] on link "Cyber" at bounding box center [193, 262] width 24 height 12
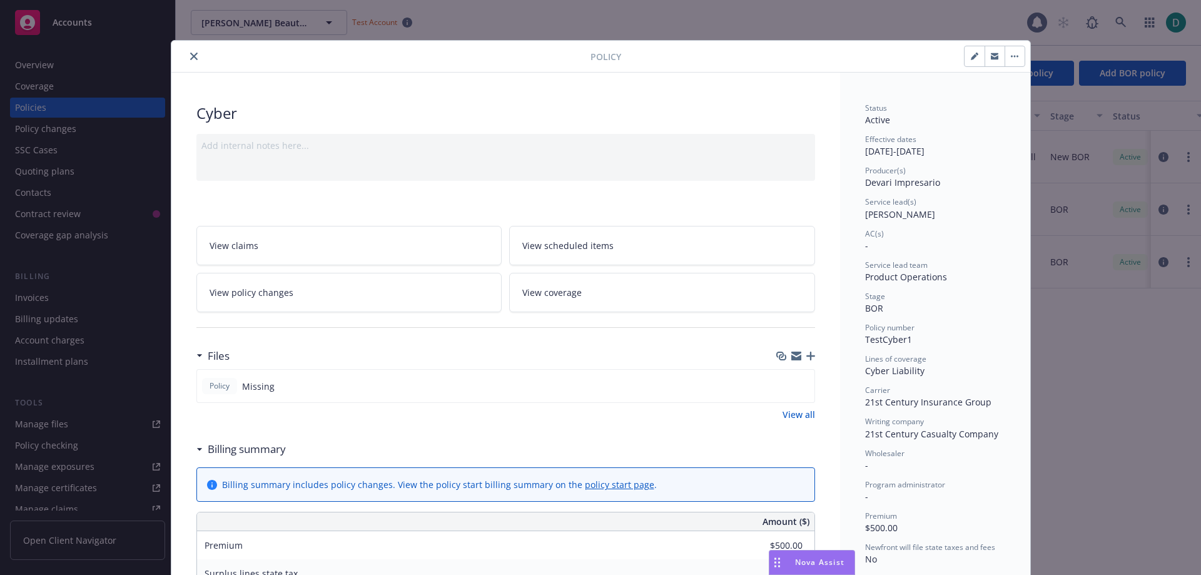
scroll to position [38, 0]
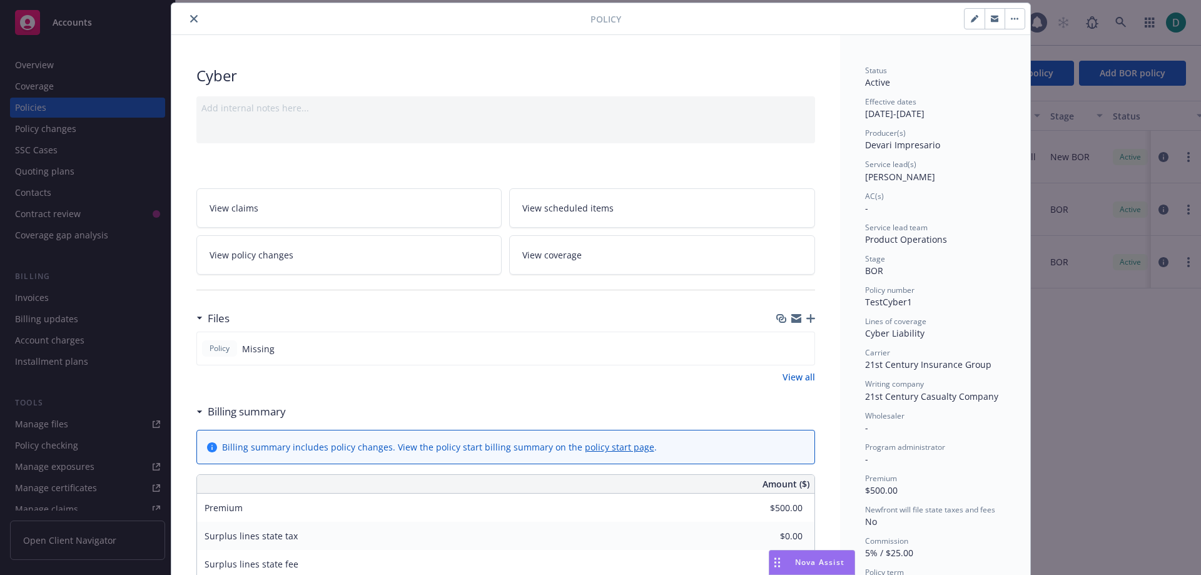
click at [806, 317] on icon "button" at bounding box center [810, 318] width 9 height 9
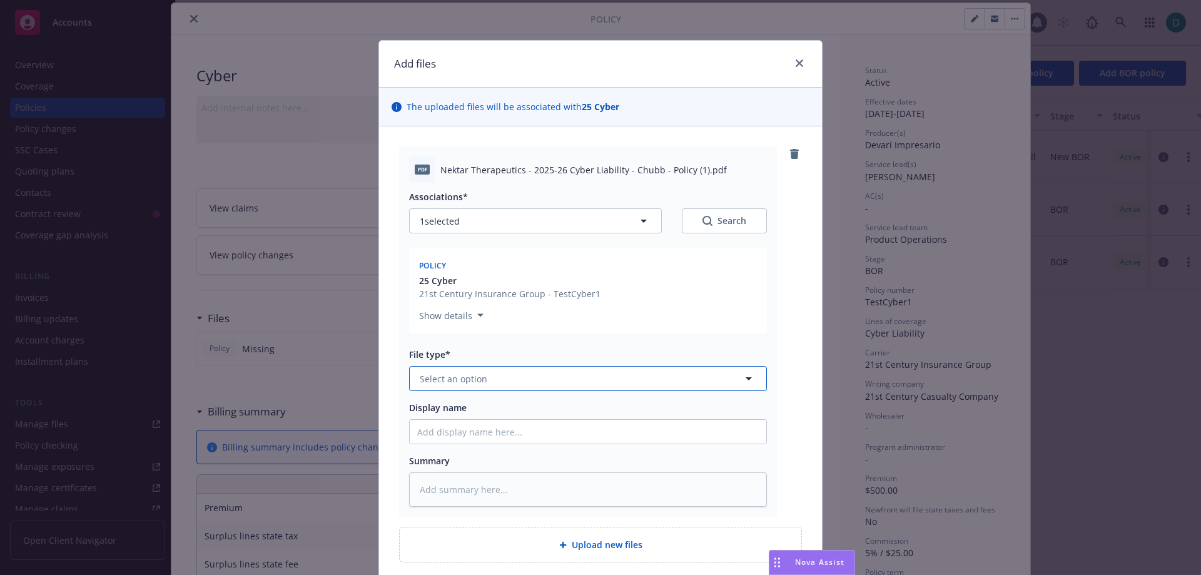
click at [482, 379] on button "Select an option" at bounding box center [588, 378] width 358 height 25
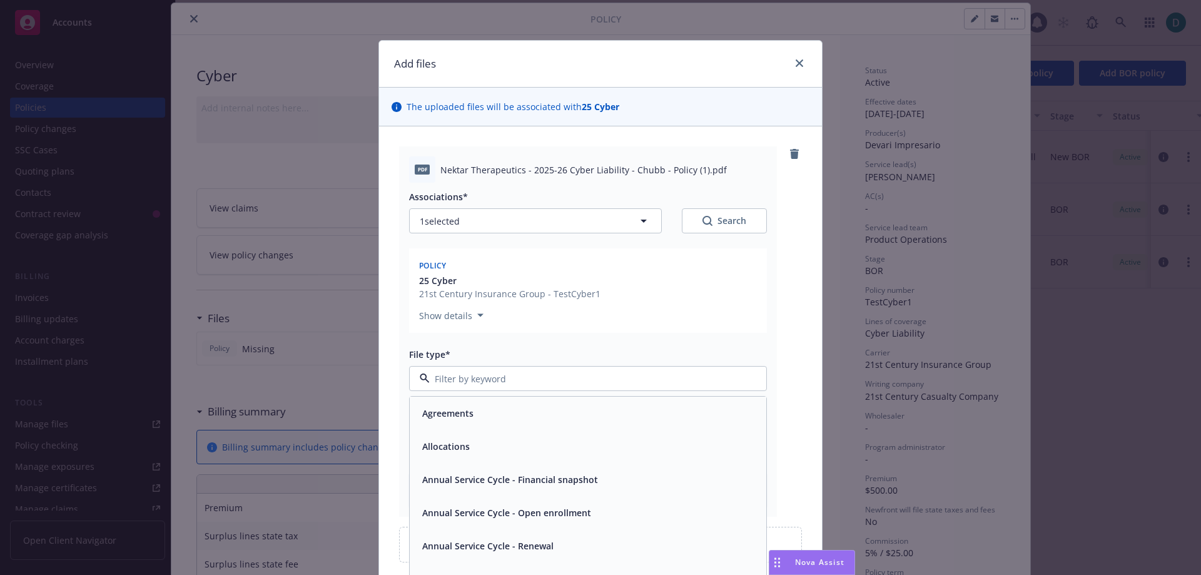
type input "o"
type input "policy"
click at [424, 409] on span "Policy" at bounding box center [435, 413] width 26 height 13
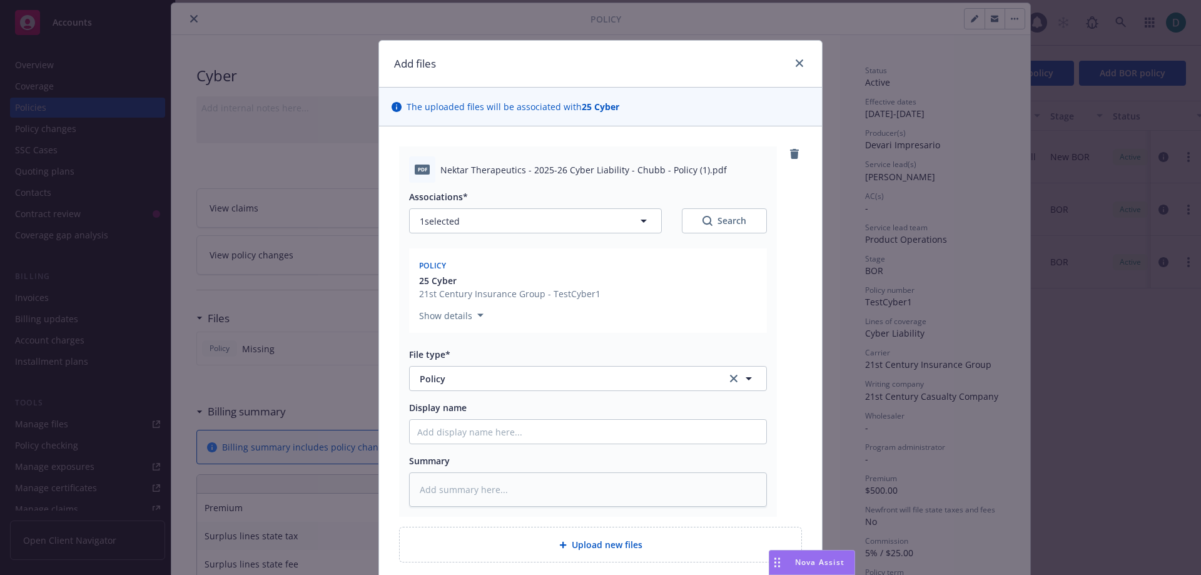
click at [491, 355] on div "File type*" at bounding box center [588, 354] width 358 height 13
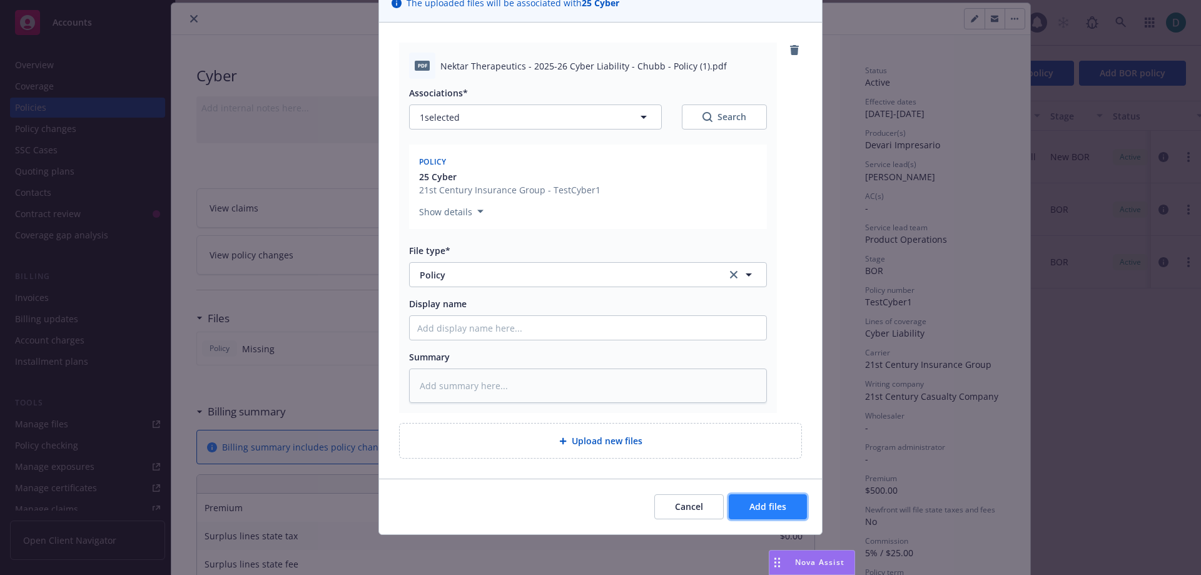
click at [749, 500] on span "Add files" at bounding box center [767, 506] width 37 height 12
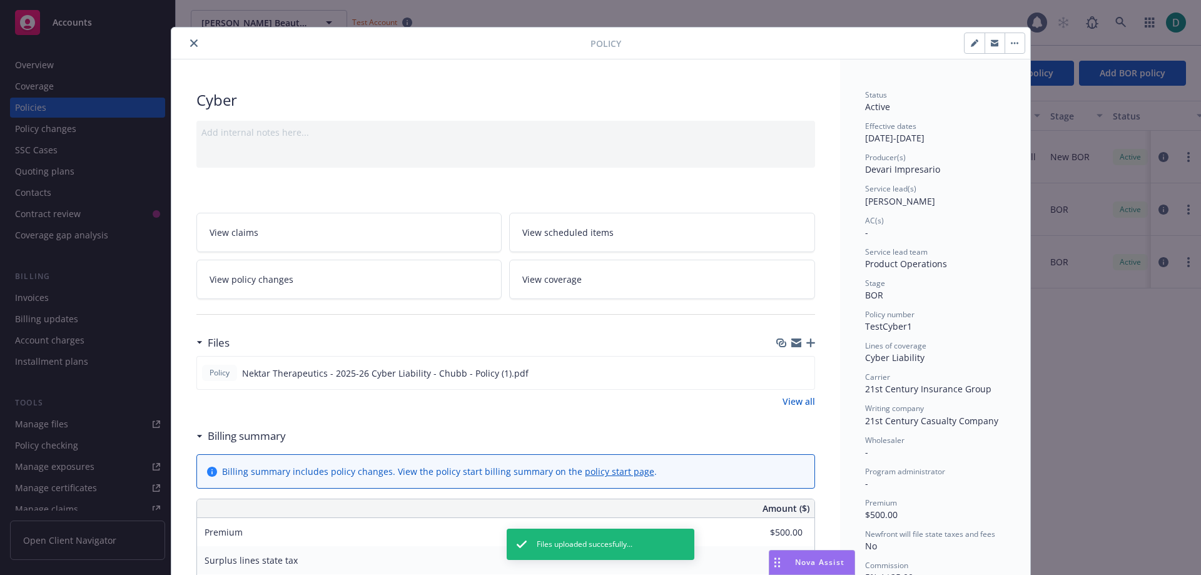
scroll to position [0, 0]
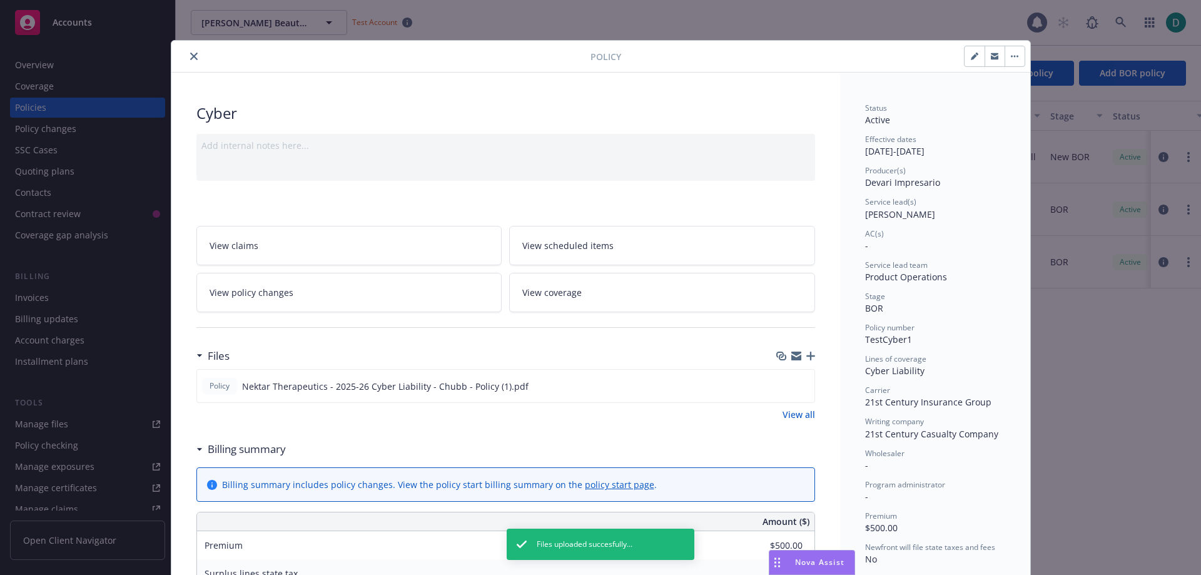
click at [192, 59] on icon "close" at bounding box center [194, 57] width 8 height 8
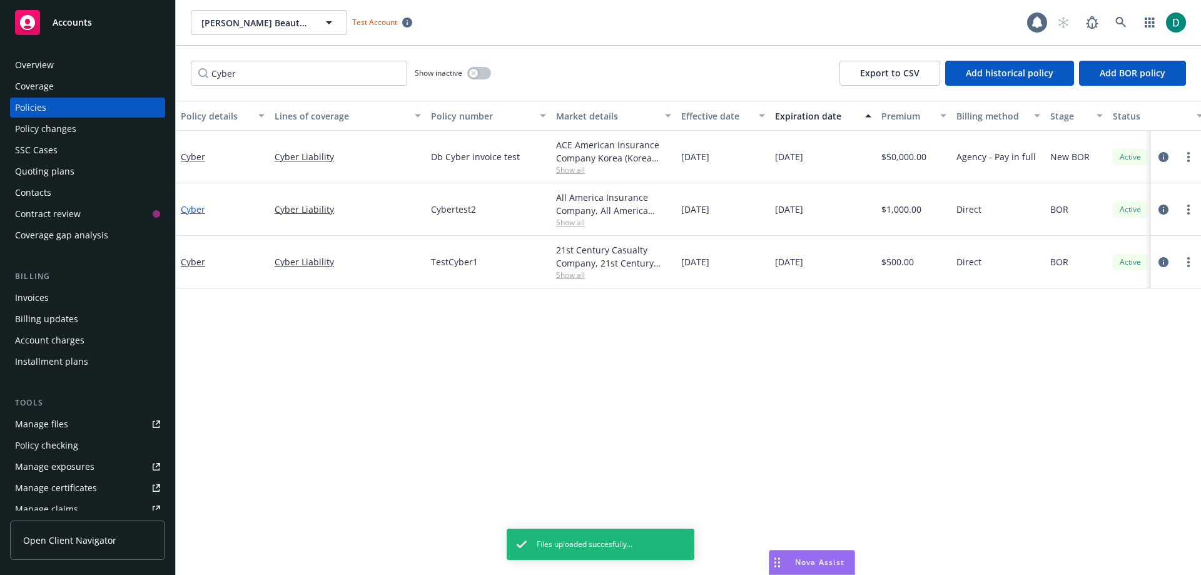
click at [200, 210] on link "Cyber" at bounding box center [193, 209] width 24 height 12
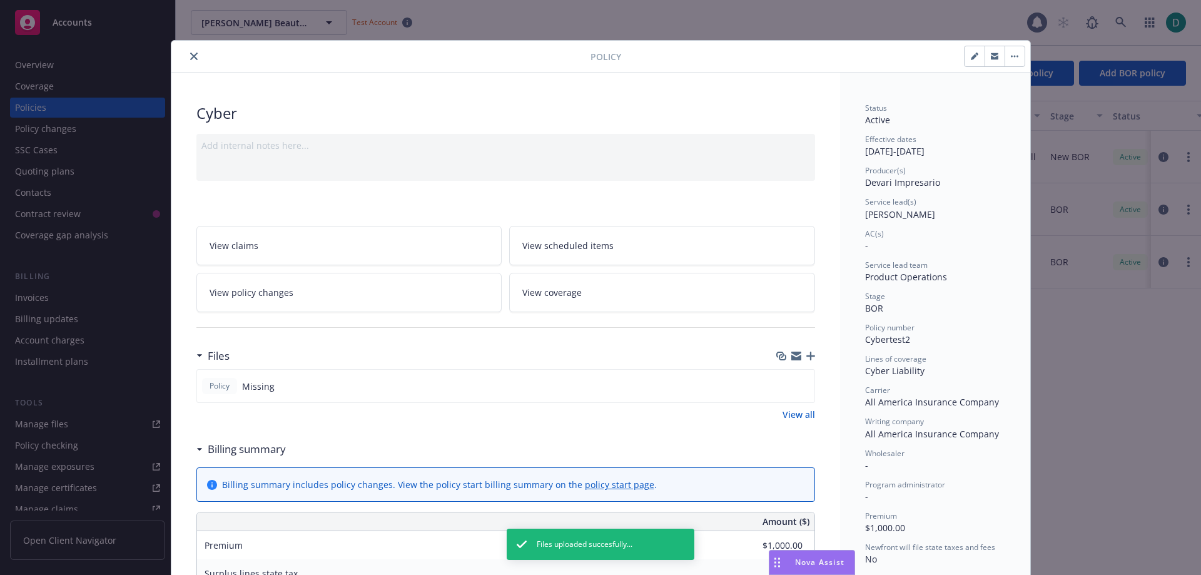
scroll to position [38, 0]
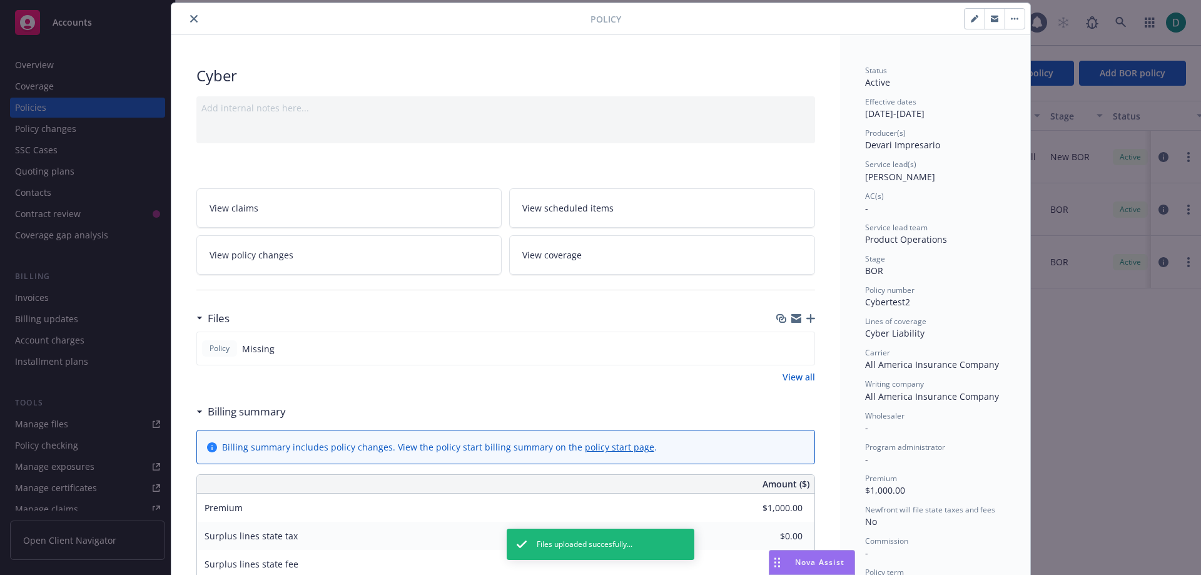
click at [807, 320] on icon "button" at bounding box center [810, 318] width 9 height 9
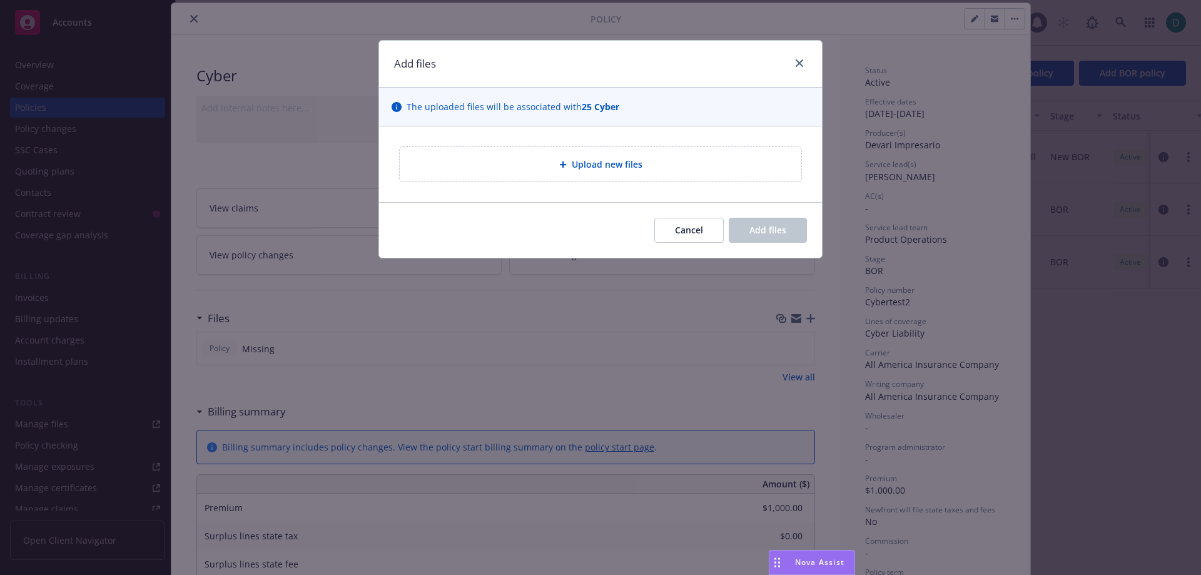
type textarea "x"
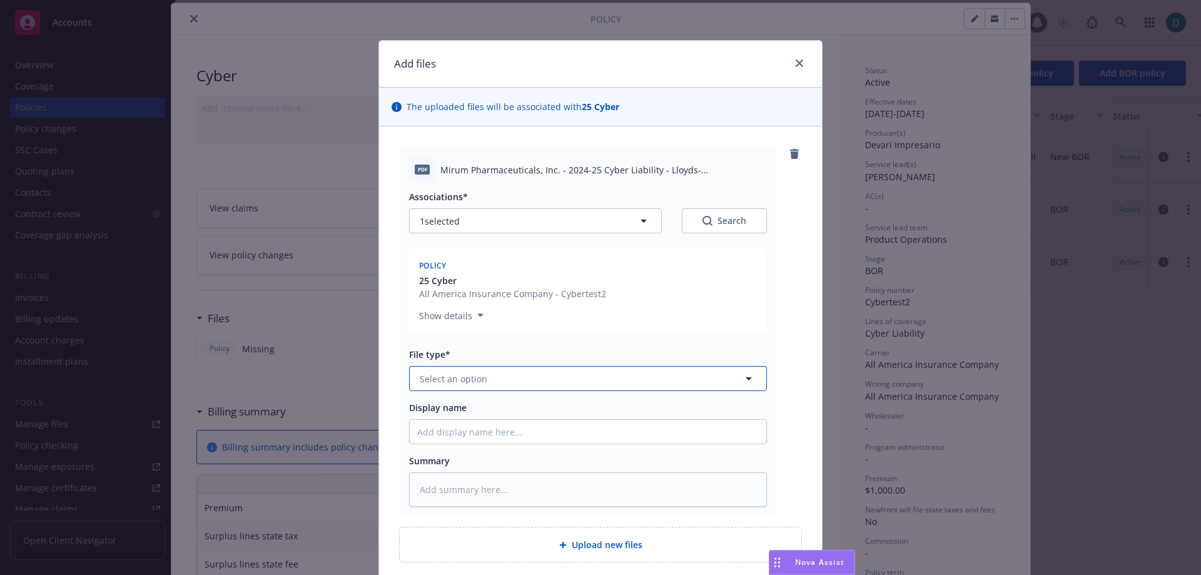
click at [459, 380] on span "Select an option" at bounding box center [454, 378] width 68 height 13
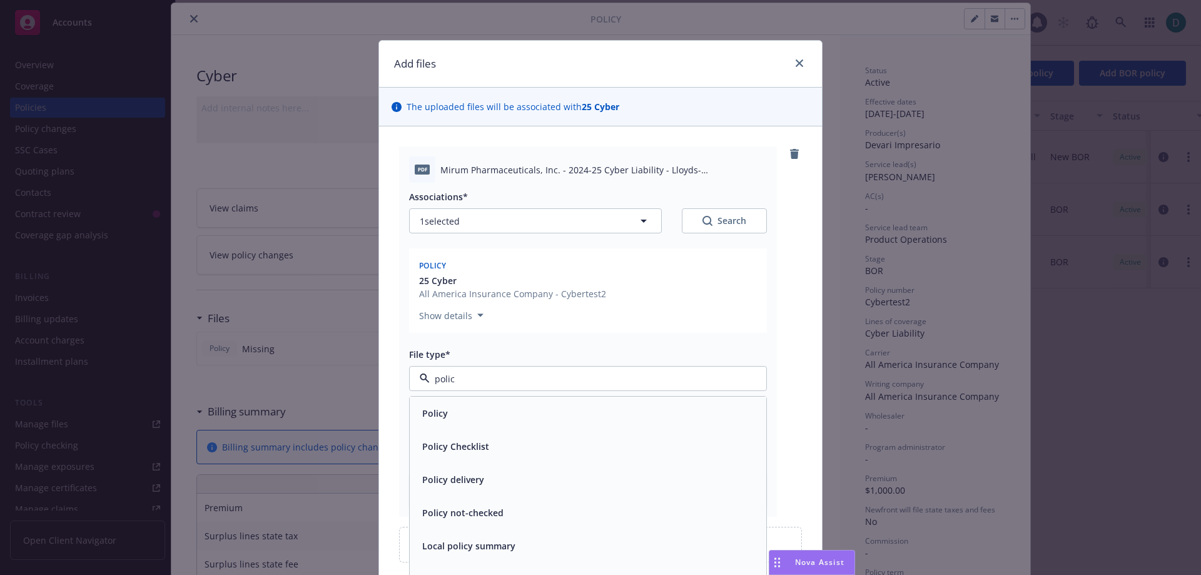
type input "policy"
click at [422, 416] on span "Policy" at bounding box center [435, 413] width 26 height 13
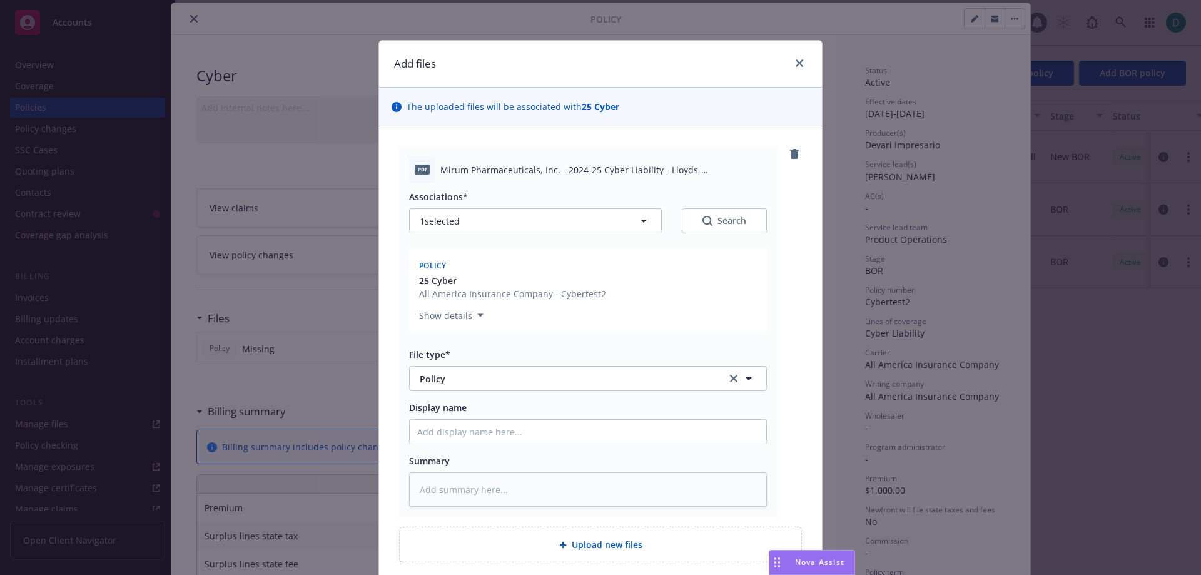
click at [492, 347] on div "Associations* 1 selected Search Policy 25 Cyber All America Insurance Company -…" at bounding box center [588, 345] width 358 height 324
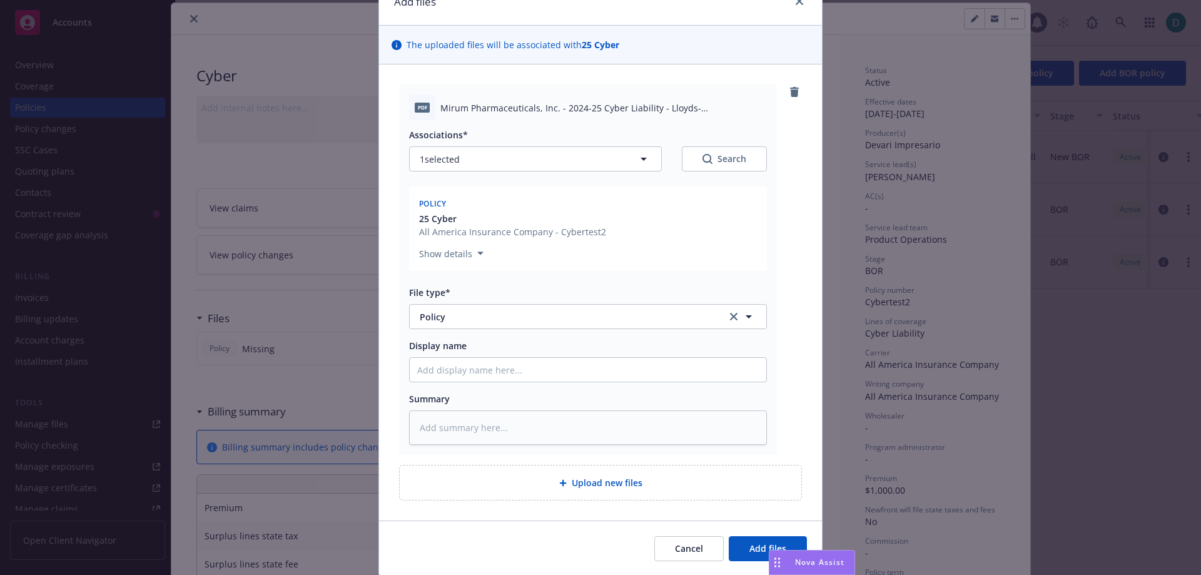
scroll to position [104, 0]
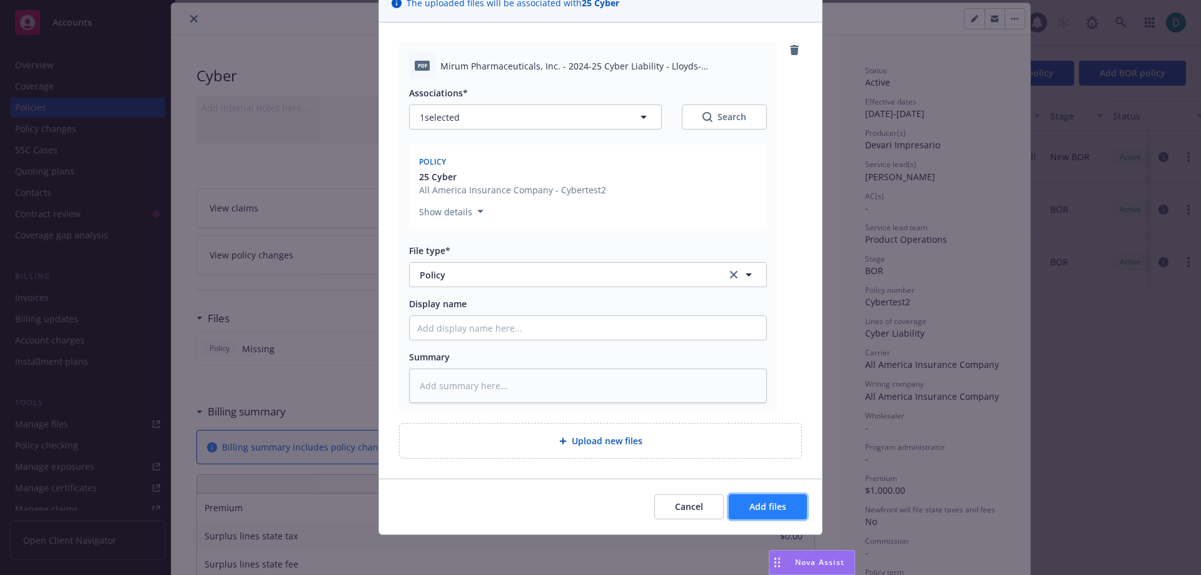
click at [751, 505] on span "Add files" at bounding box center [767, 506] width 37 height 12
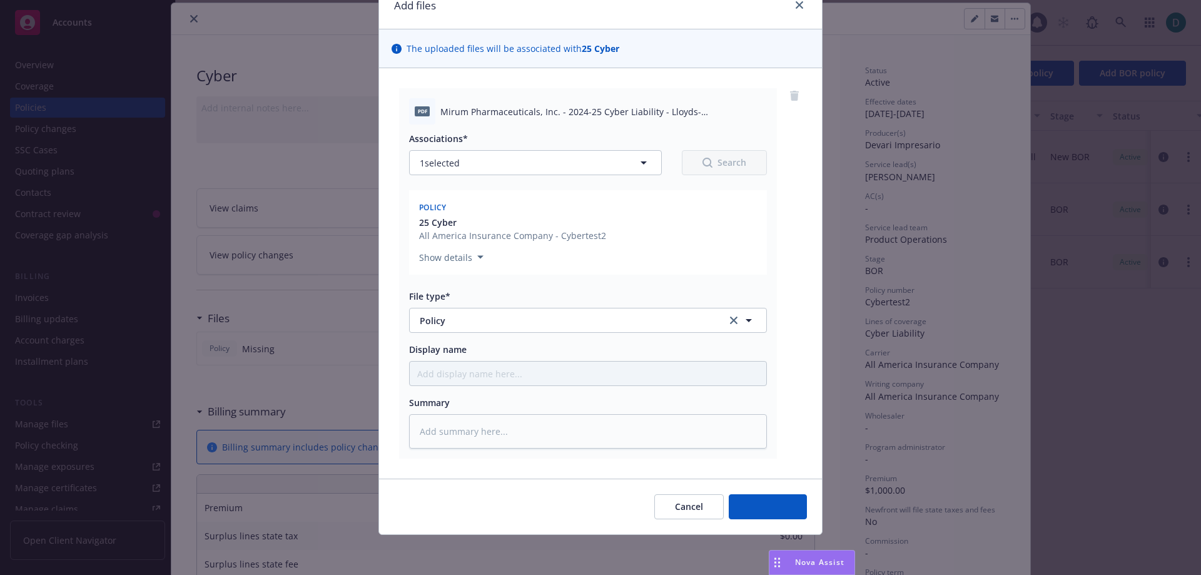
scroll to position [58, 0]
type textarea "x"
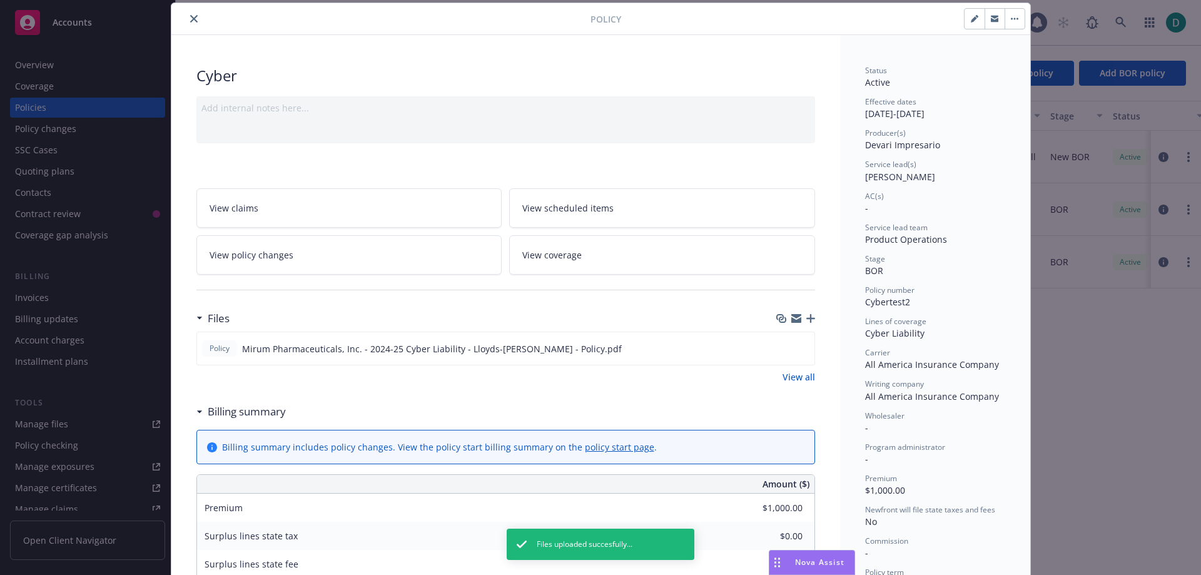
click at [186, 23] on button "close" at bounding box center [193, 18] width 15 height 15
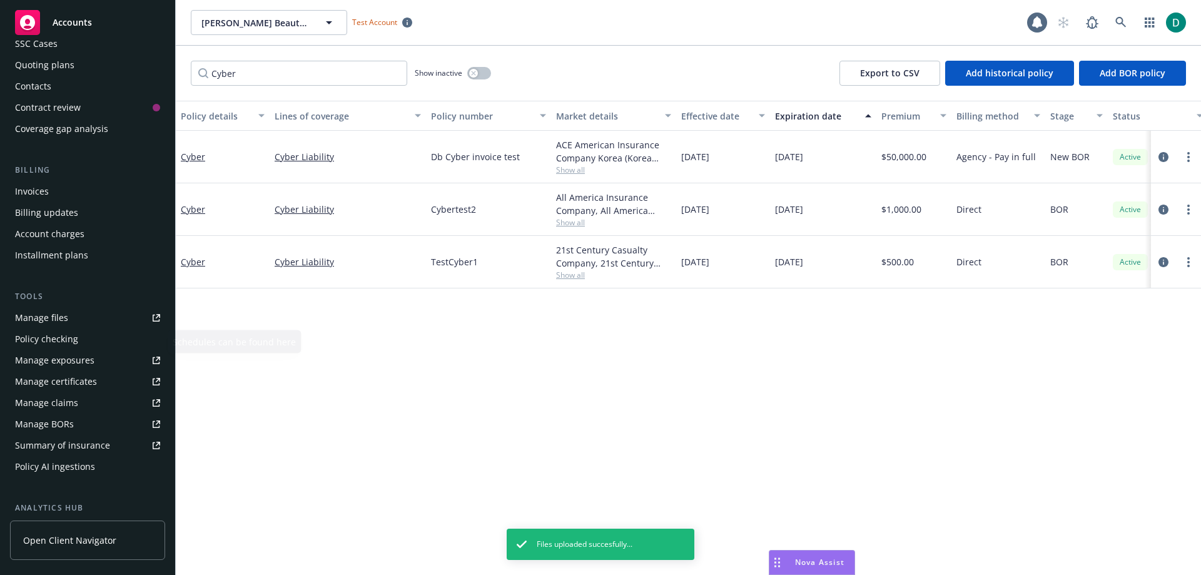
scroll to position [125, 0]
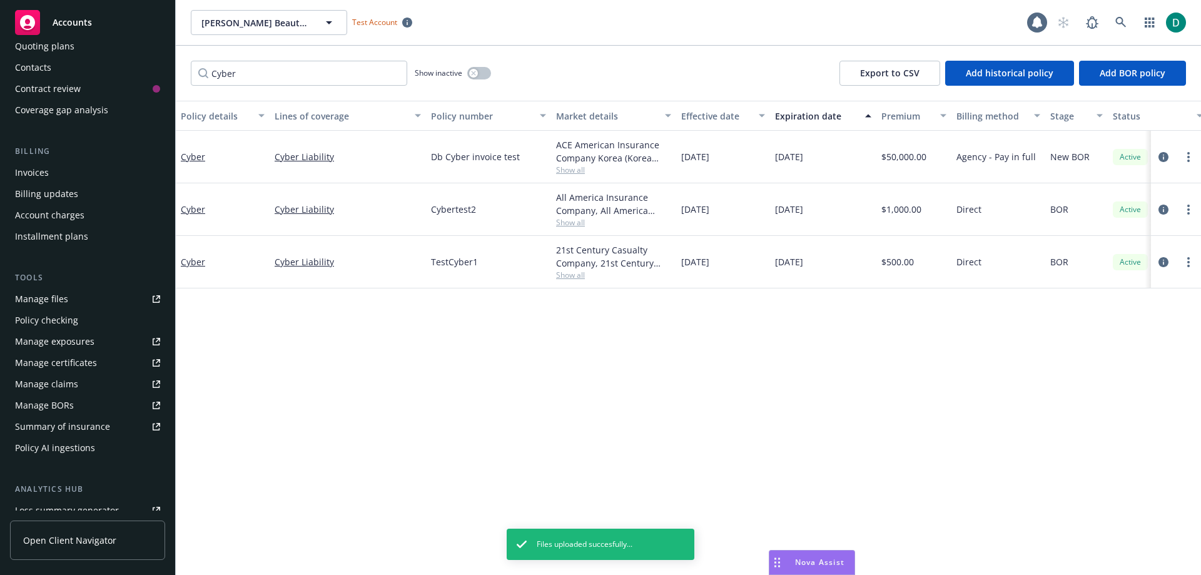
click at [52, 440] on div "Policy AI ingestions" at bounding box center [55, 448] width 80 height 20
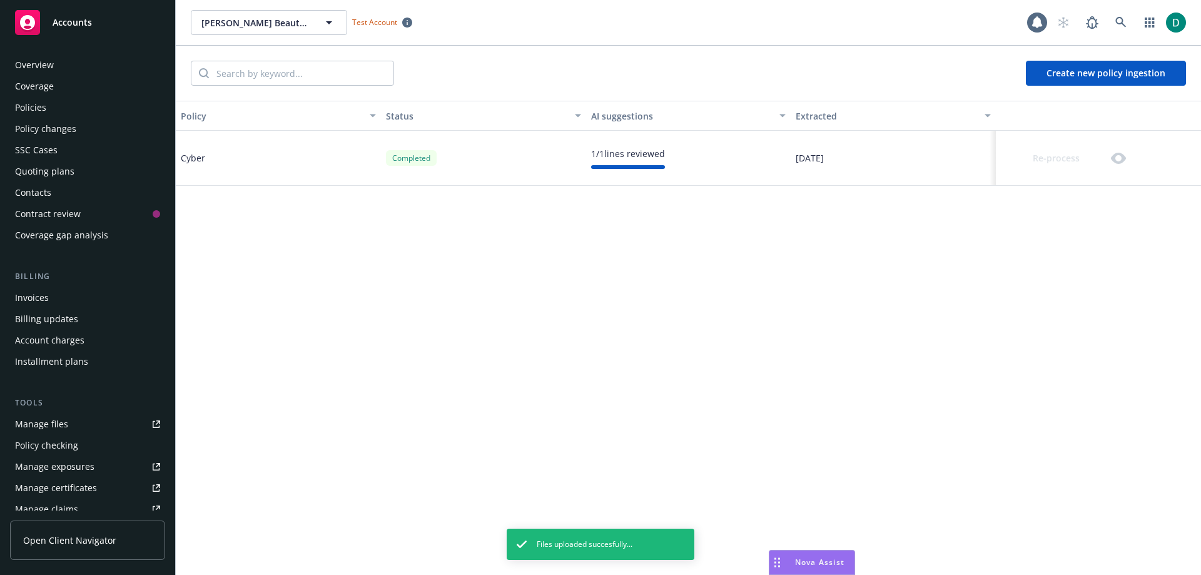
scroll to position [266, 0]
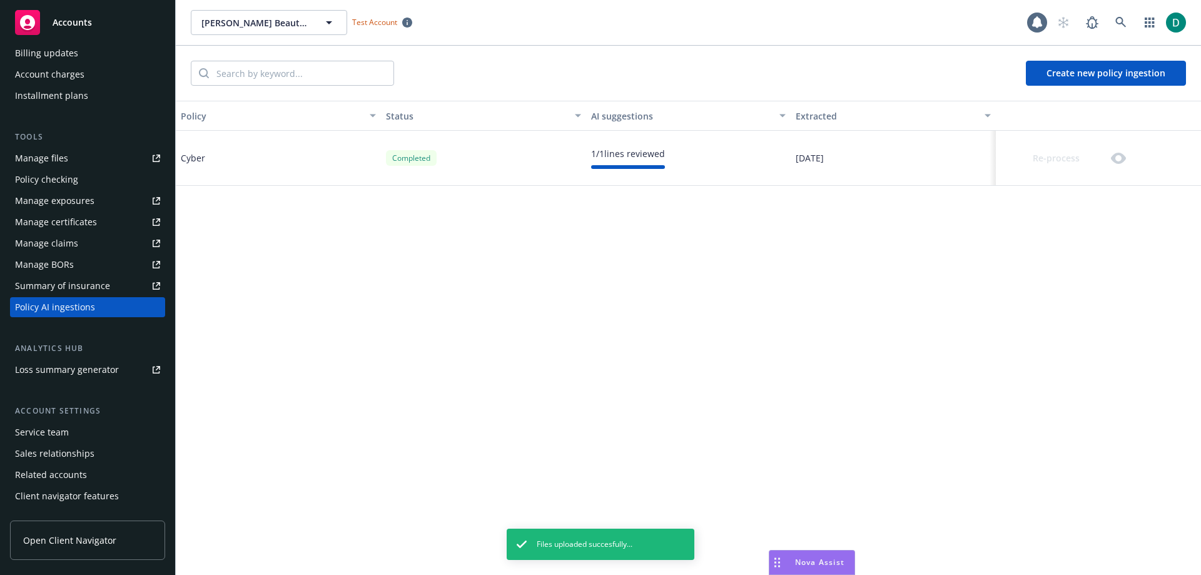
click at [1127, 72] on button "Create new policy ingestion" at bounding box center [1106, 73] width 160 height 25
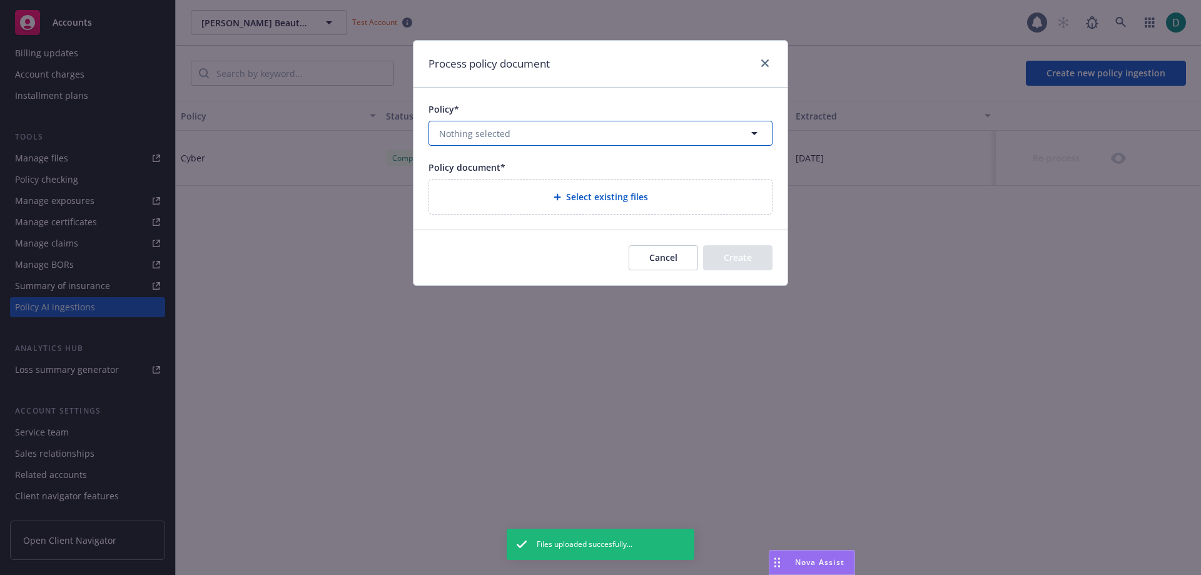
click at [541, 142] on button "Nothing selected" at bounding box center [601, 133] width 344 height 25
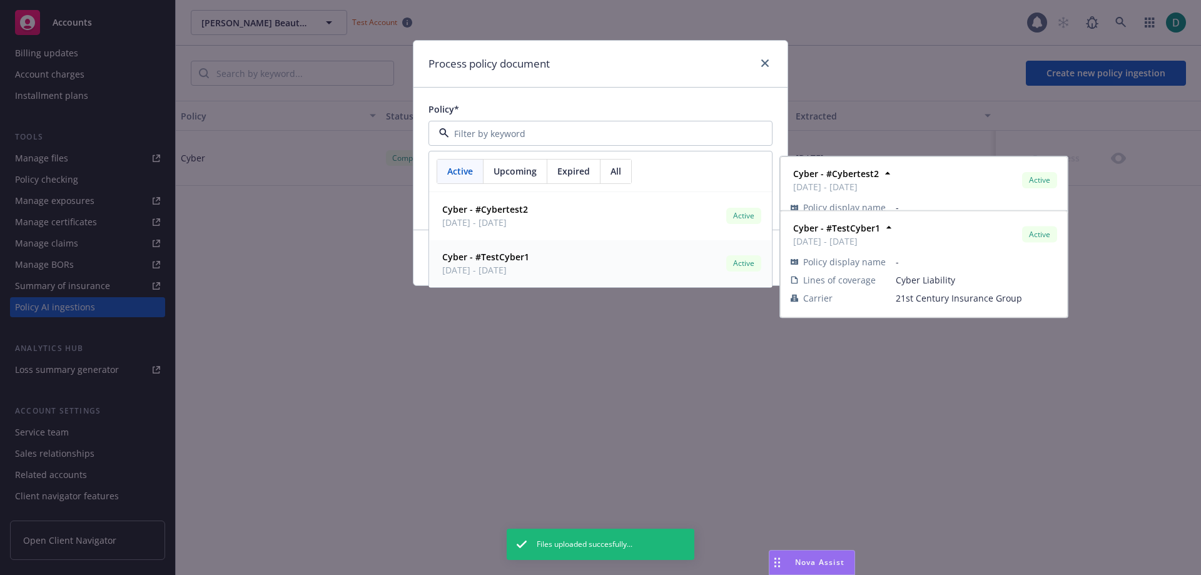
click at [504, 255] on strong "Cyber - #TestCyber1" at bounding box center [485, 257] width 87 height 12
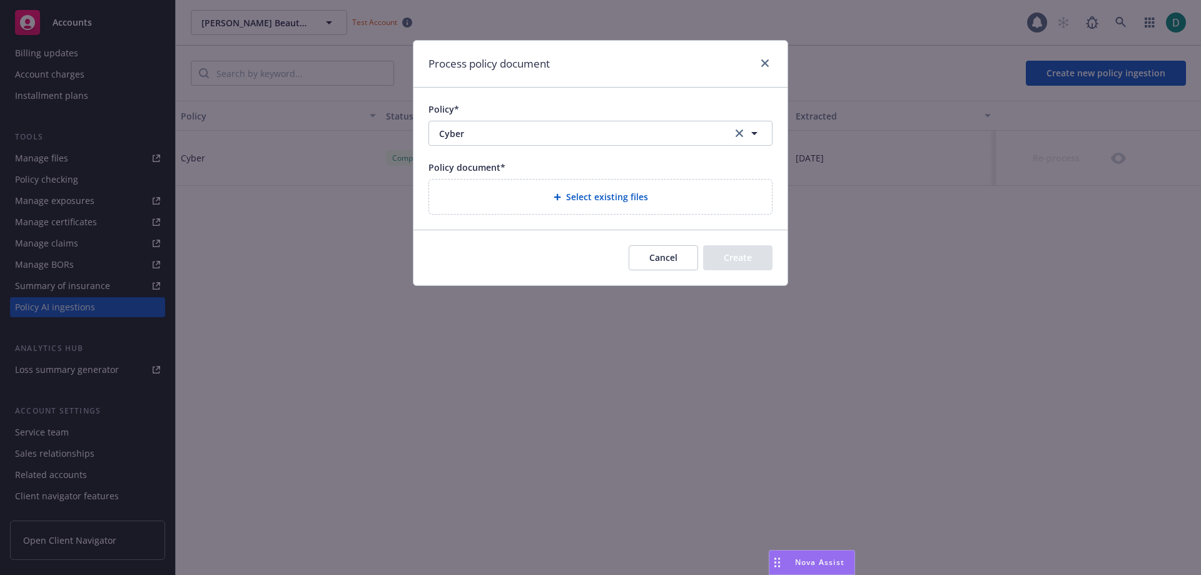
click at [584, 160] on div "Policy* Cyber Cyber Policy document* Select existing files" at bounding box center [601, 159] width 374 height 142
click at [601, 203] on span "Select existing files" at bounding box center [607, 196] width 82 height 13
select select "Policy"
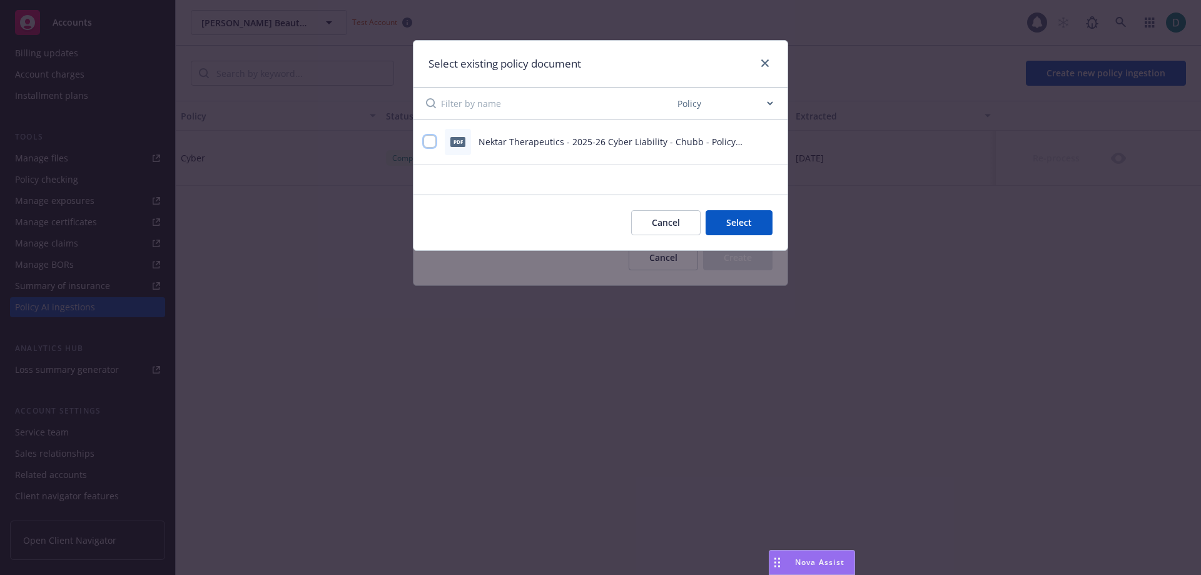
click at [429, 142] on input "checkbox" at bounding box center [430, 141] width 13 height 13
checkbox input "true"
click at [739, 230] on button "Select 1 file" at bounding box center [728, 222] width 90 height 25
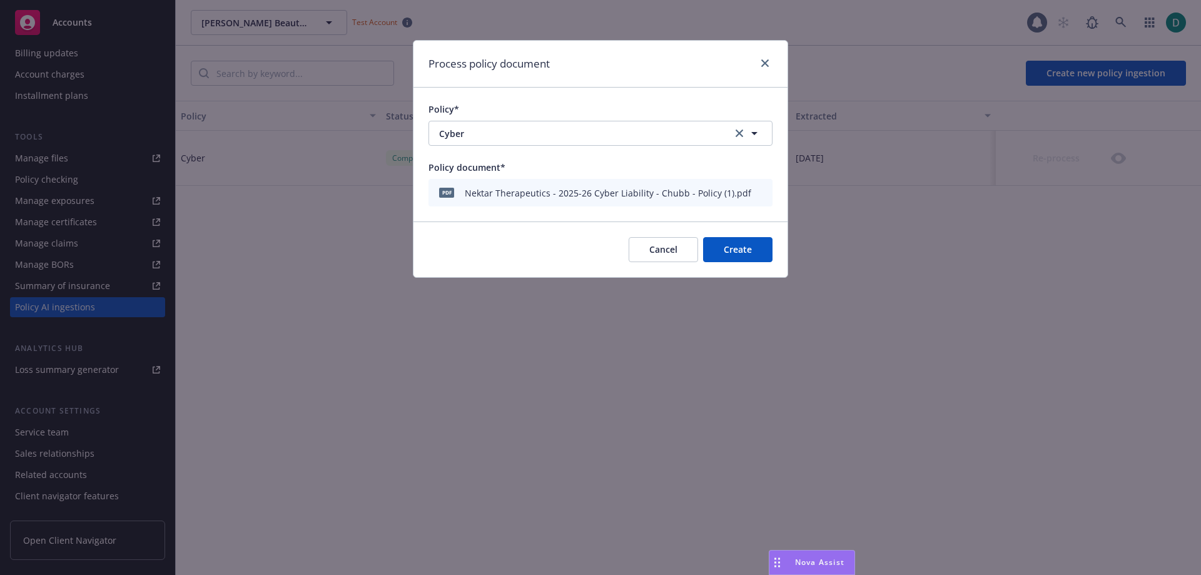
click at [734, 246] on button "Create" at bounding box center [737, 249] width 69 height 25
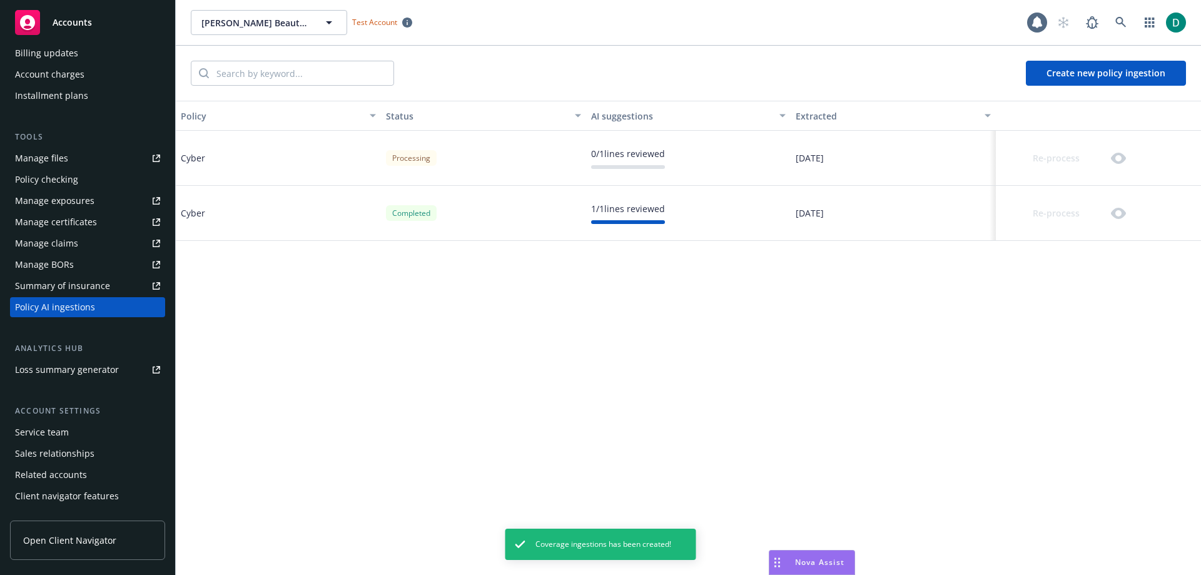
click at [1141, 69] on button "Create new policy ingestion" at bounding box center [1106, 73] width 160 height 25
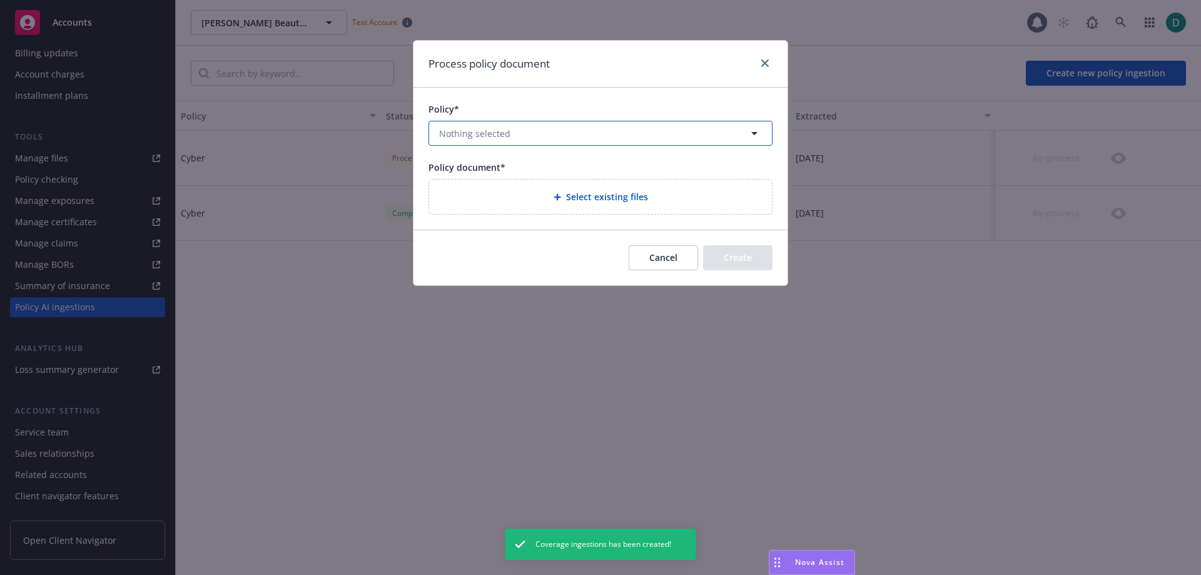
click at [497, 140] on span "Nothing selected" at bounding box center [474, 133] width 71 height 13
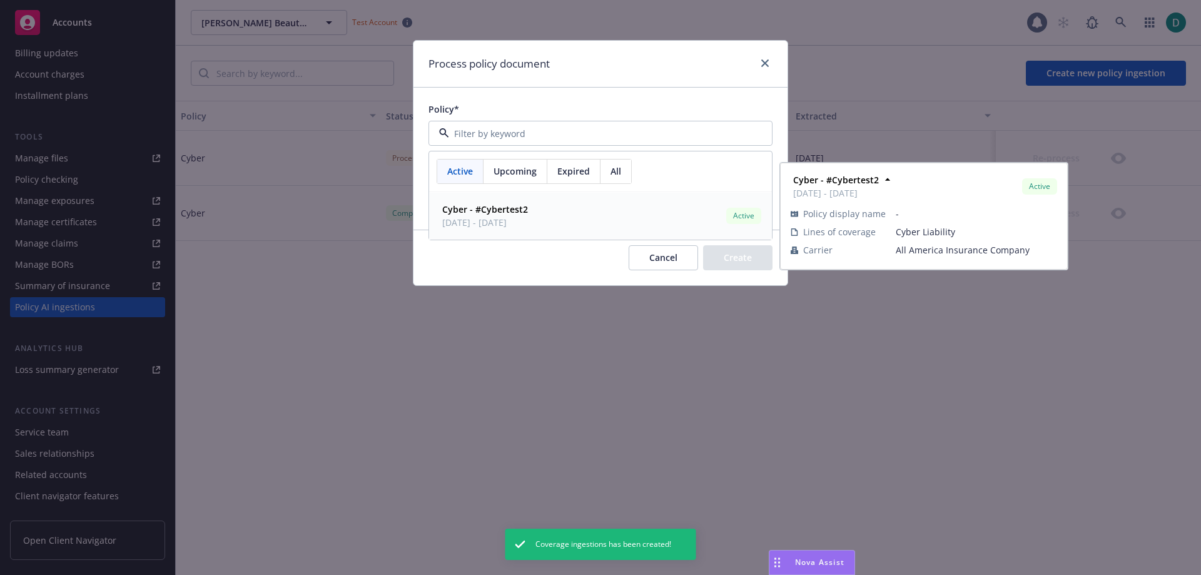
click at [491, 210] on strong "Cyber - #Cybertest2" at bounding box center [485, 209] width 86 height 12
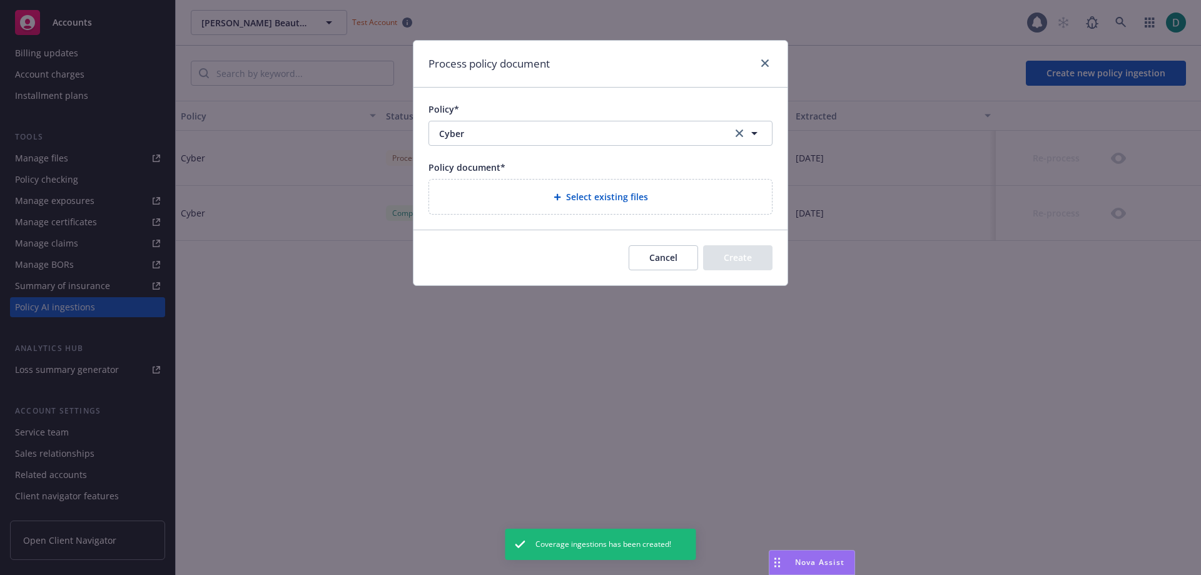
click at [552, 199] on div "Select existing files" at bounding box center [600, 197] width 323 height 14
select select "Policy"
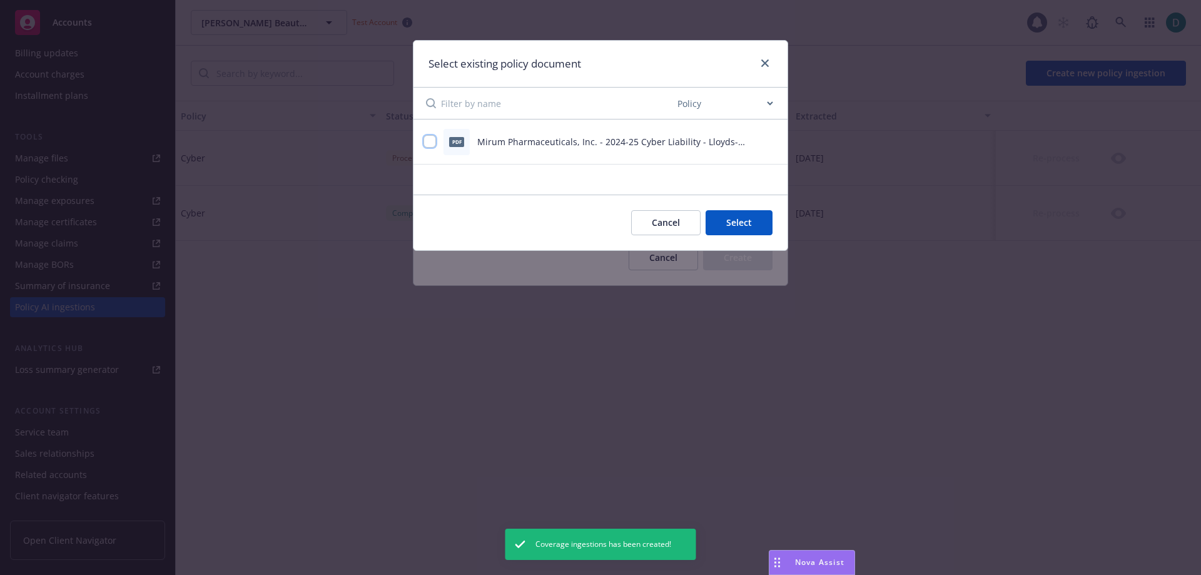
click at [434, 145] on input "checkbox" at bounding box center [430, 141] width 13 height 13
checkbox input "true"
click at [728, 221] on button "Select 1 file" at bounding box center [728, 222] width 90 height 25
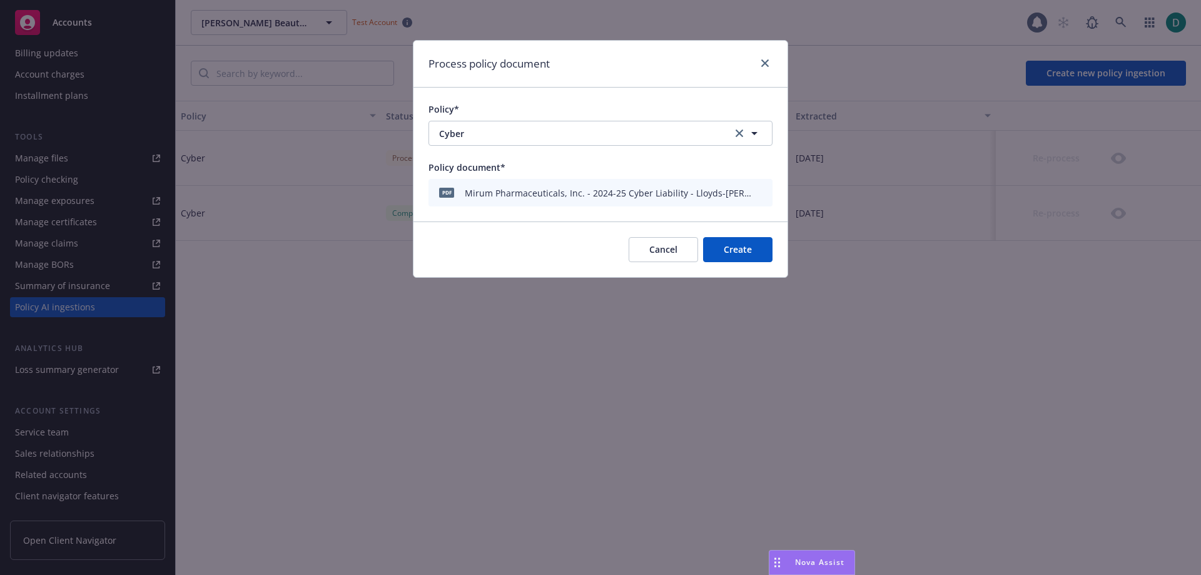
click at [731, 248] on button "Create" at bounding box center [737, 249] width 69 height 25
